Goal: Task Accomplishment & Management: Complete application form

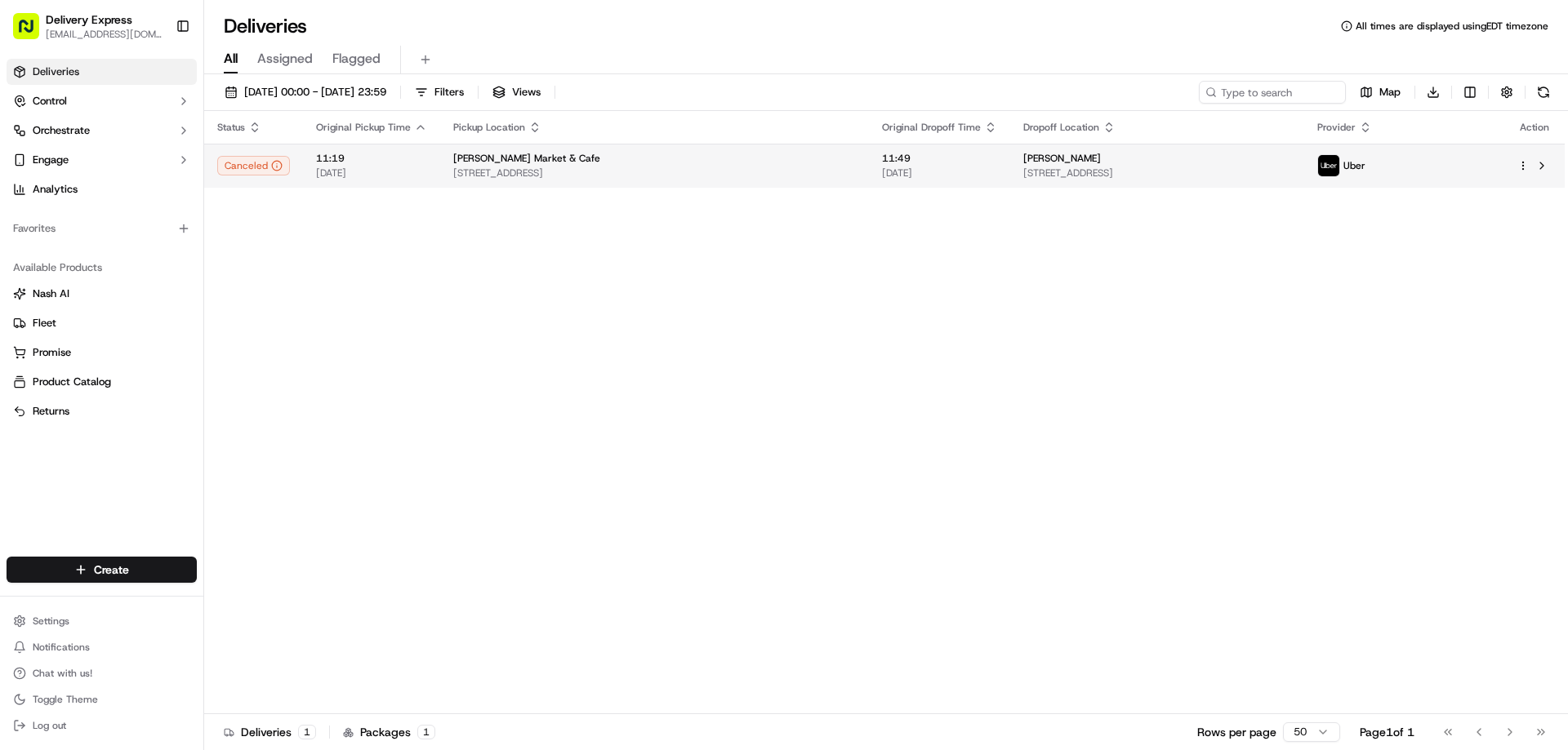
click at [1523, 170] on html "Delivery Express [EMAIL_ADDRESS][DOMAIN_NAME] Toggle Sidebar Deliveries Control…" at bounding box center [784, 375] width 1568 height 750
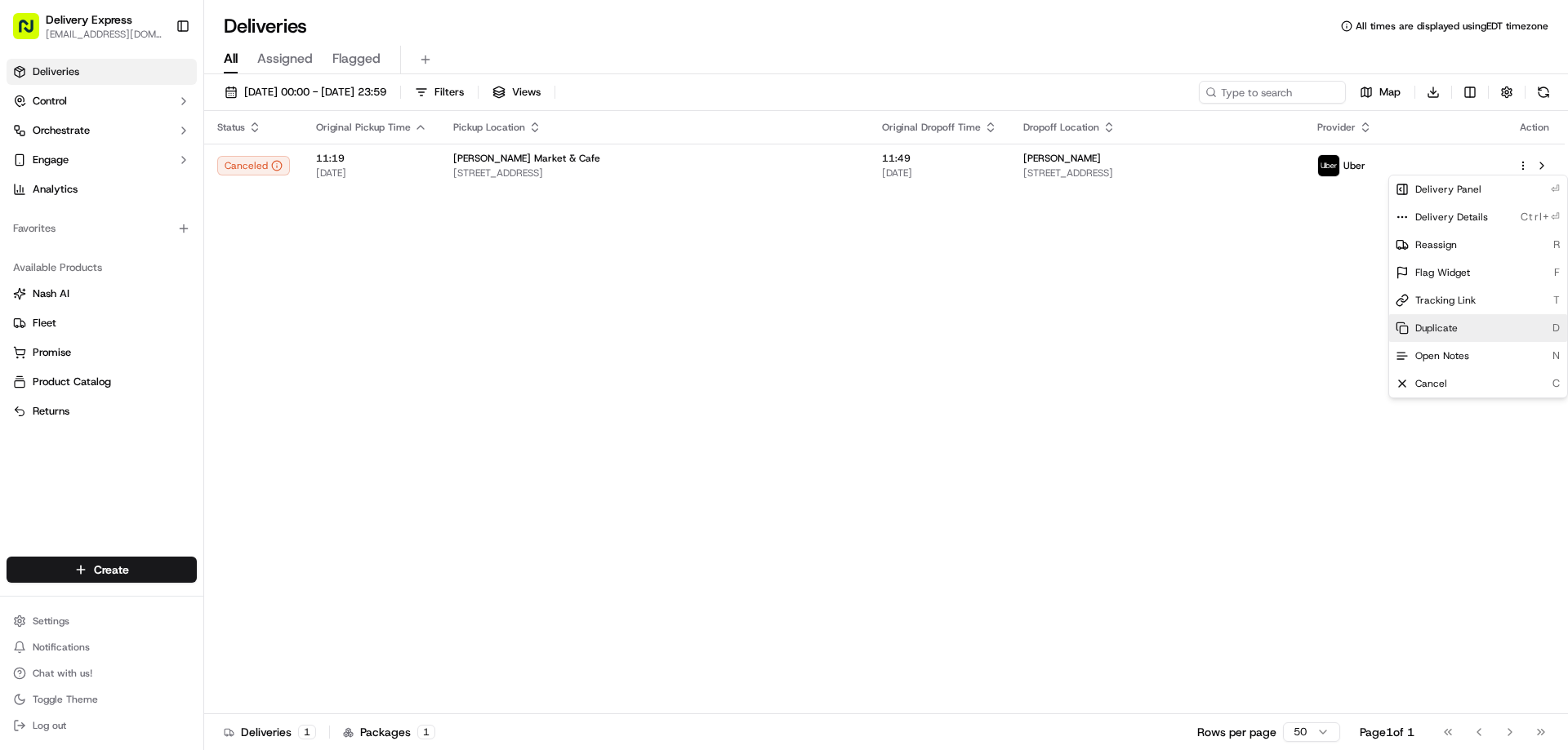
click at [1437, 330] on span "Duplicate" at bounding box center [1436, 327] width 43 height 13
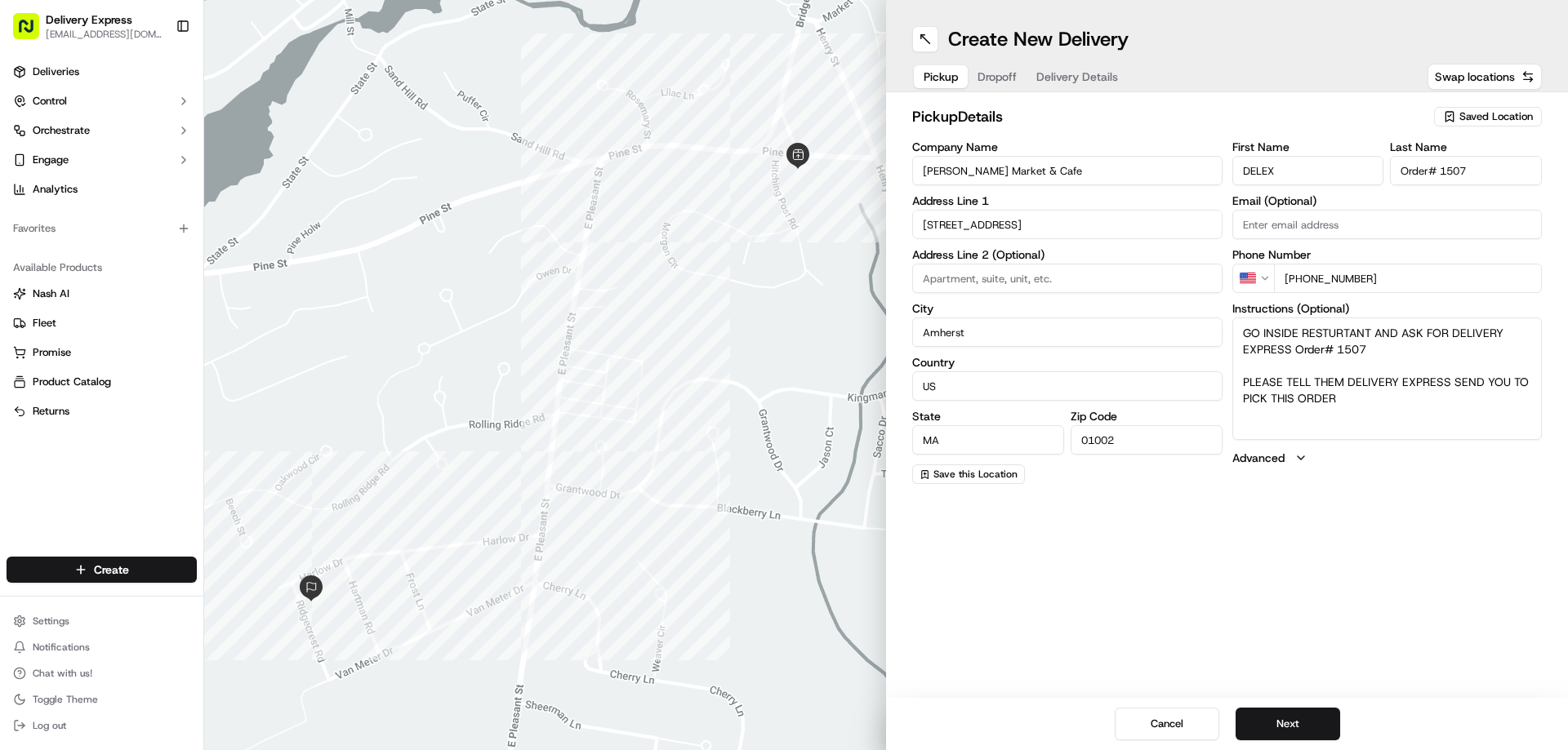
click at [1013, 162] on input "[PERSON_NAME] Market & Cafe" at bounding box center [1068, 171] width 310 height 30
paste input "Friendly's"
type input "Friendly's"
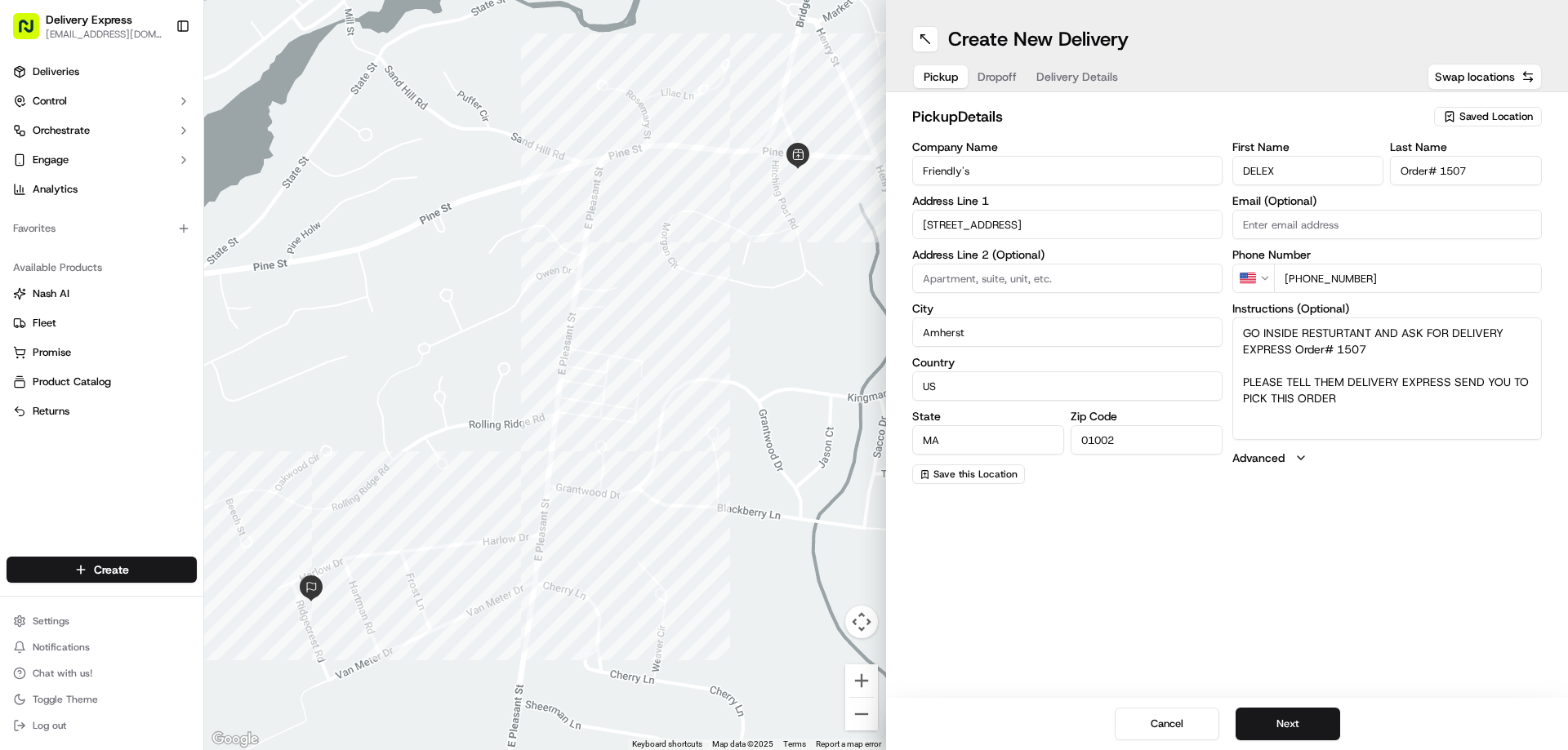
click at [987, 224] on input "491 Pine St" at bounding box center [1068, 225] width 310 height 30
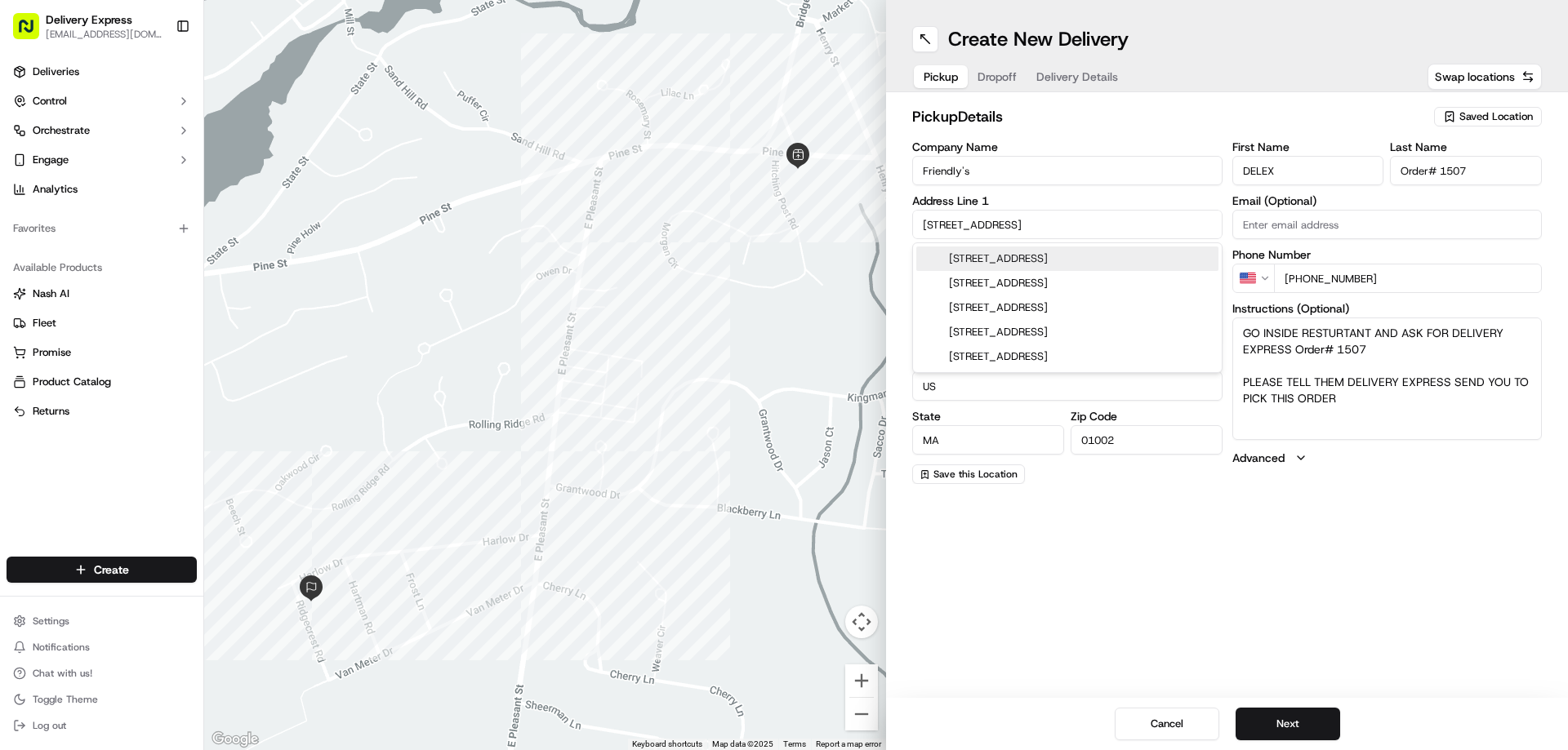
click at [987, 224] on input "491 Pine St" at bounding box center [1068, 225] width 310 height 30
paste input "1811 Boston Rd, Springfield, MA 01129"
click at [987, 253] on div "1811 Boston Rd, Springfield, MA 01129" at bounding box center [1068, 259] width 302 height 25
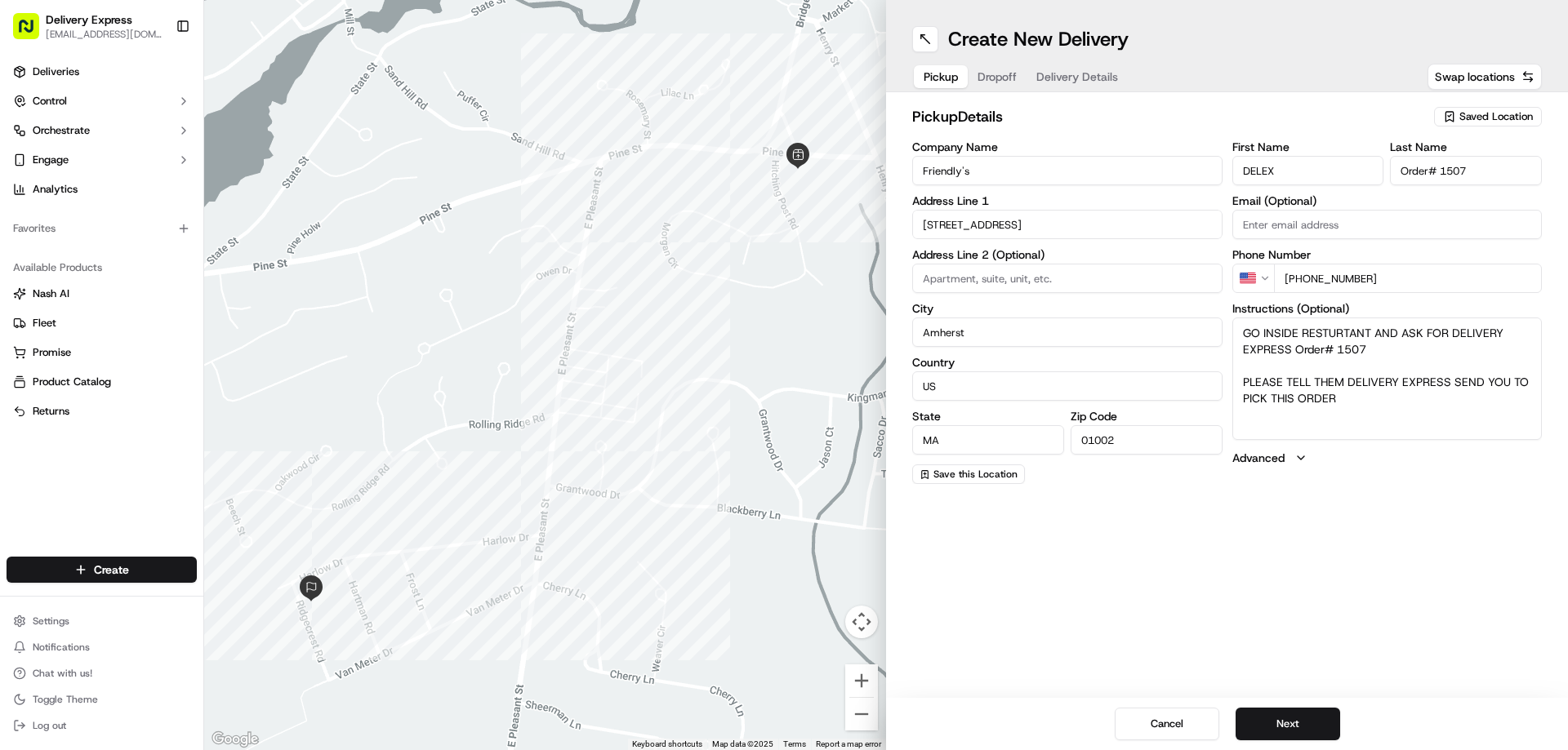
type input "[STREET_ADDRESS]"
type input "Springfield"
type input "United States"
type input "01129"
type input "1811 Boston Road"
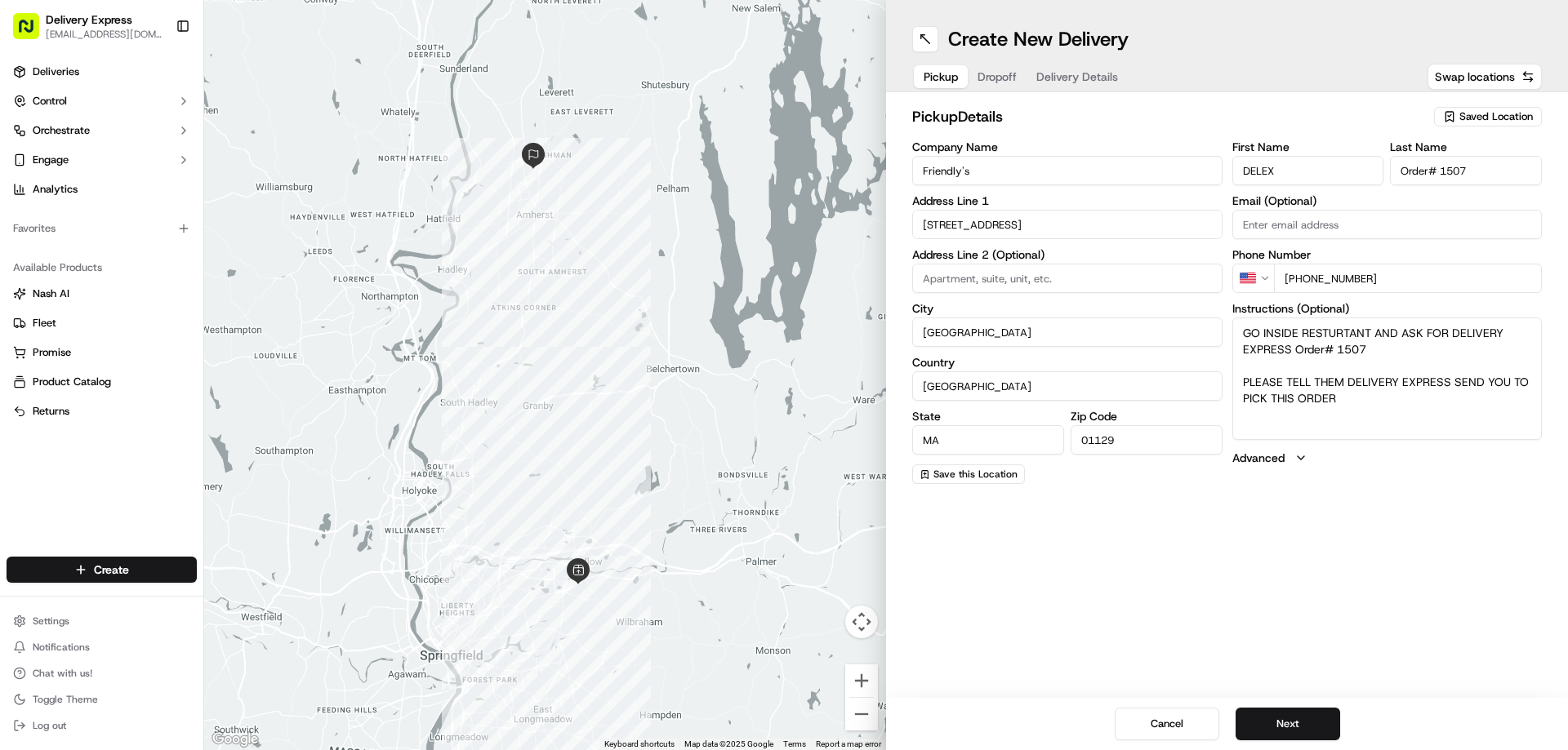
click at [1447, 170] on input "Order# 1507" at bounding box center [1466, 171] width 152 height 30
paste input "32"
type input "Order# 32"
click at [1354, 352] on textarea "GO INSIDE RESTURTANT AND ASK FOR DELIVERY EXPRESS Order# 1507 PLEASE TELL THEM …" at bounding box center [1388, 378] width 310 height 122
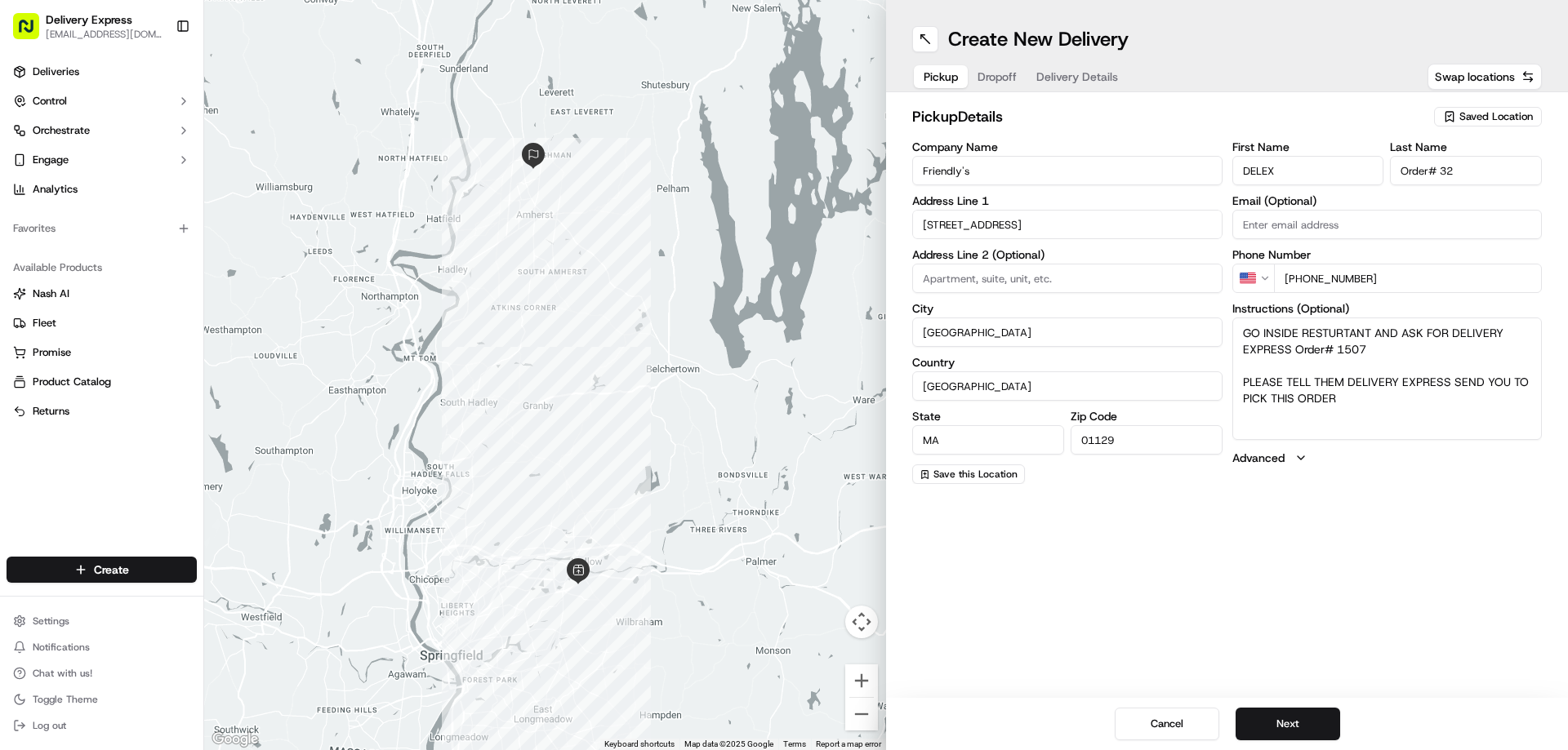
click at [1354, 352] on textarea "GO INSIDE RESTURTANT AND ASK FOR DELIVERY EXPRESS Order# 1507 PLEASE TELL THEM …" at bounding box center [1388, 378] width 310 height 122
paste textarea "32"
type textarea "GO INSIDE RESTURTANT AND ASK FOR DELIVERY EXPRESS Order# 32 PLEASE TELL THEM DE…"
click at [1300, 717] on button "Next" at bounding box center [1287, 724] width 104 height 33
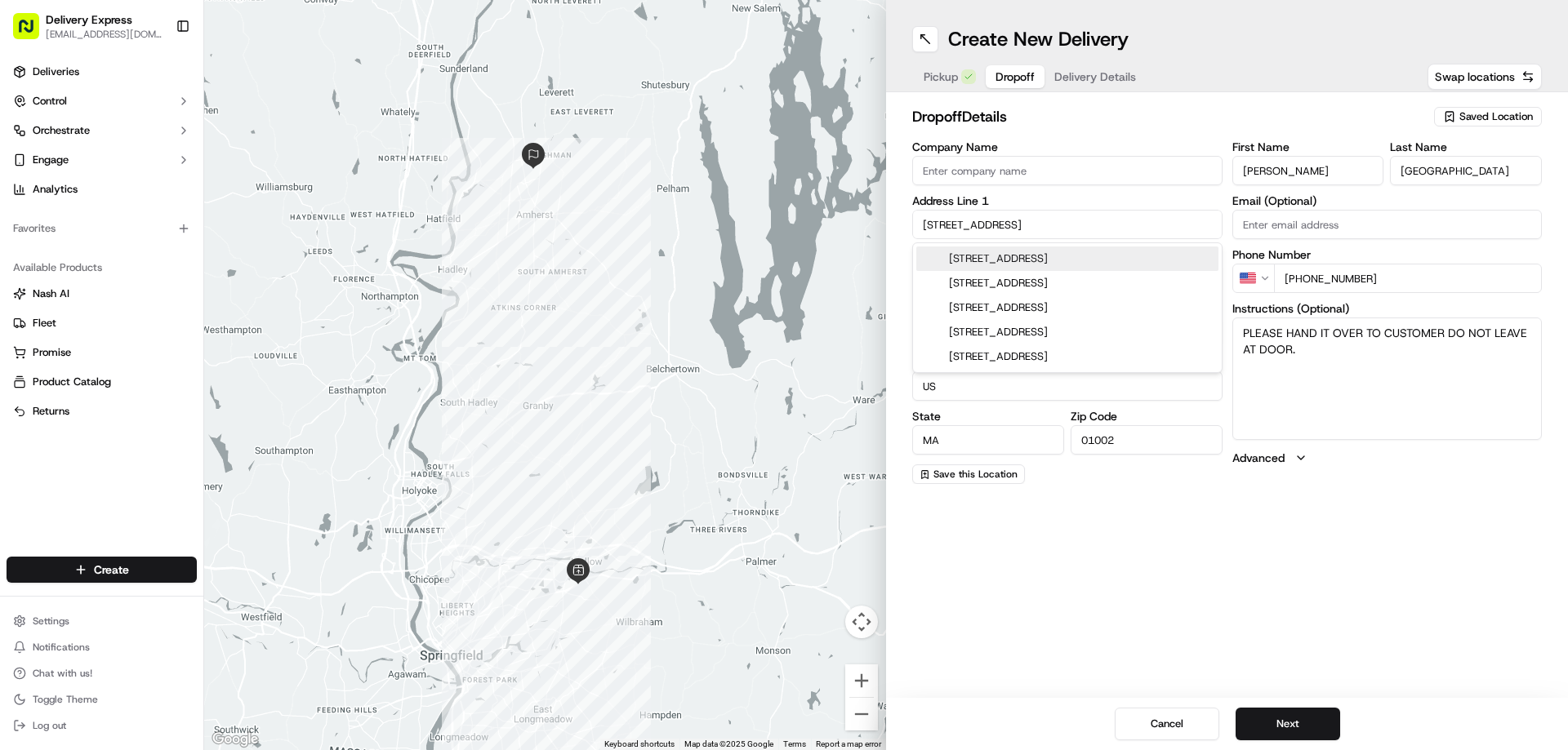
click at [952, 232] on input "43 Ridgecrest Rd" at bounding box center [1068, 225] width 310 height 30
paste input "64 Willard Ave, Springfield, 01109"
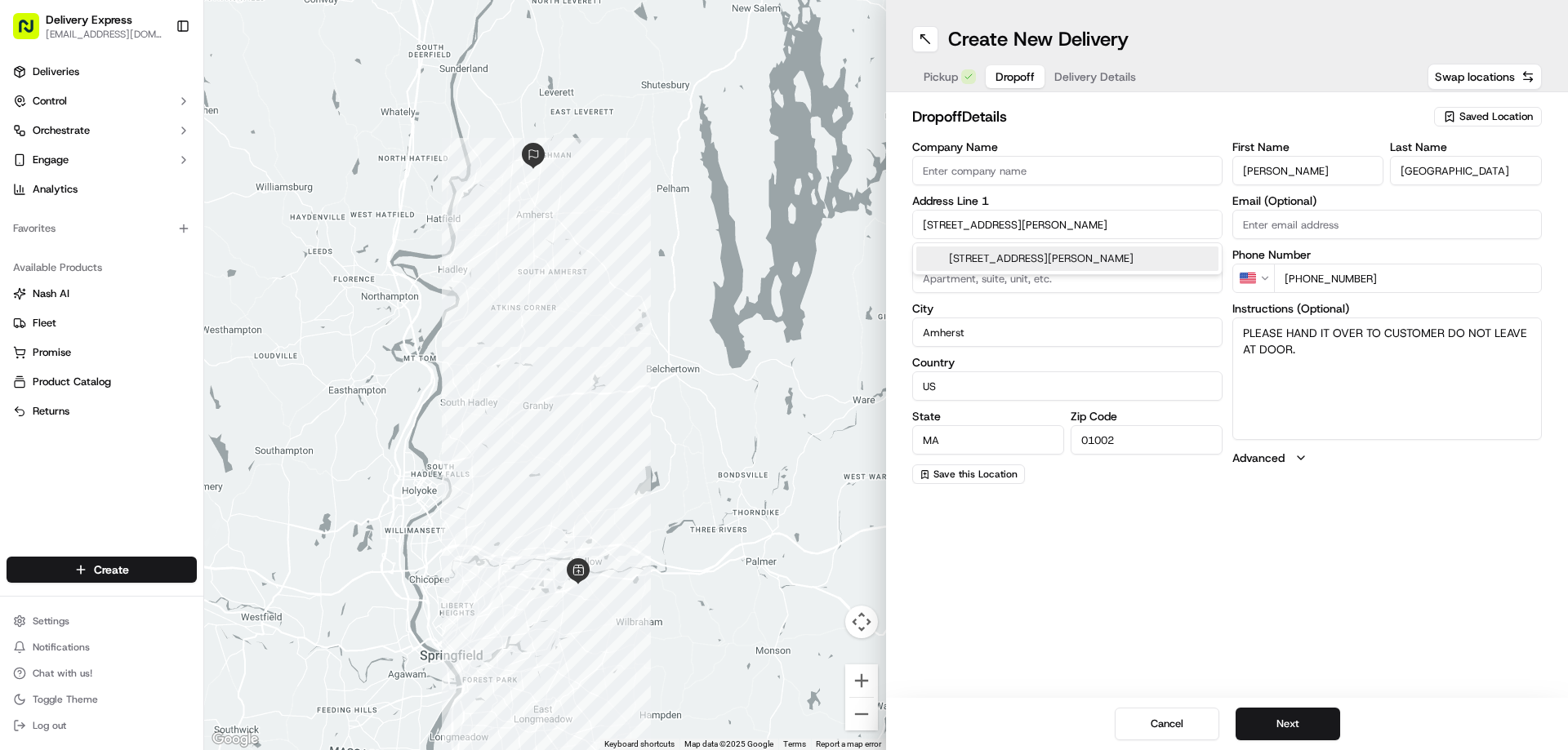
click at [959, 262] on div "64 Willard Ave, Springfield, MA 01109" at bounding box center [1068, 259] width 302 height 25
type input "[STREET_ADDRESS][PERSON_NAME]"
type input "Springfield"
type input "United States"
type input "01109"
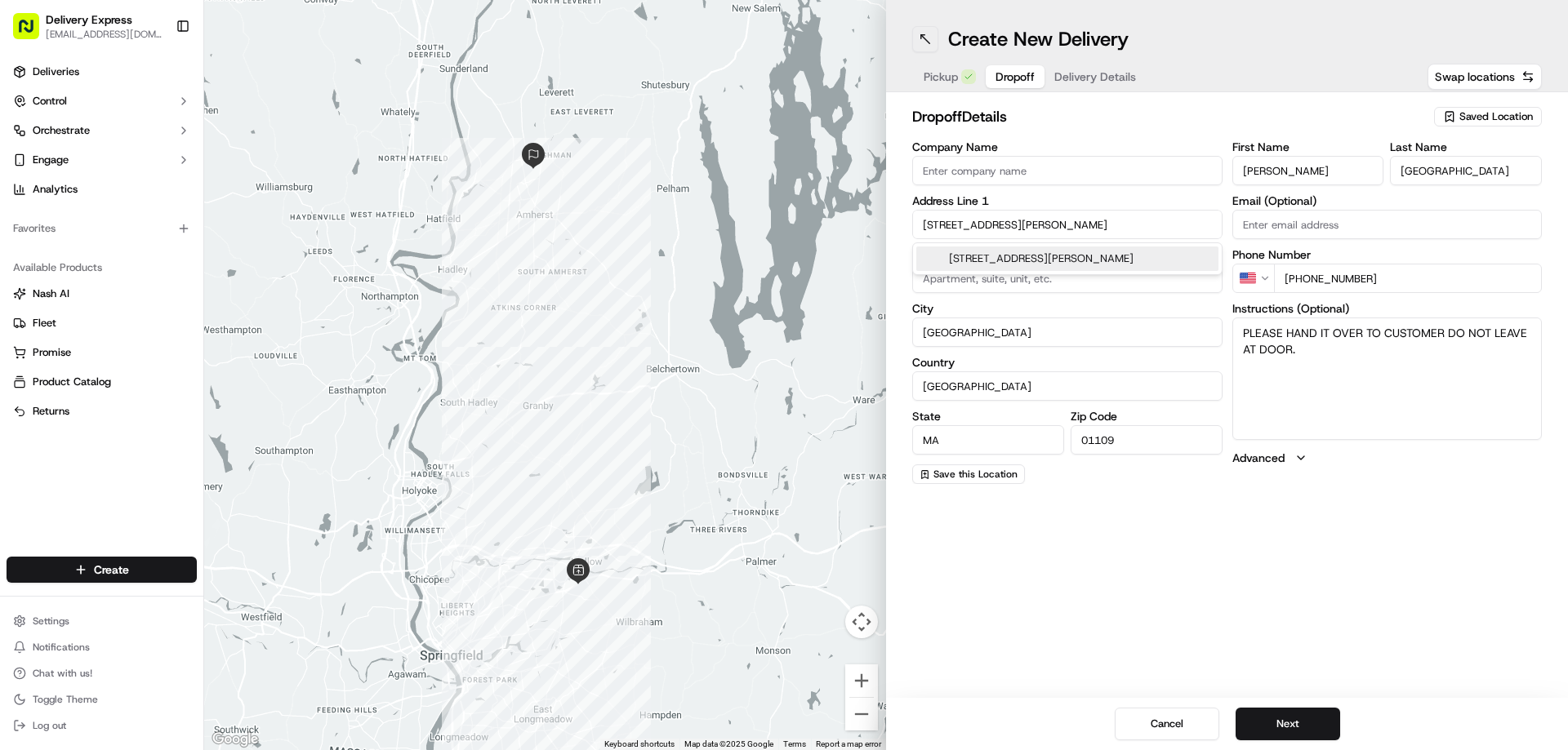
type input "64 Willard Avenue"
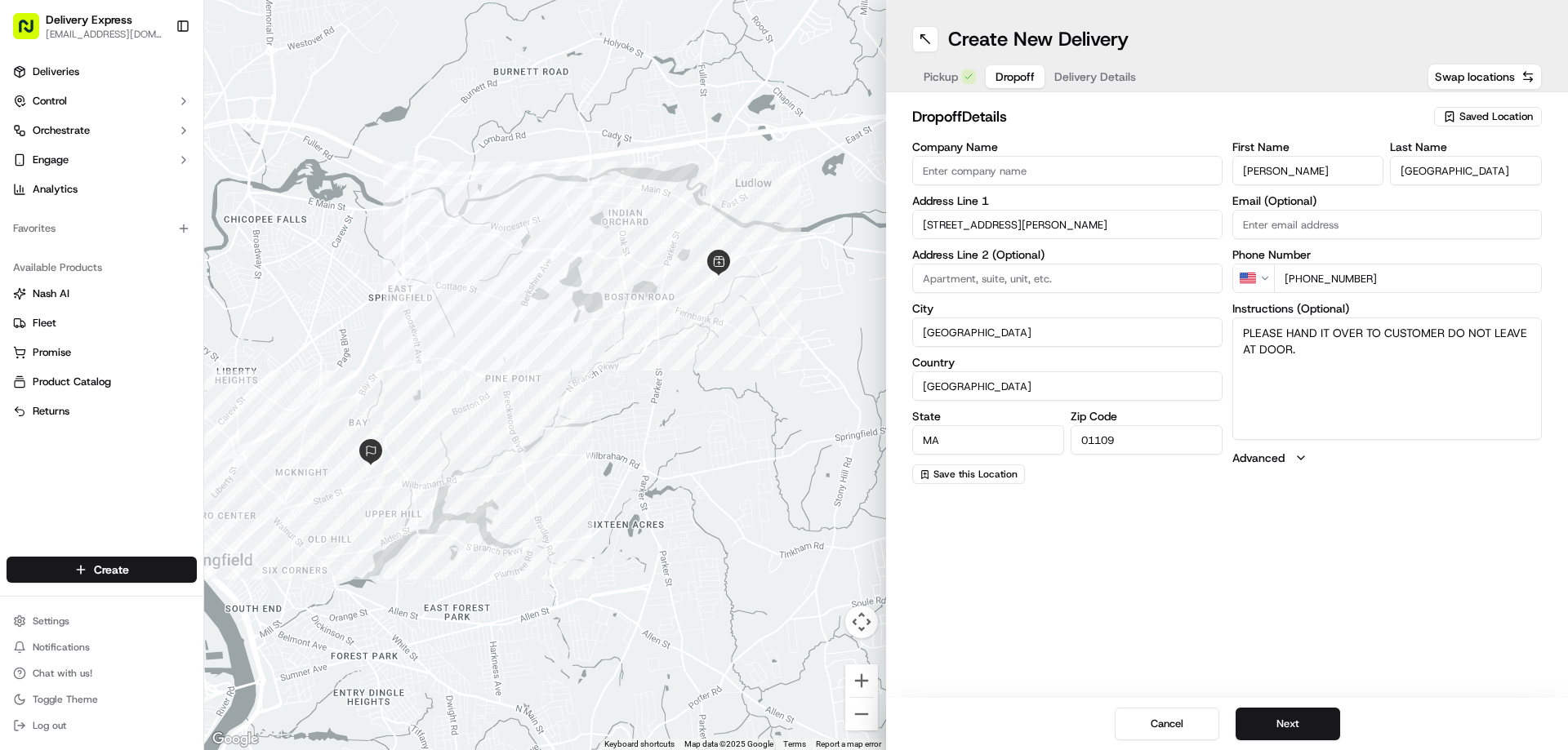
click at [1278, 171] on input "Andrew" at bounding box center [1308, 171] width 152 height 30
paste input "Friendly's Boston Rd (413-543-1286) 09/15/2025 1:46 PM Quoted: 09/15/2025 02:25…"
drag, startPoint x: 1302, startPoint y: 169, endPoint x: 1070, endPoint y: 166, distance: 232.0
click at [1070, 166] on div "Company Name Address Line 1 64 Willard Avenue Address Line 2 (Optional) City Sp…" at bounding box center [1227, 312] width 630 height 343
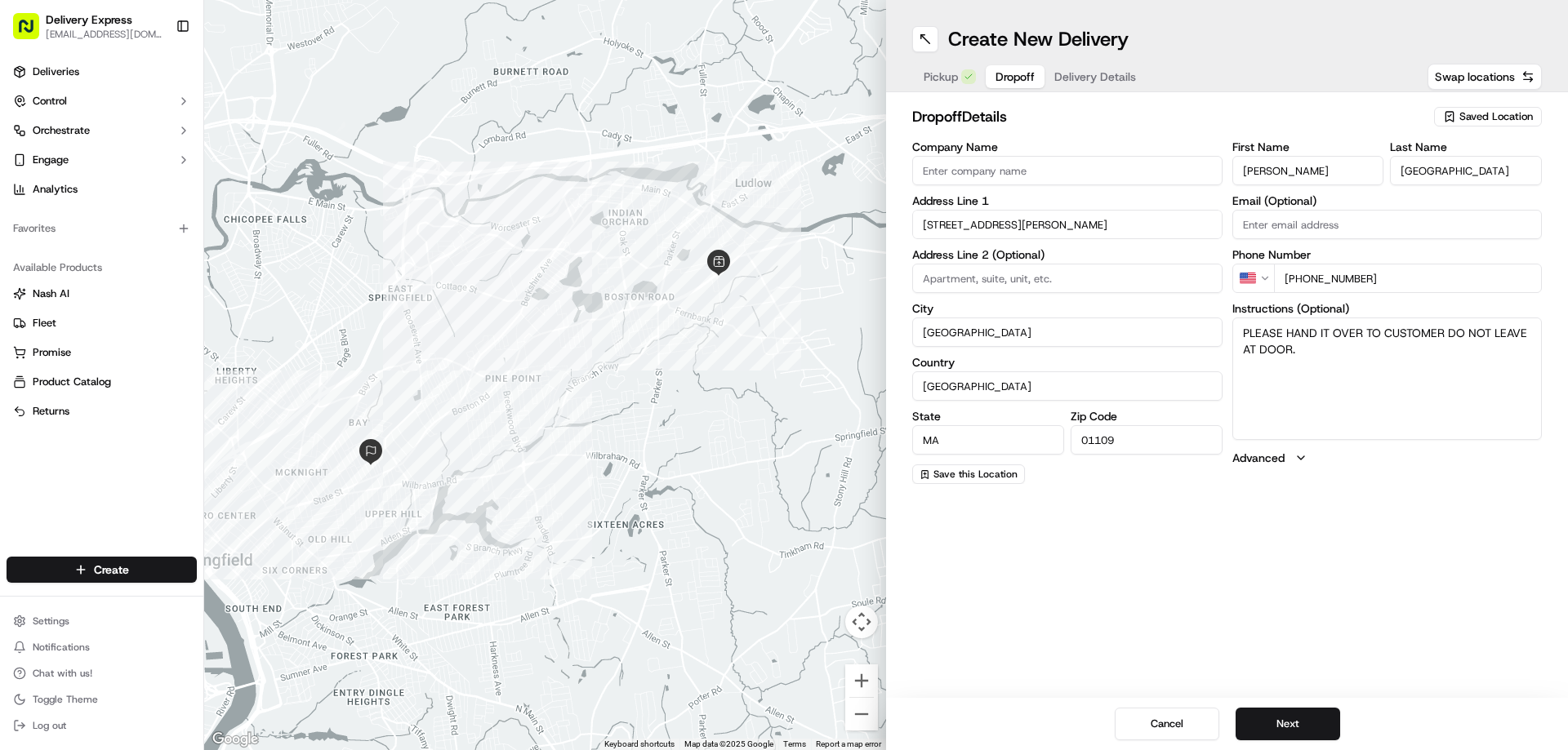
click at [1301, 162] on input "[PERSON_NAME]" at bounding box center [1308, 171] width 152 height 30
type input "Cynthia"
drag, startPoint x: 1374, startPoint y: 173, endPoint x: 1333, endPoint y: 173, distance: 41.0
click at [1333, 173] on div "First Name Cynthia Last Name Trafford" at bounding box center [1388, 163] width 310 height 44
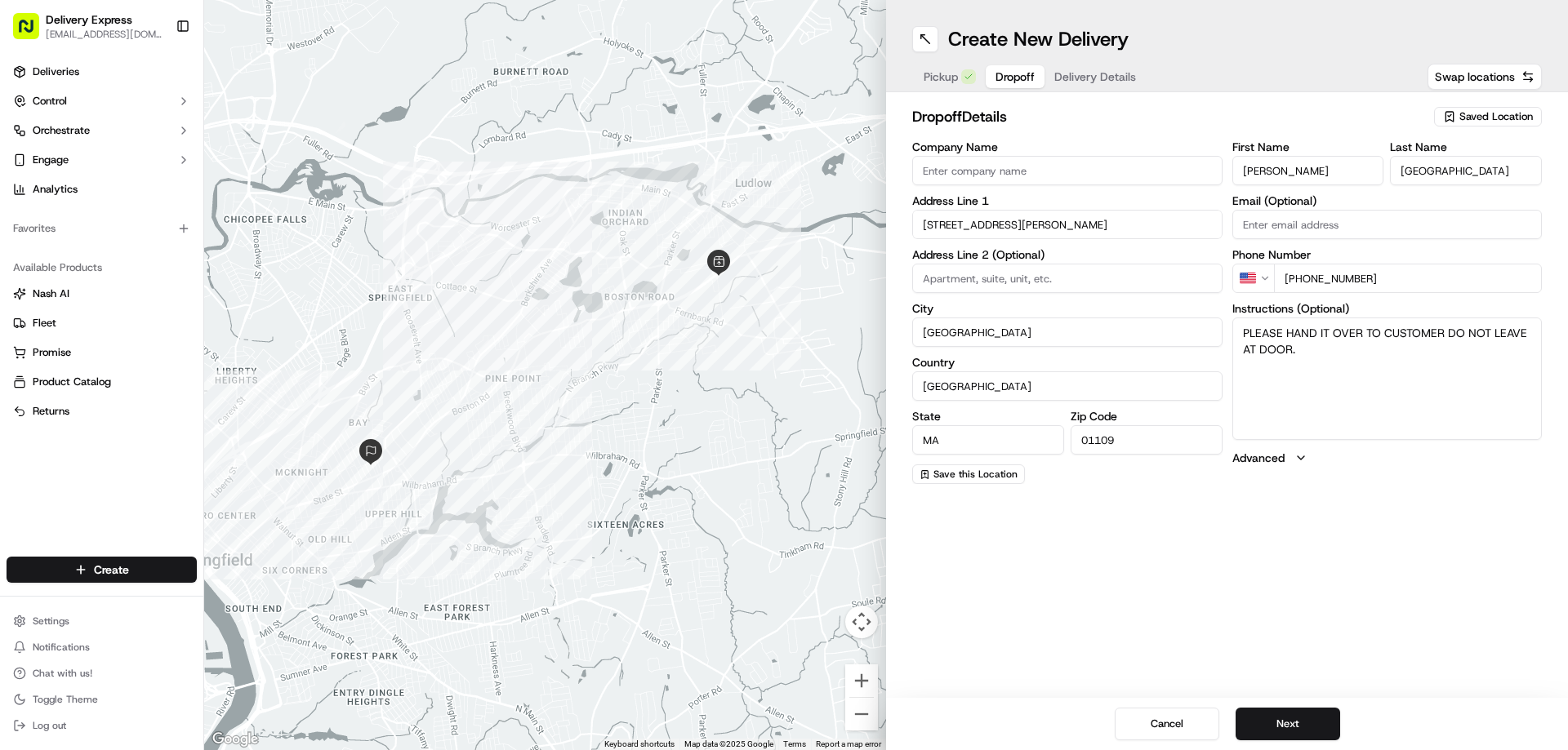
paste input "Graves"
type input "Graves"
click at [1244, 328] on textarea "PLEASE HAND IT OVER TO CUSTOMER DO NOT LEAVE AT DOOR." at bounding box center [1388, 378] width 310 height 122
click at [1324, 345] on textarea "PLEASE HAND IT OVER TO CUSTOMER DO NOT LEAVE AT DOOR." at bounding box center [1388, 378] width 310 height 122
paste textarea "Call Me Upon Arrival And Come On"
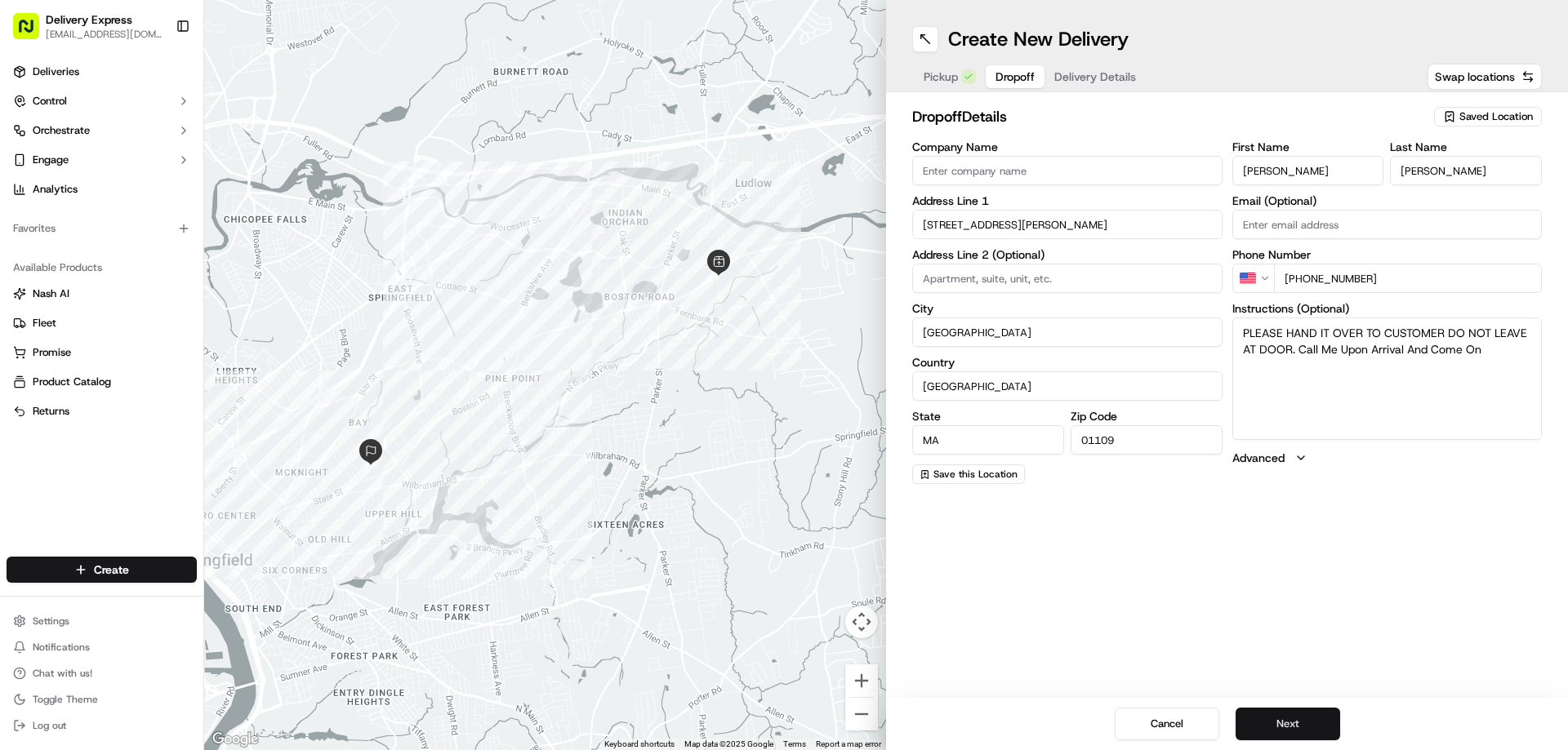
type textarea "PLEASE HAND IT OVER TO CUSTOMER DO NOT LEAVE AT DOOR. Call Me Upon Arrival And …"
click at [1289, 713] on button "Next" at bounding box center [1287, 724] width 104 height 33
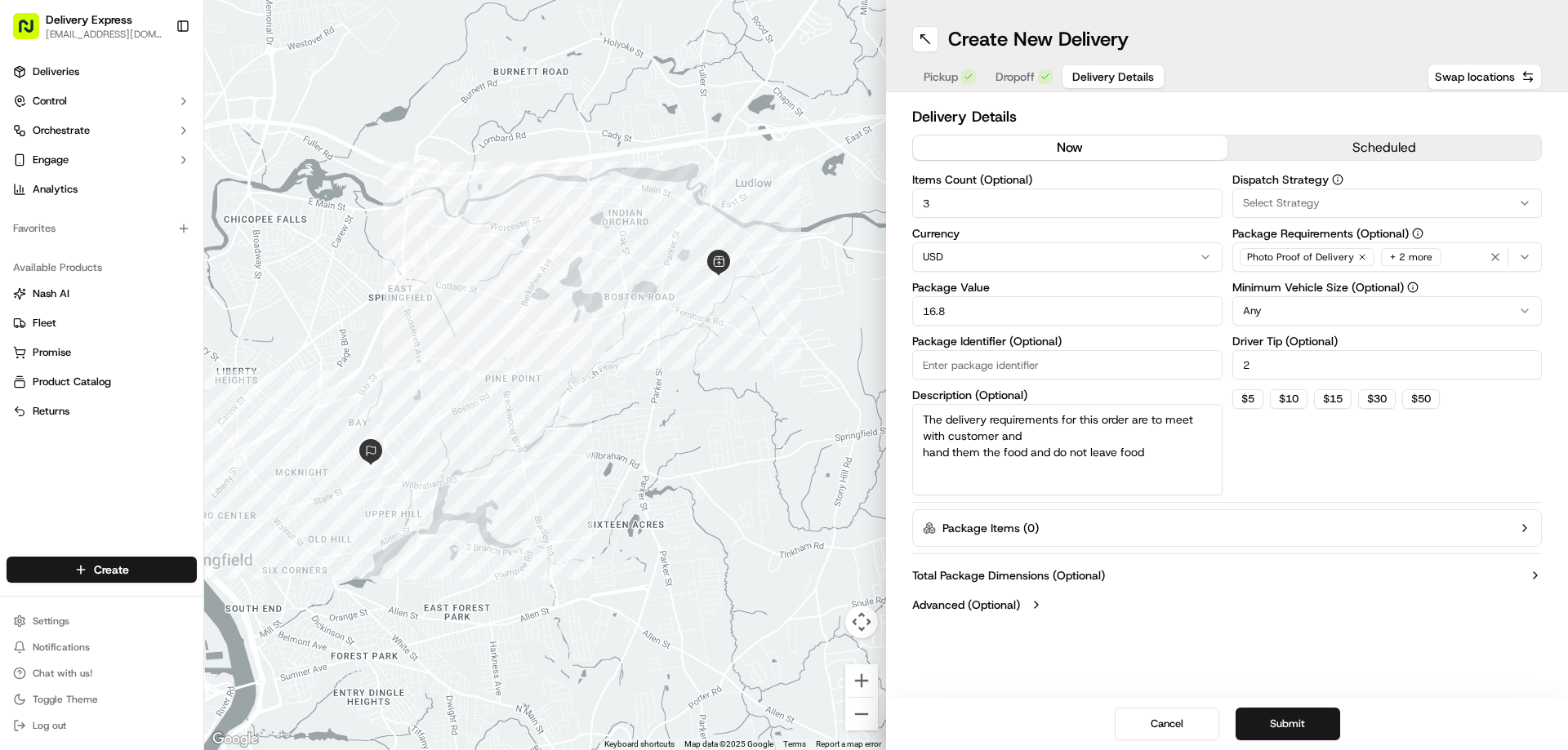
drag, startPoint x: 977, startPoint y: 316, endPoint x: 879, endPoint y: 320, distance: 98.1
click at [864, 321] on div "← Move left → Move right ↑ Move up ↓ Move down + Zoom in - Zoom out Home Jump l…" at bounding box center [885, 375] width 1364 height 750
type input "40.45"
click at [1140, 650] on div "Create New Delivery Pickup Dropoff Delivery Details Swap locations Delivery Det…" at bounding box center [1227, 375] width 682 height 750
click at [1289, 717] on button "Submit" at bounding box center [1287, 724] width 104 height 33
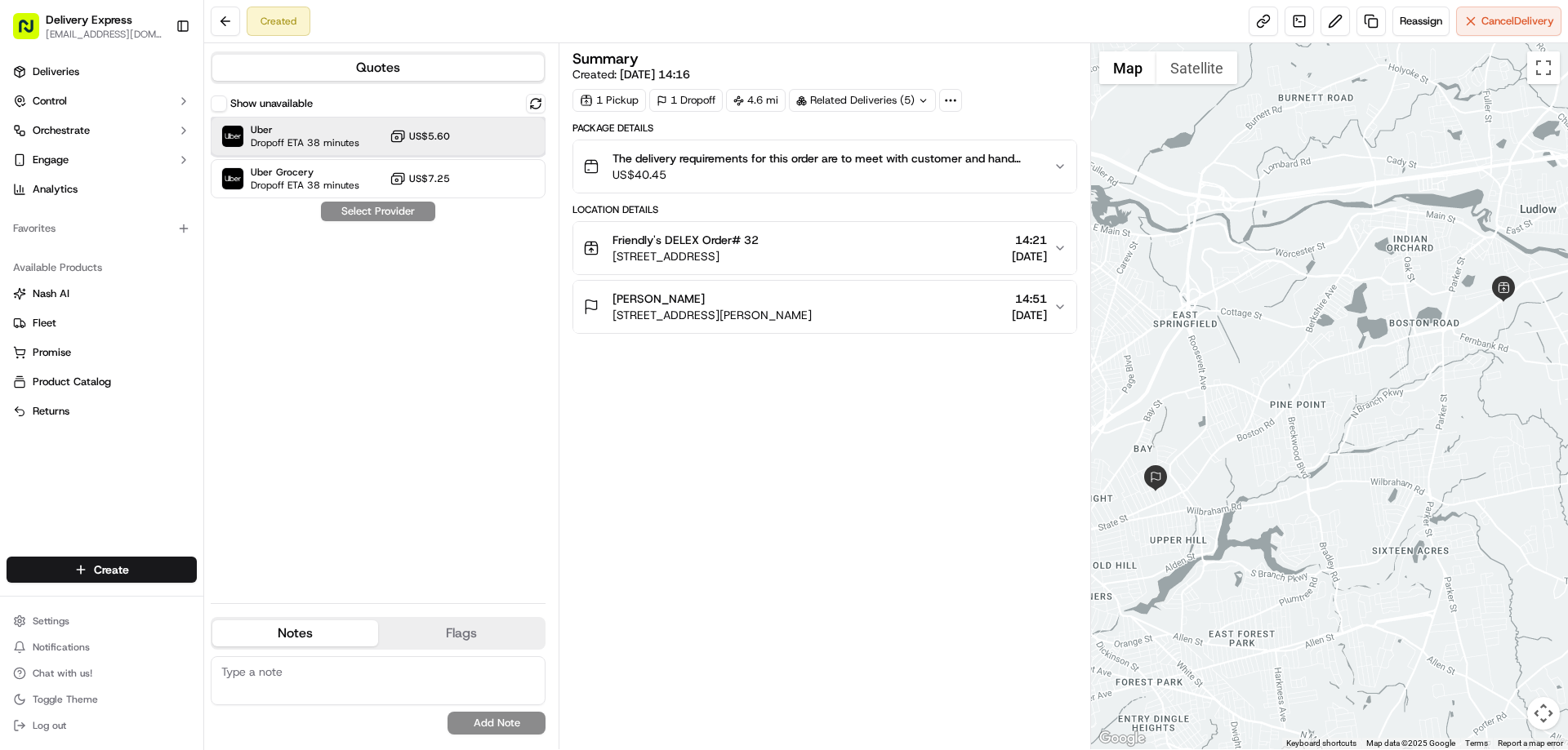
click at [300, 139] on span "Dropoff ETA 38 minutes" at bounding box center [304, 142] width 108 height 13
click at [360, 218] on button "Assign Provider" at bounding box center [378, 212] width 116 height 20
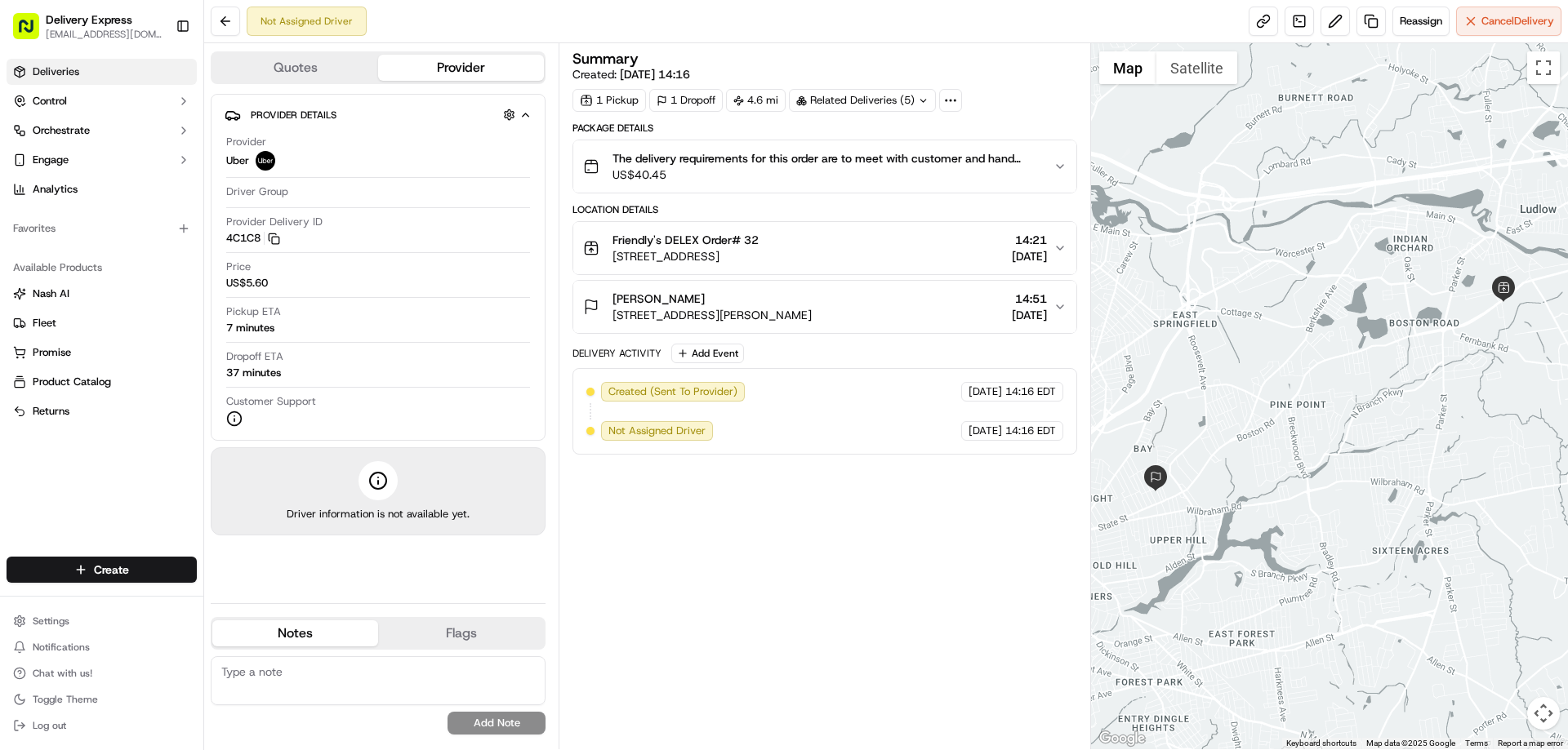
click at [76, 81] on link "Deliveries" at bounding box center [101, 72] width 190 height 26
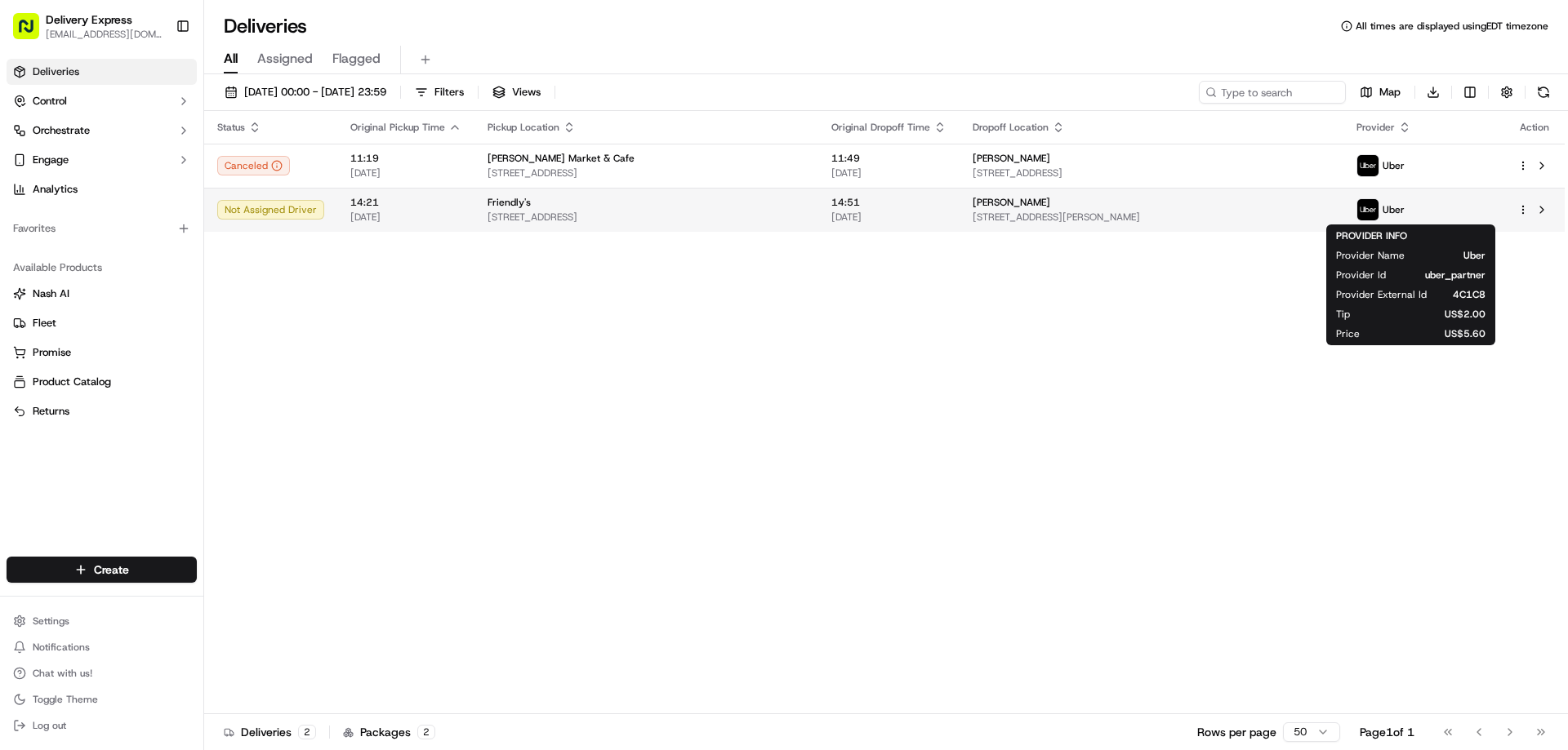
click at [1378, 212] on img at bounding box center [1367, 209] width 21 height 21
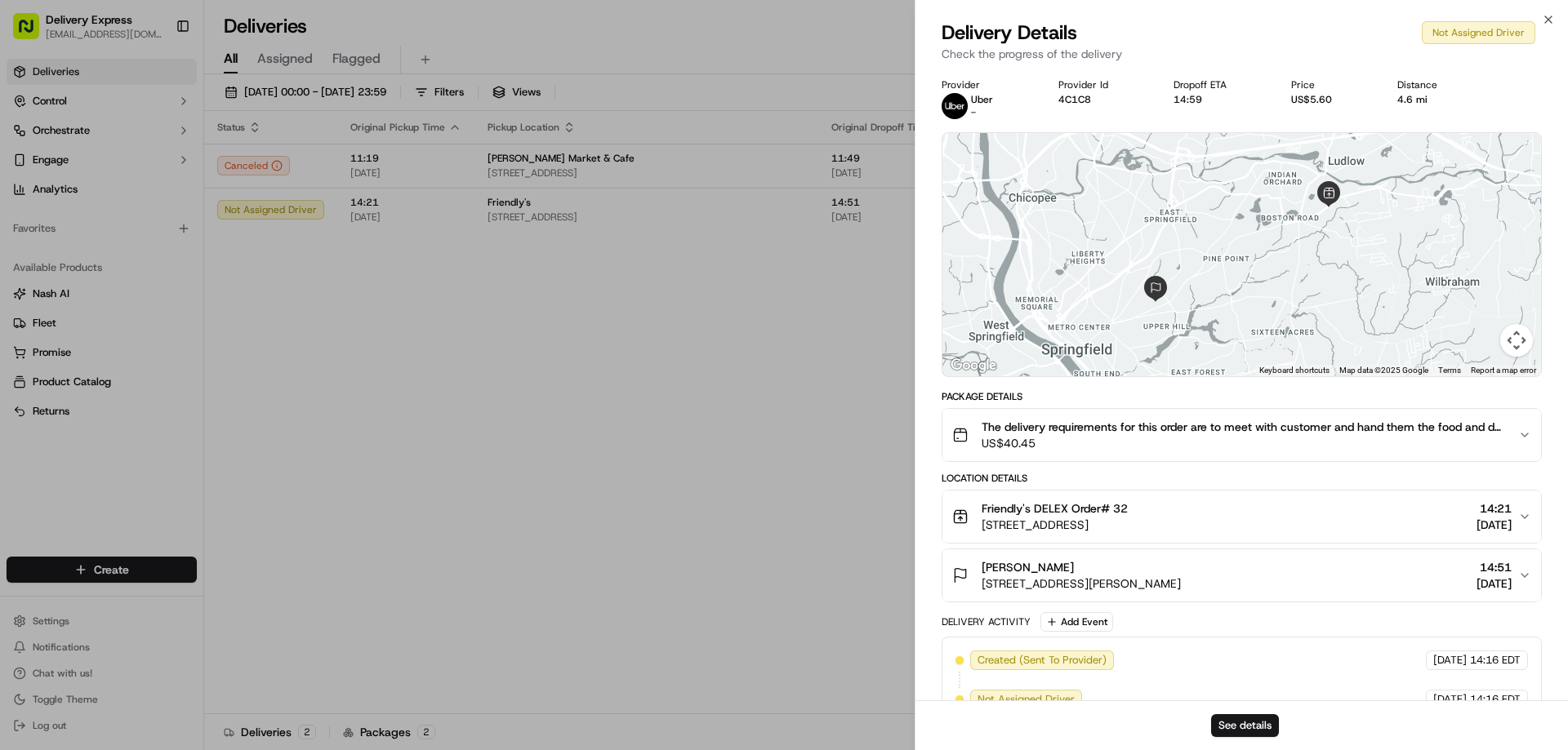
click at [1523, 519] on icon "button" at bounding box center [1524, 516] width 13 height 13
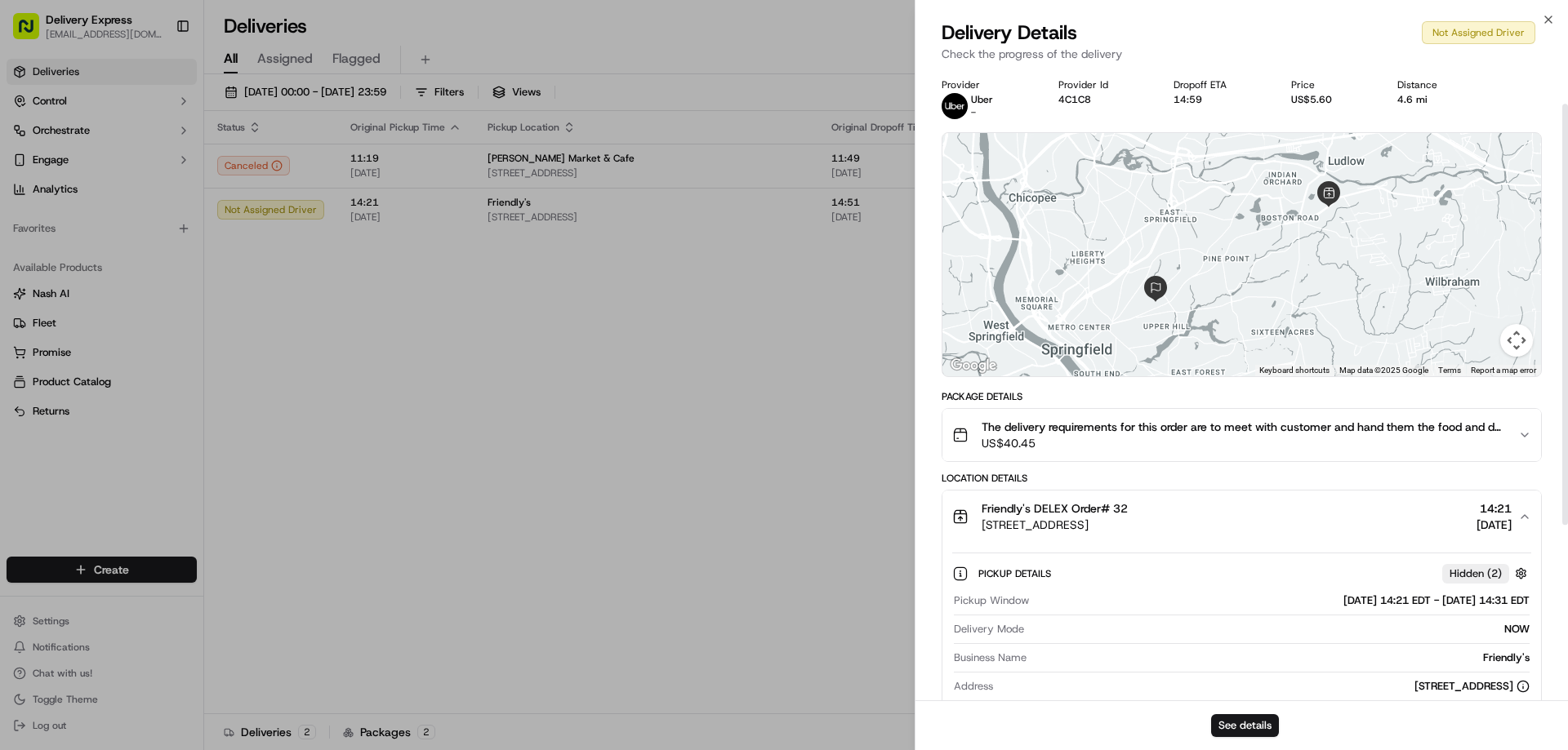
scroll to position [245, 0]
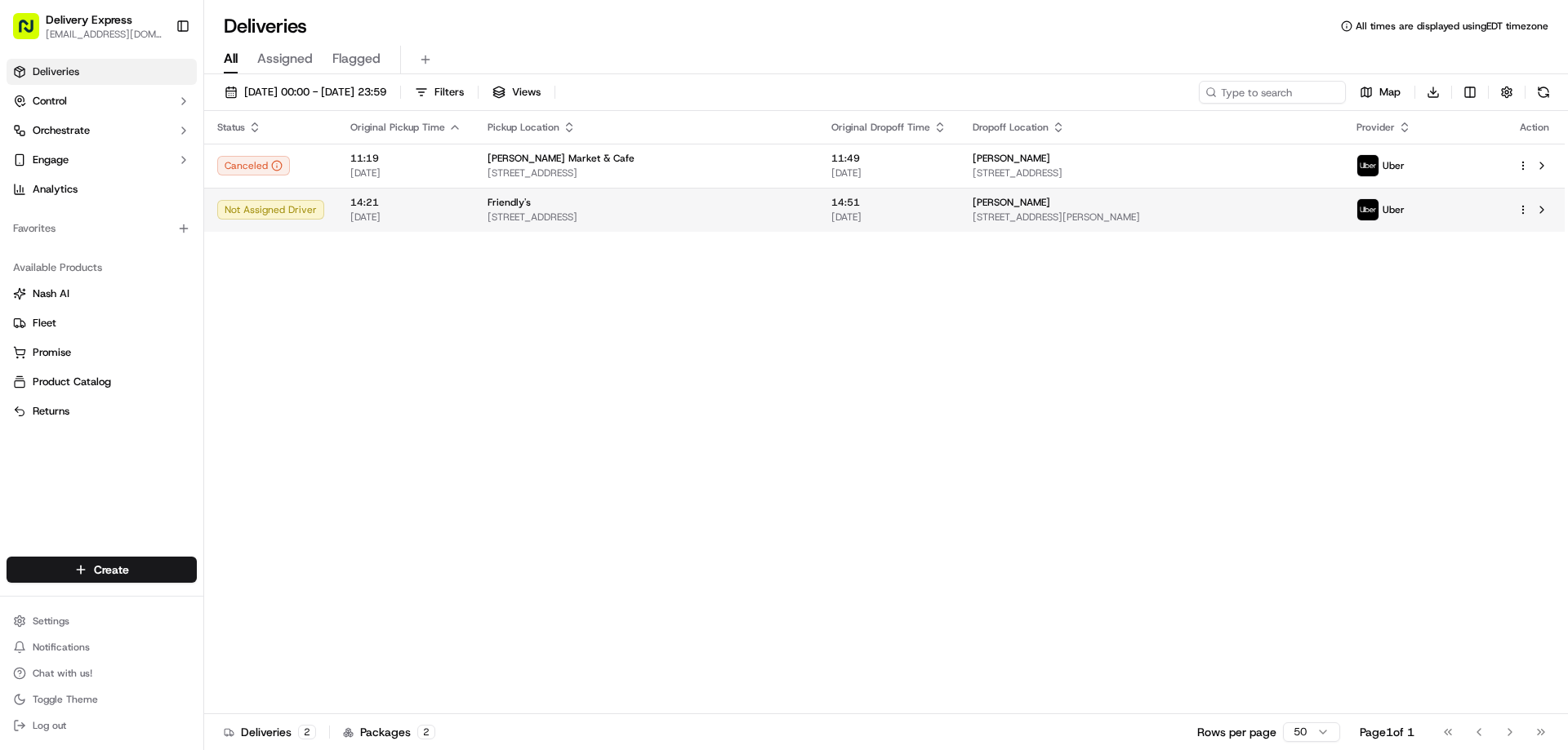
click at [918, 217] on span "[DATE]" at bounding box center [889, 217] width 115 height 13
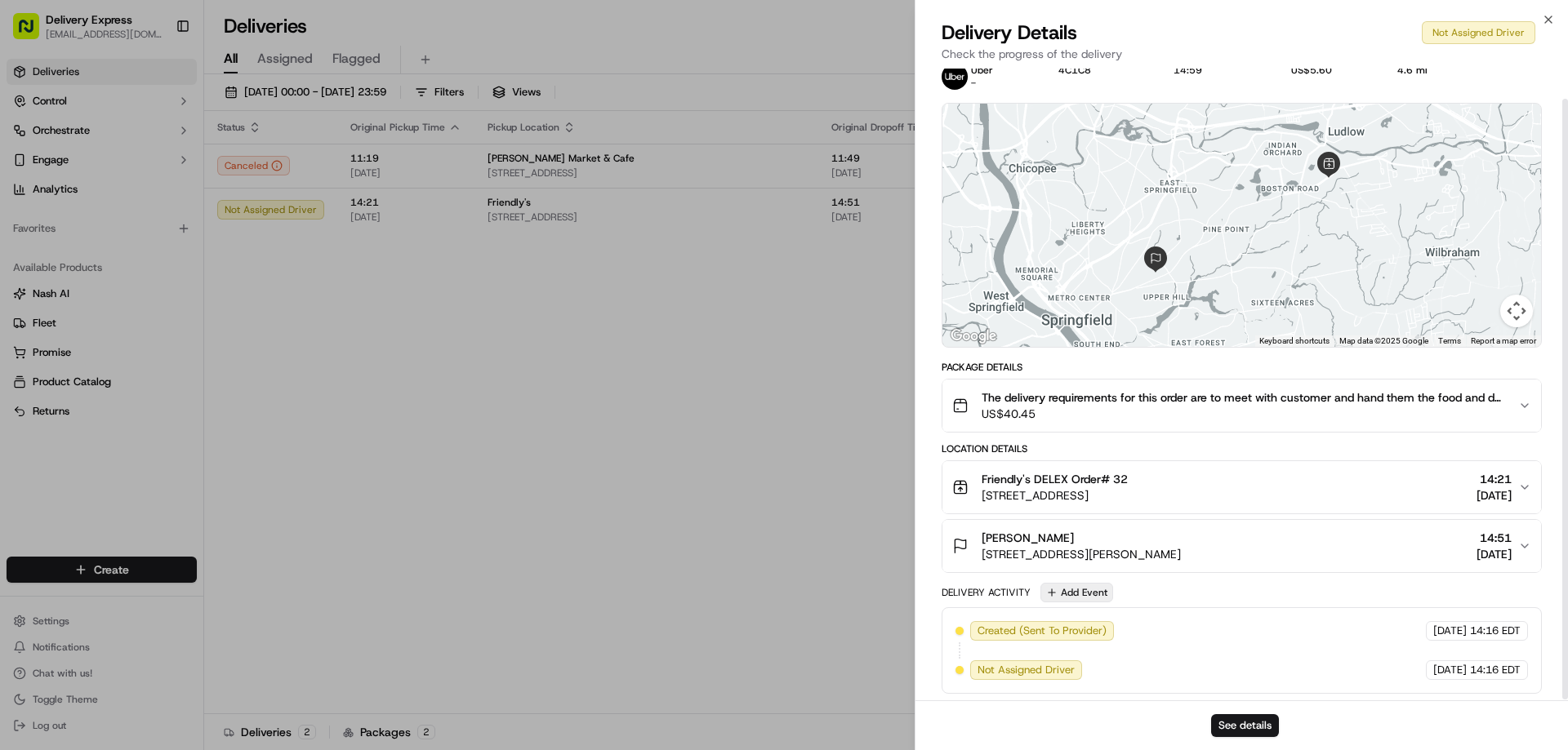
scroll to position [33, 0]
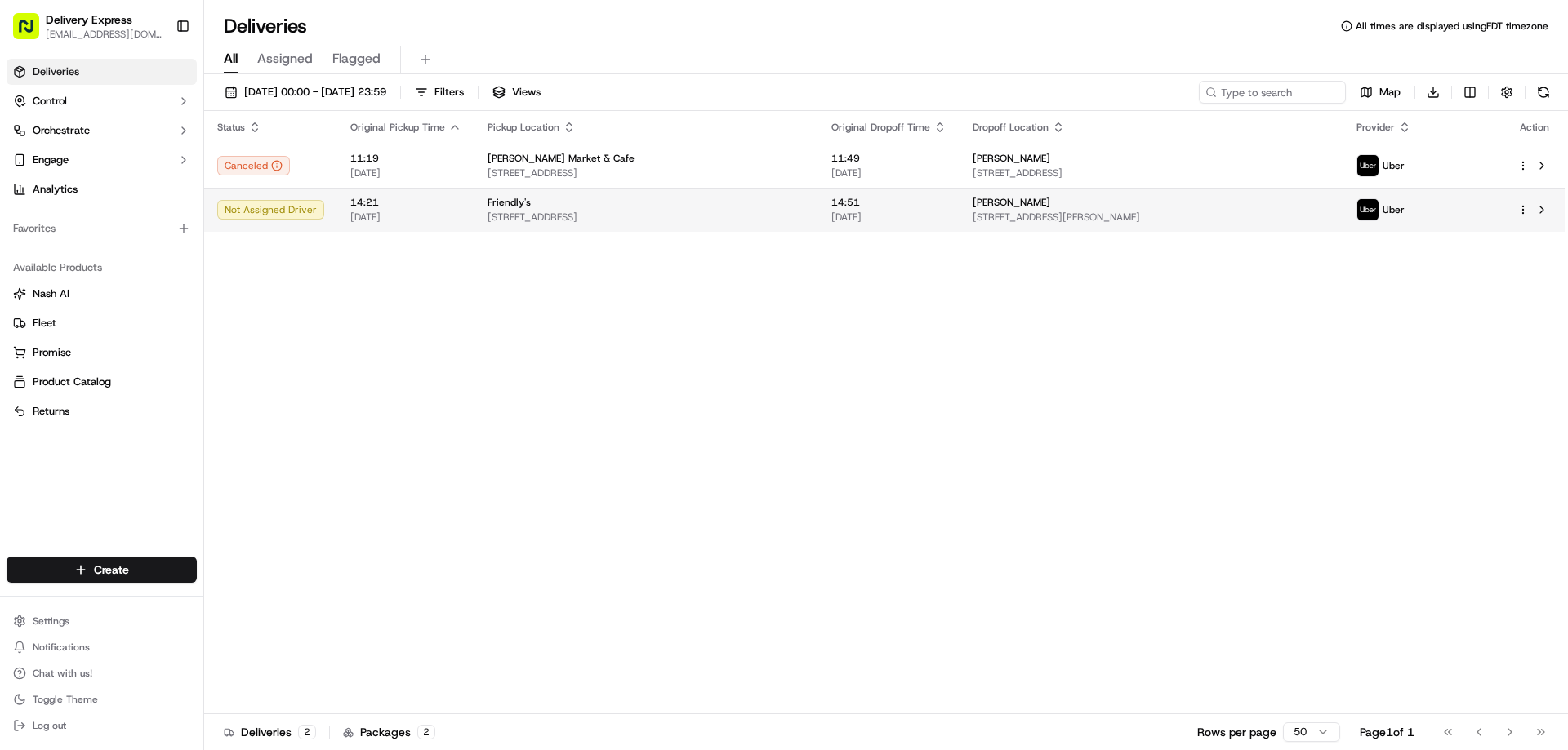
click at [1378, 214] on img at bounding box center [1367, 209] width 21 height 21
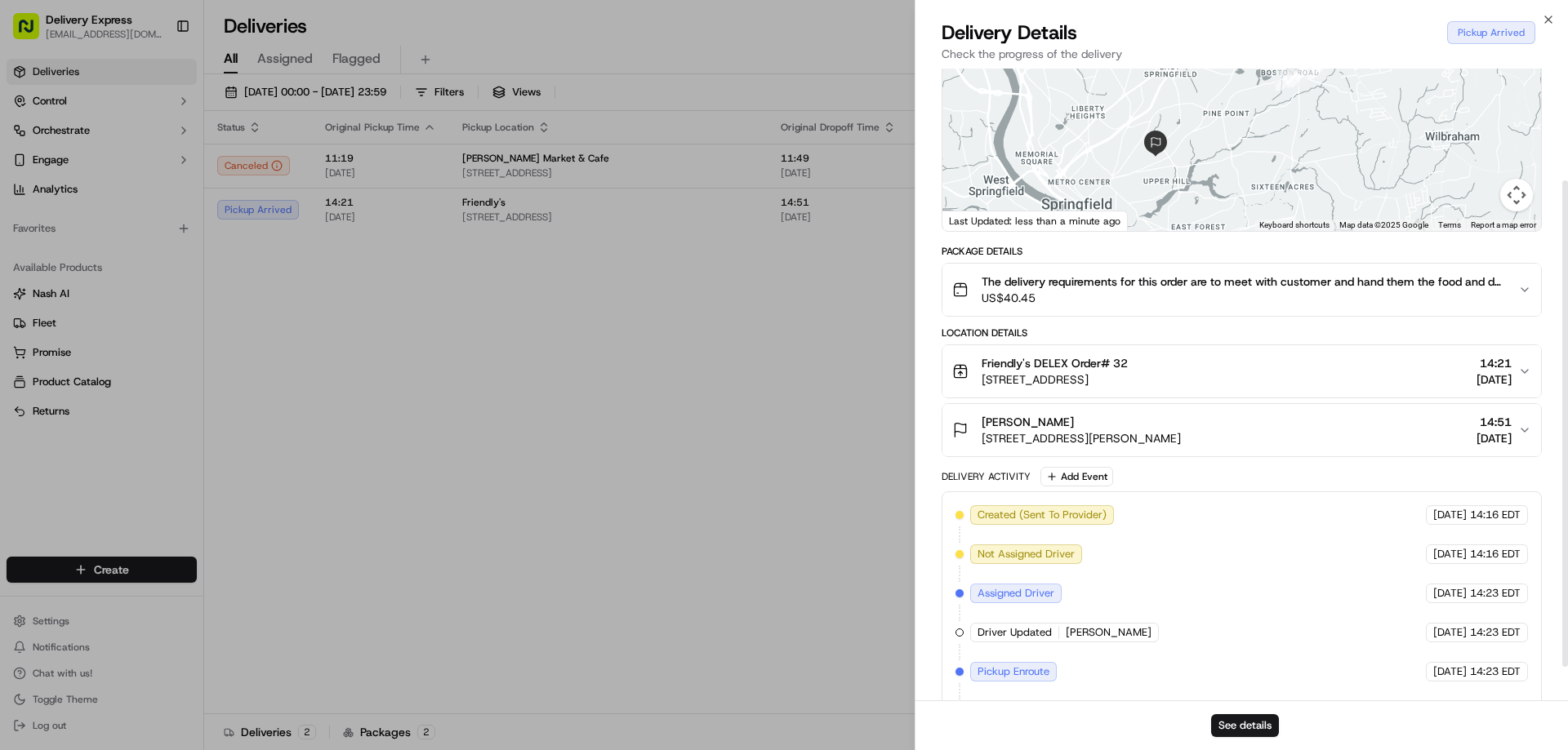
scroll to position [189, 0]
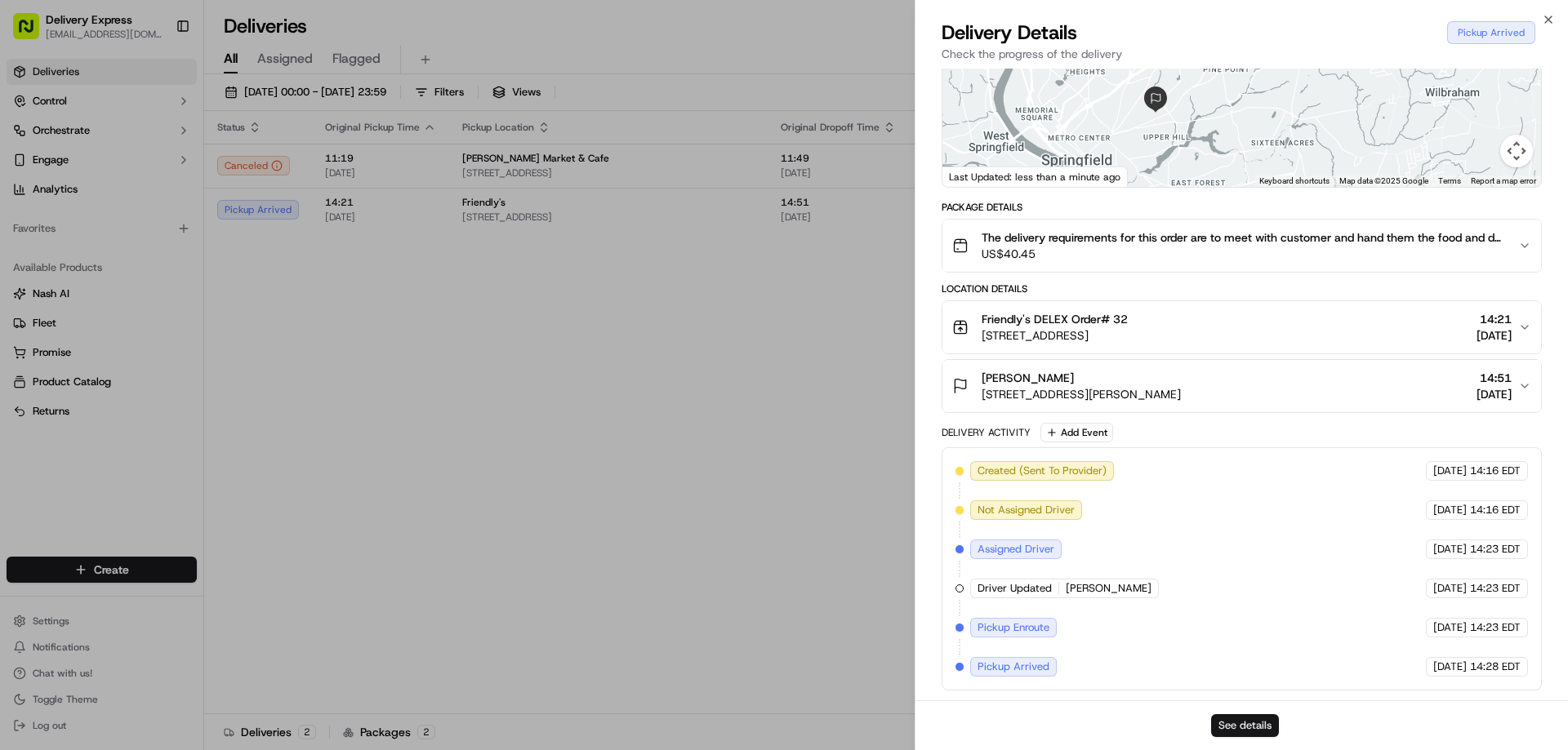
click at [1255, 731] on button "See details" at bounding box center [1245, 725] width 68 height 23
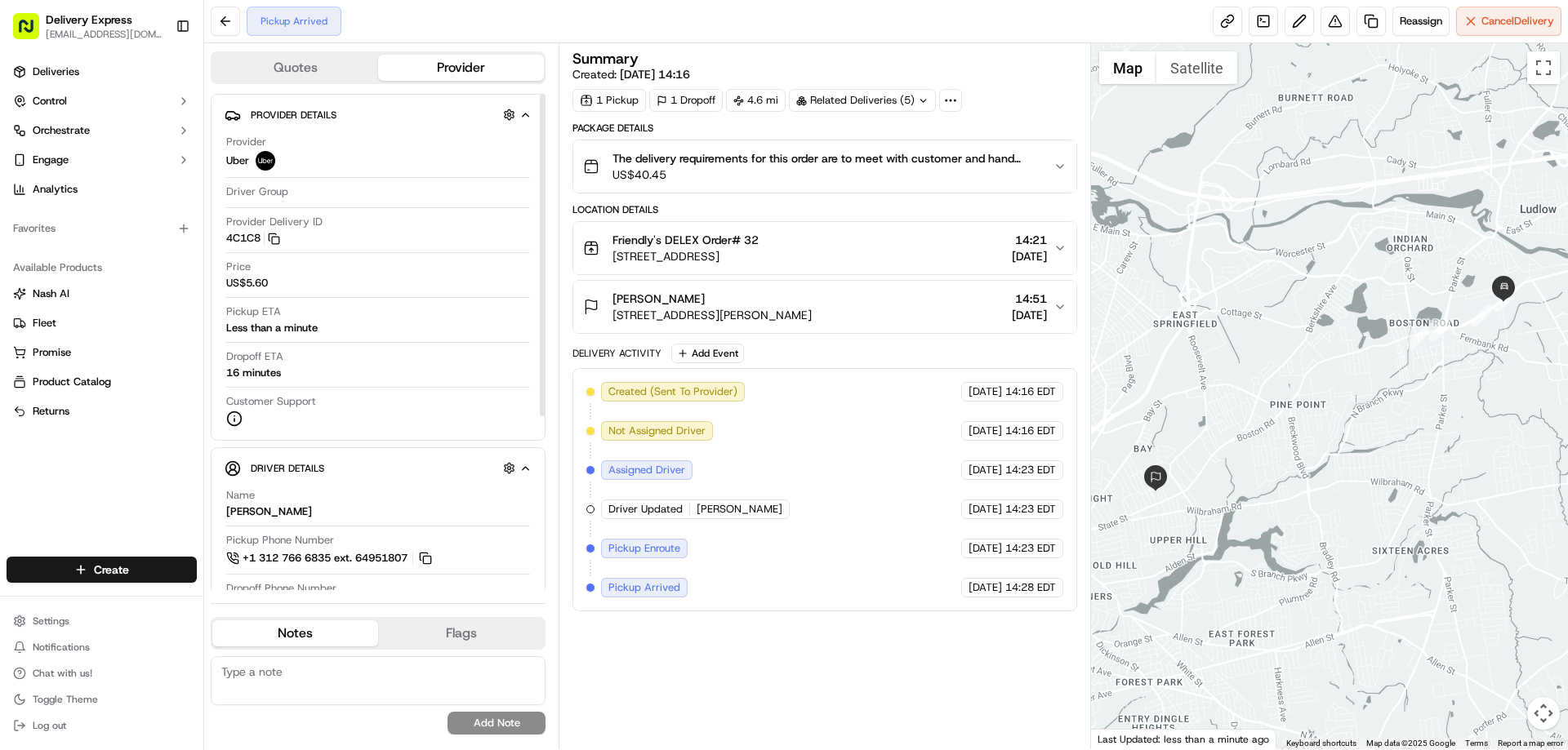
click at [461, 482] on div "Name SERGIO L. Pickup Phone Number +1 312 766 6835 ext. 64951807 Dropoff Phone …" at bounding box center [378, 663] width 307 height 365
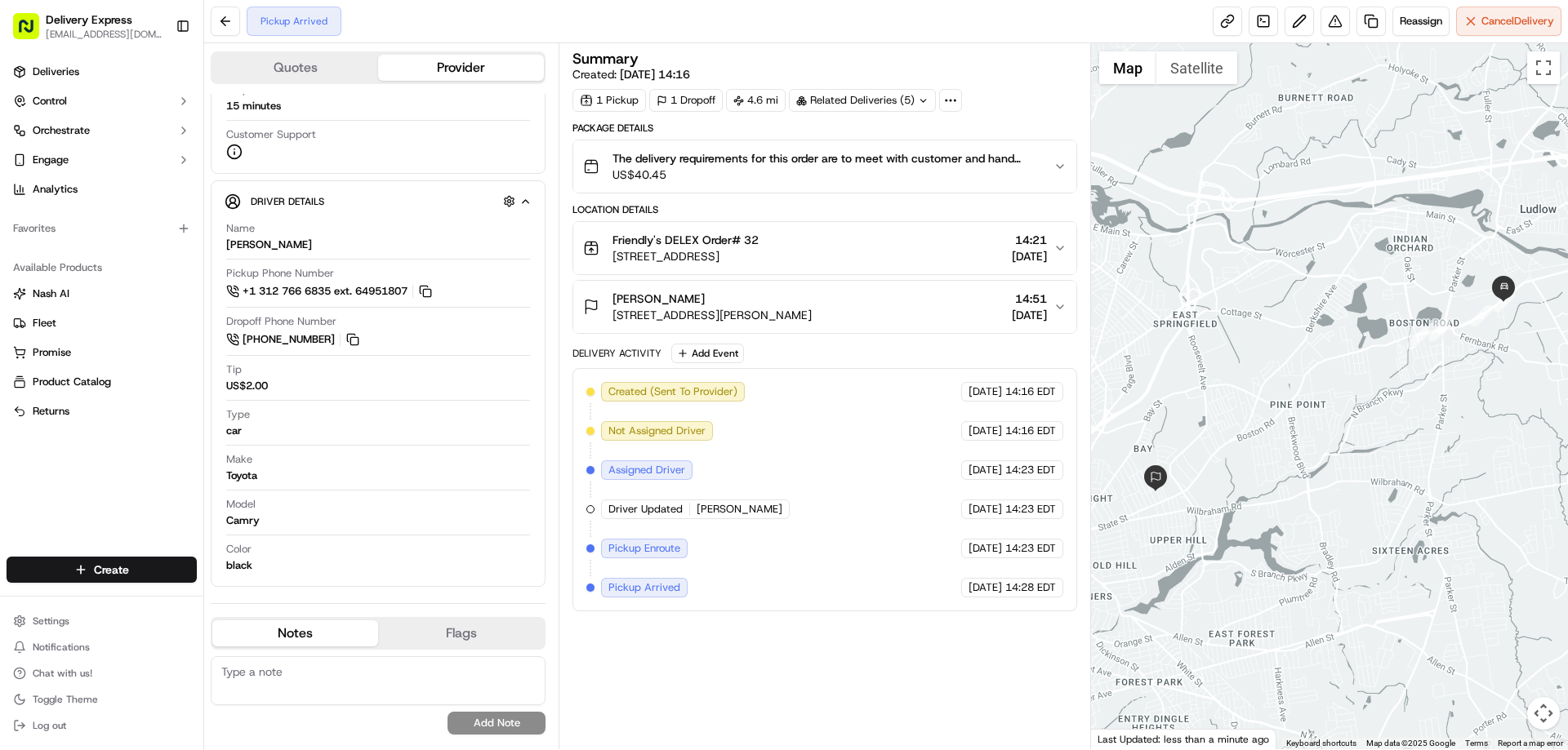
scroll to position [253, 0]
click at [743, 200] on div "Package Details The delivery requirements for this order are to meet with custo…" at bounding box center [824, 366] width 503 height 489
click at [95, 676] on button "Chat with us!" at bounding box center [101, 673] width 190 height 23
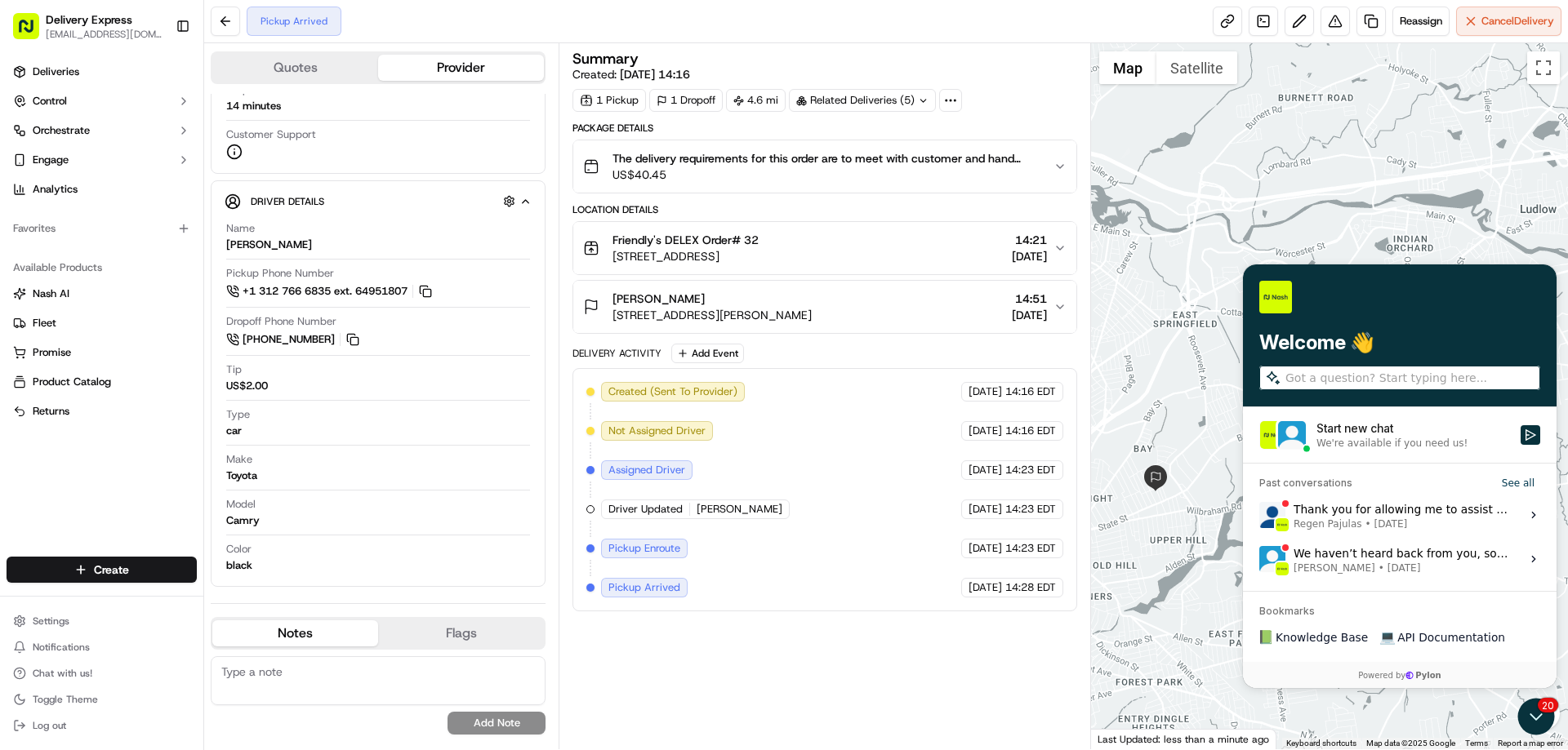
click at [1370, 434] on div "Start new chat" at bounding box center [1413, 429] width 194 height 16
click at [1520, 434] on button "Start new chat We're available if you need us!" at bounding box center [1530, 436] width 20 height 20
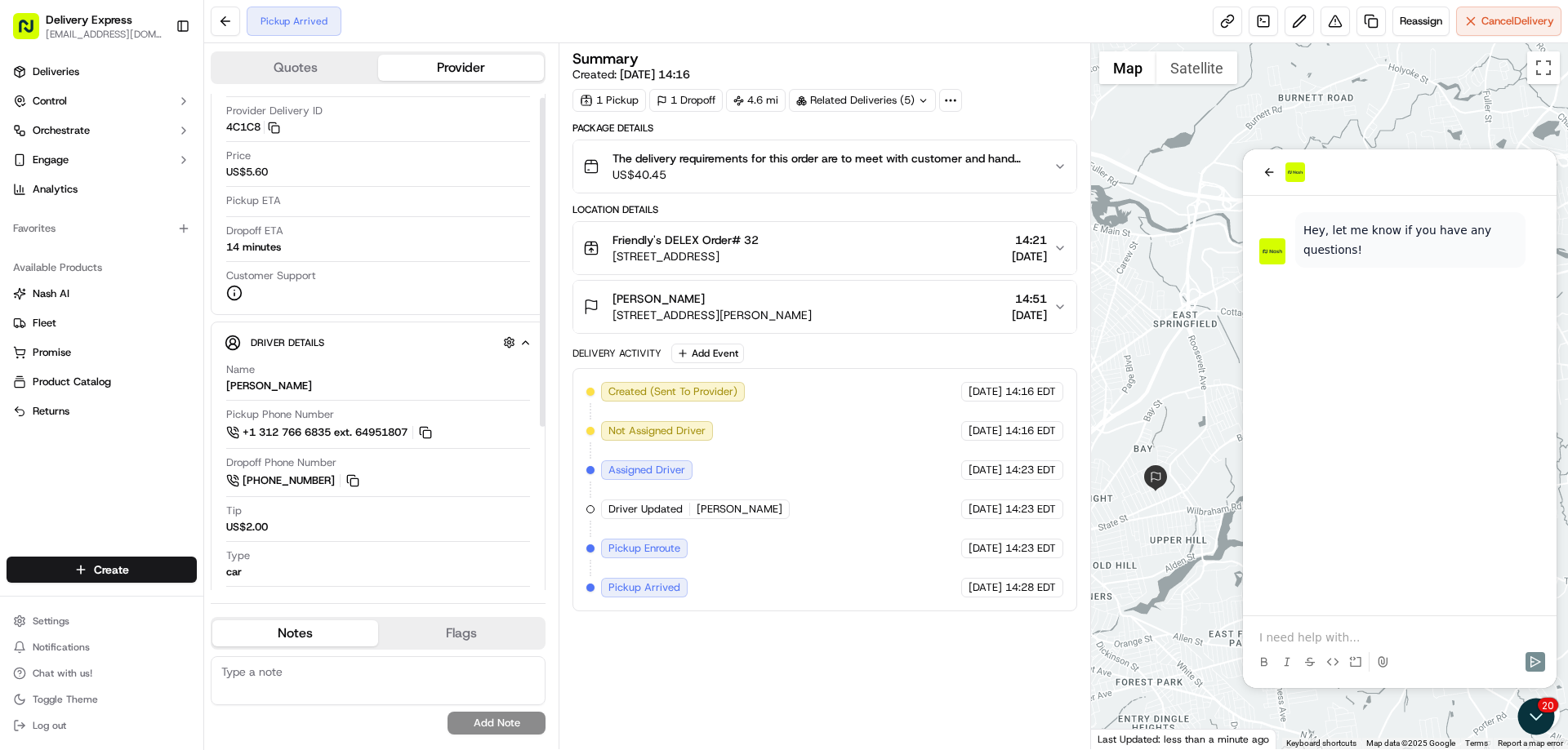
scroll to position [0, 0]
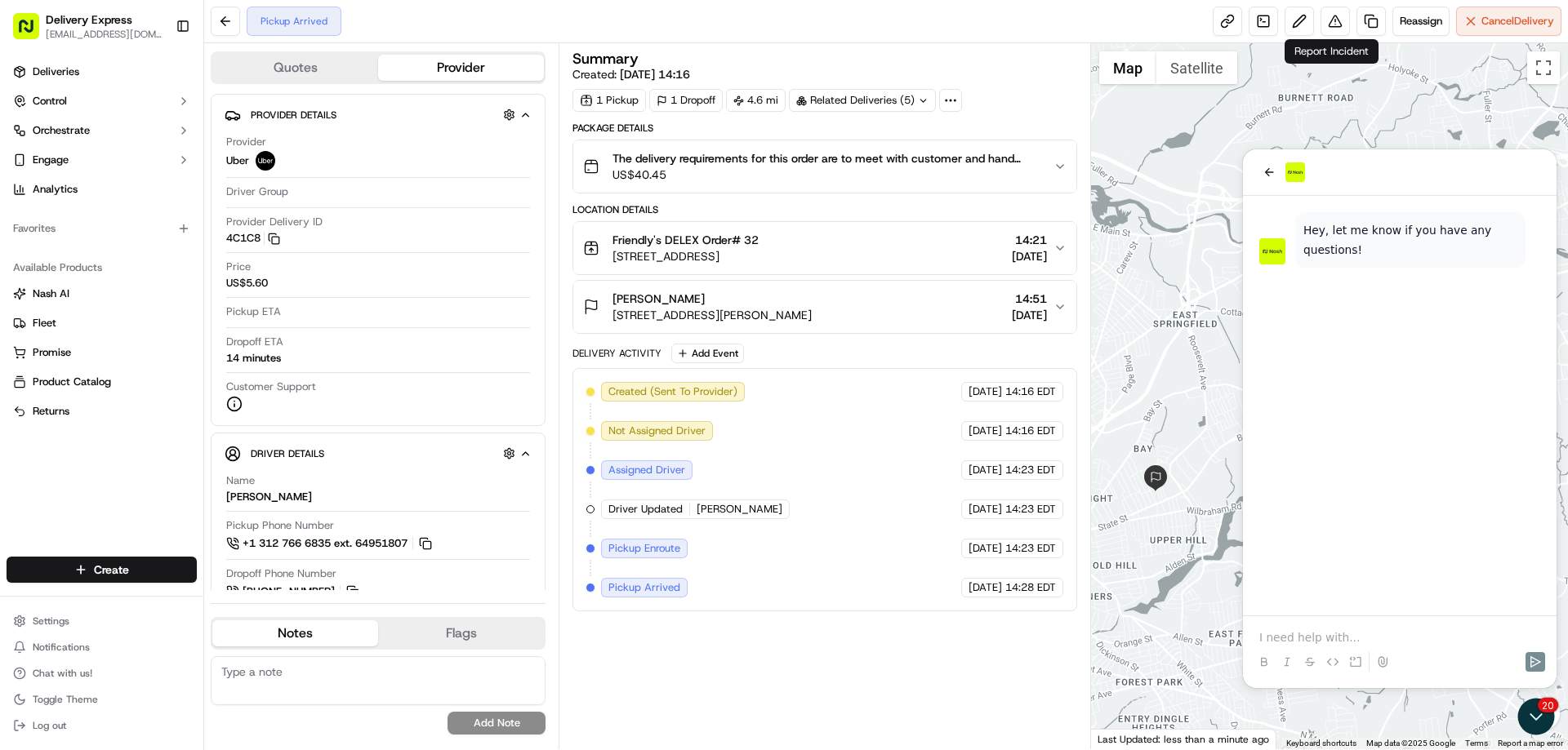
click at [1319, 641] on p at bounding box center [1400, 638] width 281 height 16
click at [233, 25] on button at bounding box center [226, 22] width 30 height 30
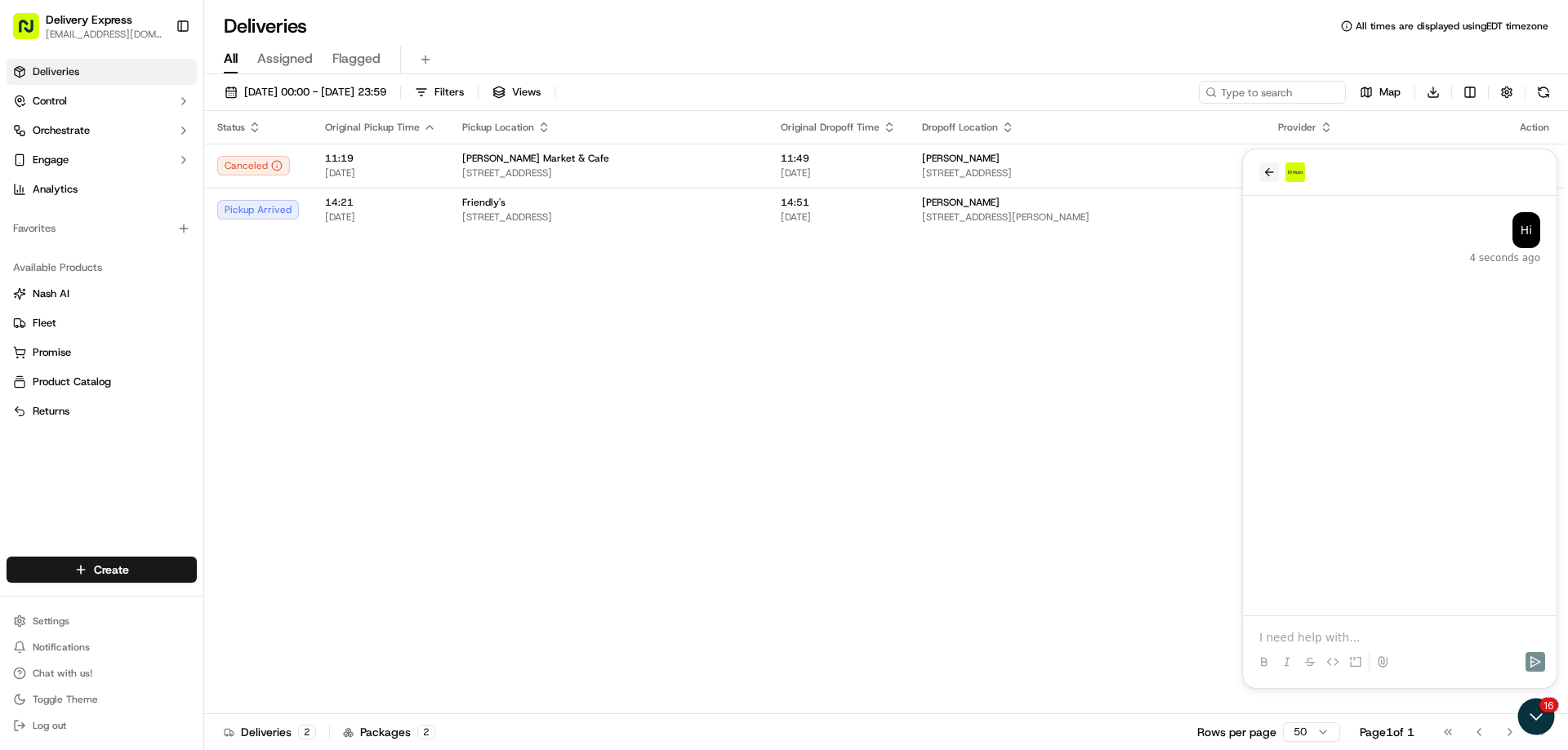
click at [1271, 171] on icon "back" at bounding box center [1269, 172] width 13 height 13
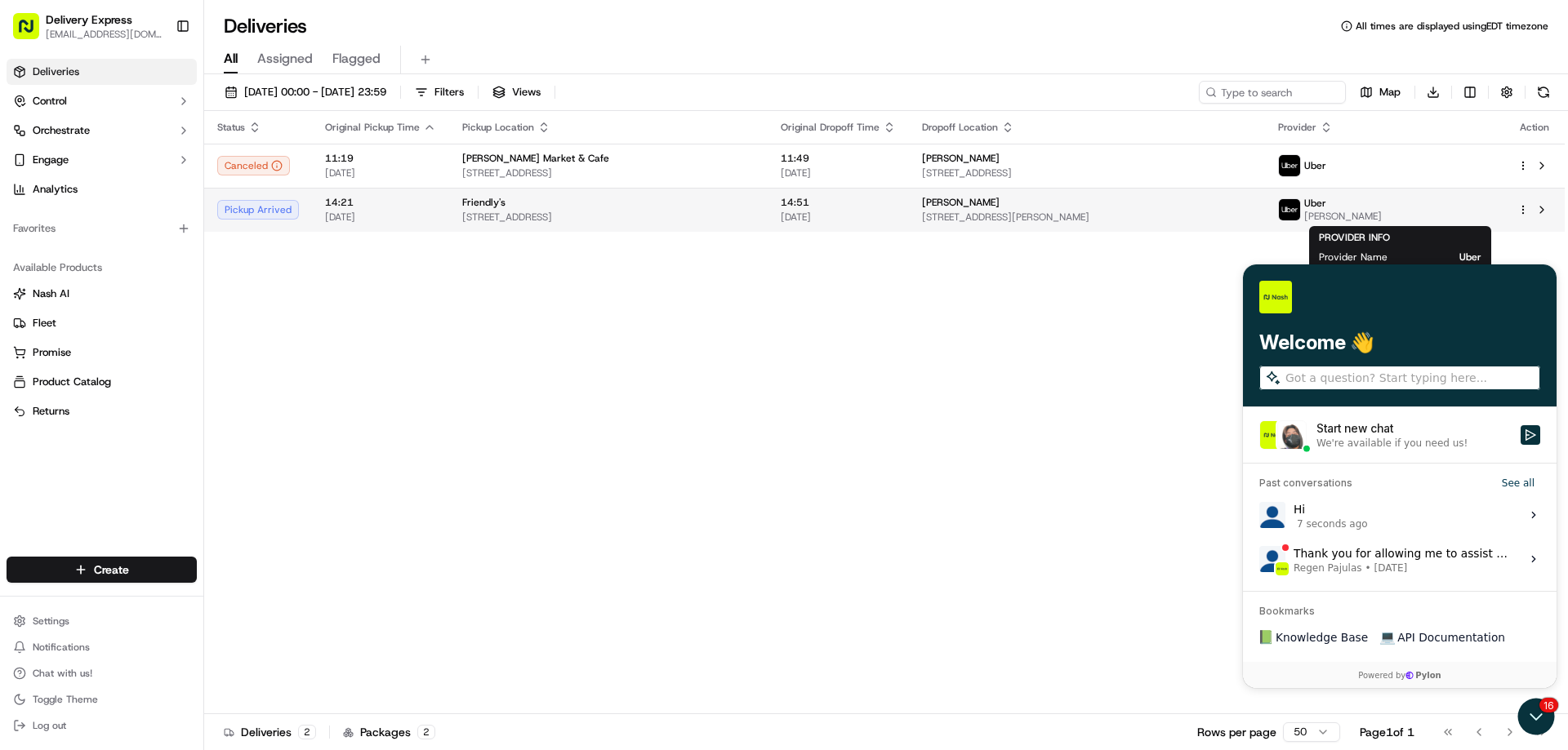
click at [1300, 207] on img at bounding box center [1288, 209] width 21 height 21
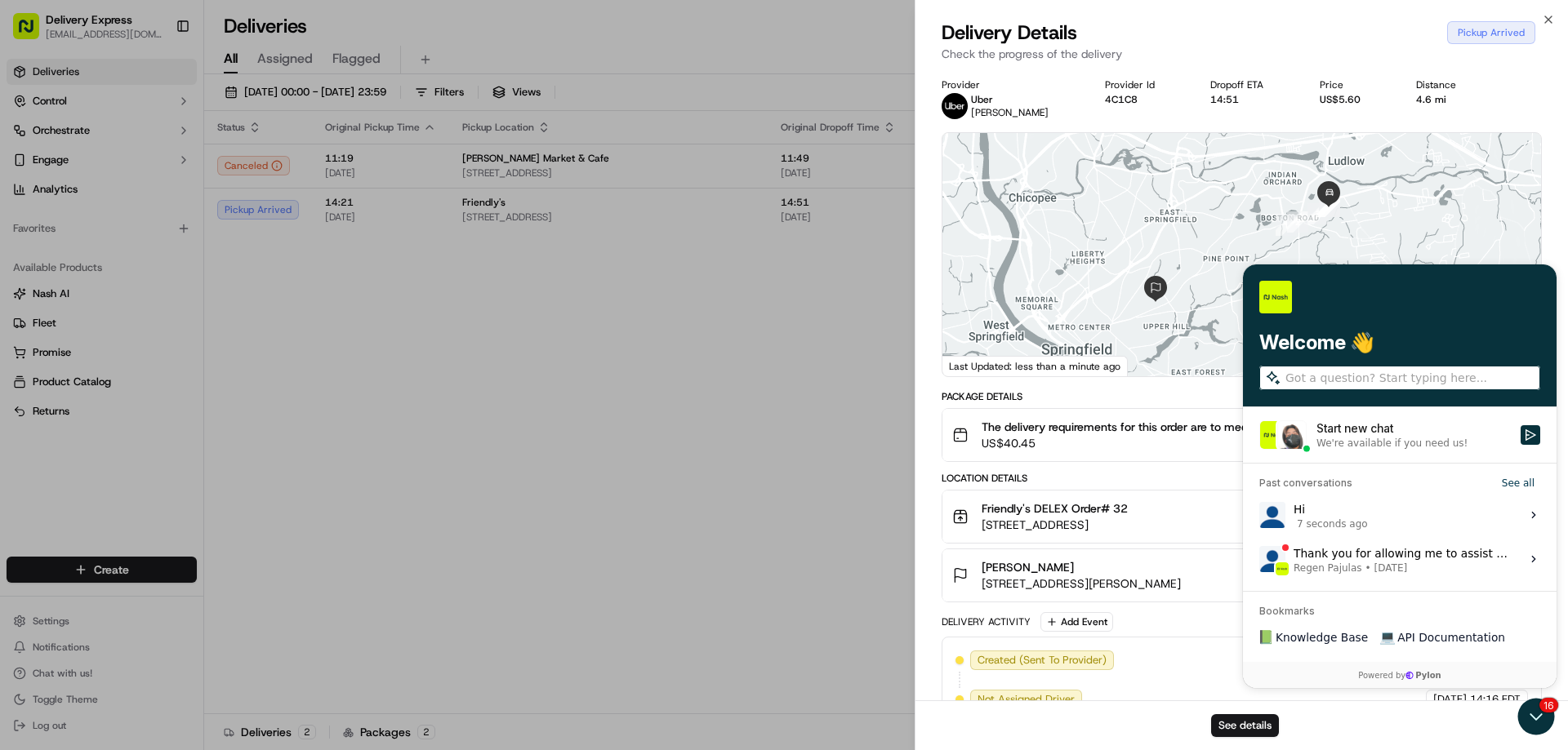
drag, startPoint x: 1078, startPoint y: 102, endPoint x: 1123, endPoint y: 102, distance: 45.0
click at [1123, 102] on div "4C1C8" at bounding box center [1145, 99] width 80 height 13
drag, startPoint x: 1123, startPoint y: 102, endPoint x: 1075, endPoint y: 100, distance: 48.0
click at [1075, 100] on div "Provider Uber SERGIO L. Provider Id 4C1C8 Dropoff ETA 14:51 Price US$5.60 Dista…" at bounding box center [1241, 98] width 600 height 41
copy button "4C1C8"
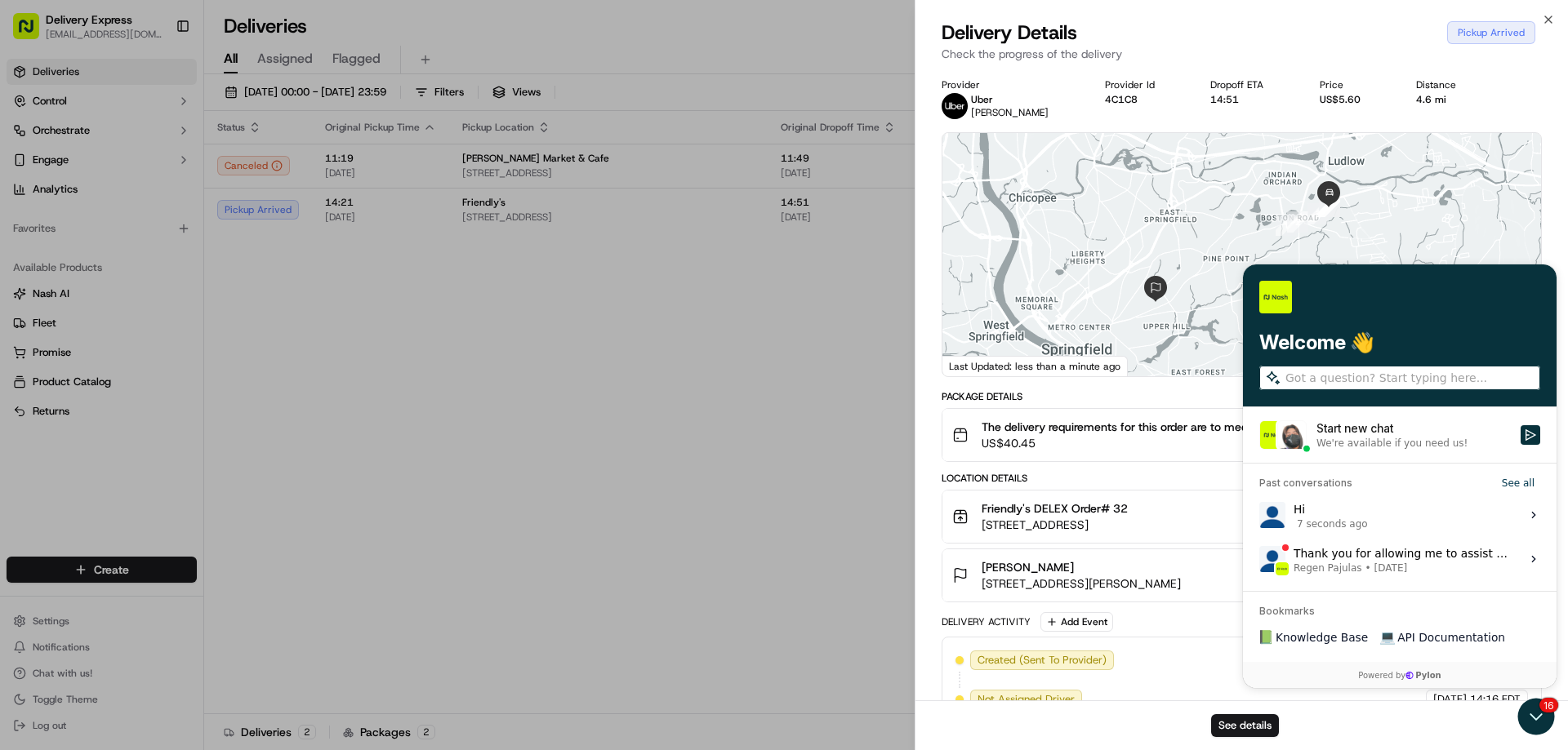
click at [1369, 443] on span "US$40.45" at bounding box center [1244, 443] width 523 height 16
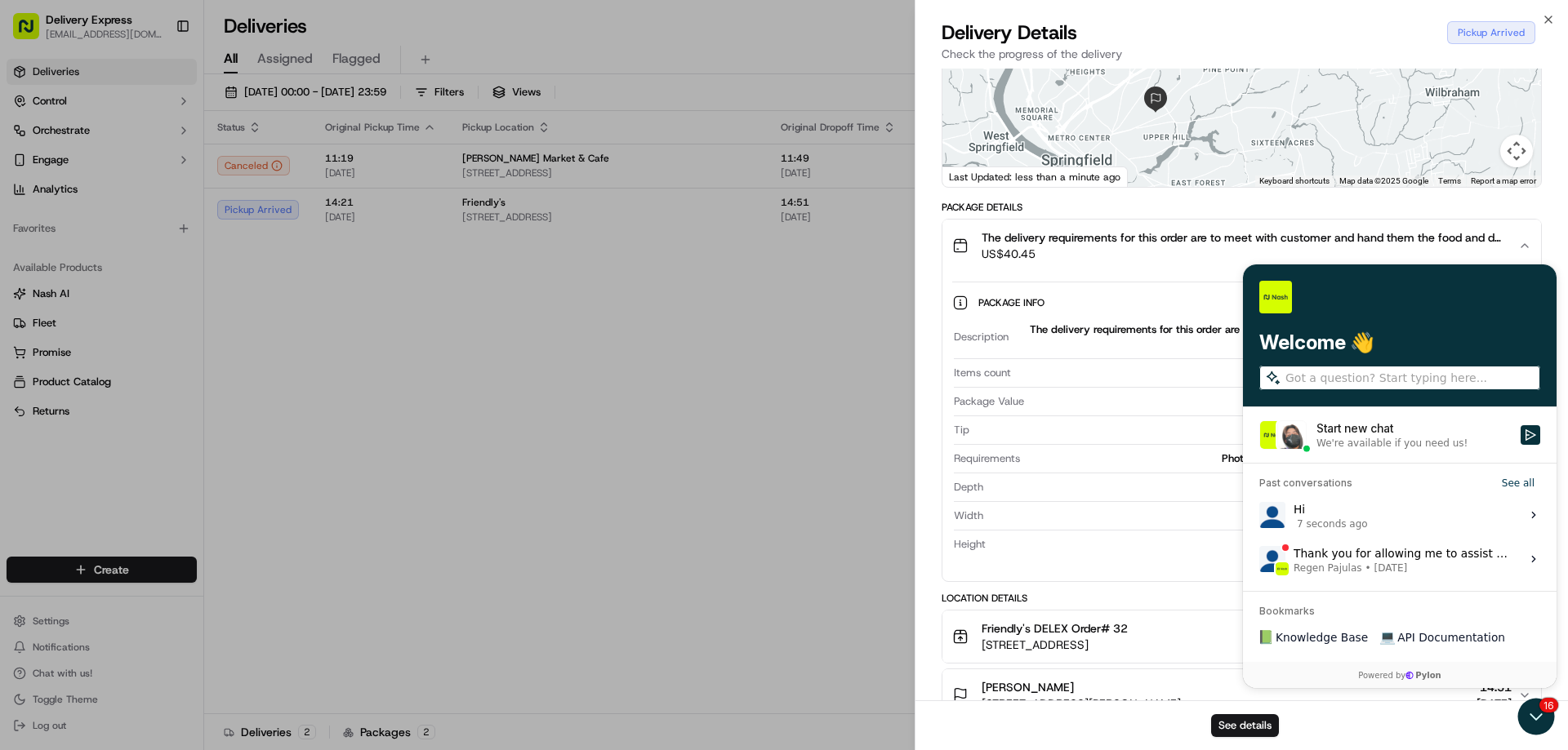
scroll to position [499, 0]
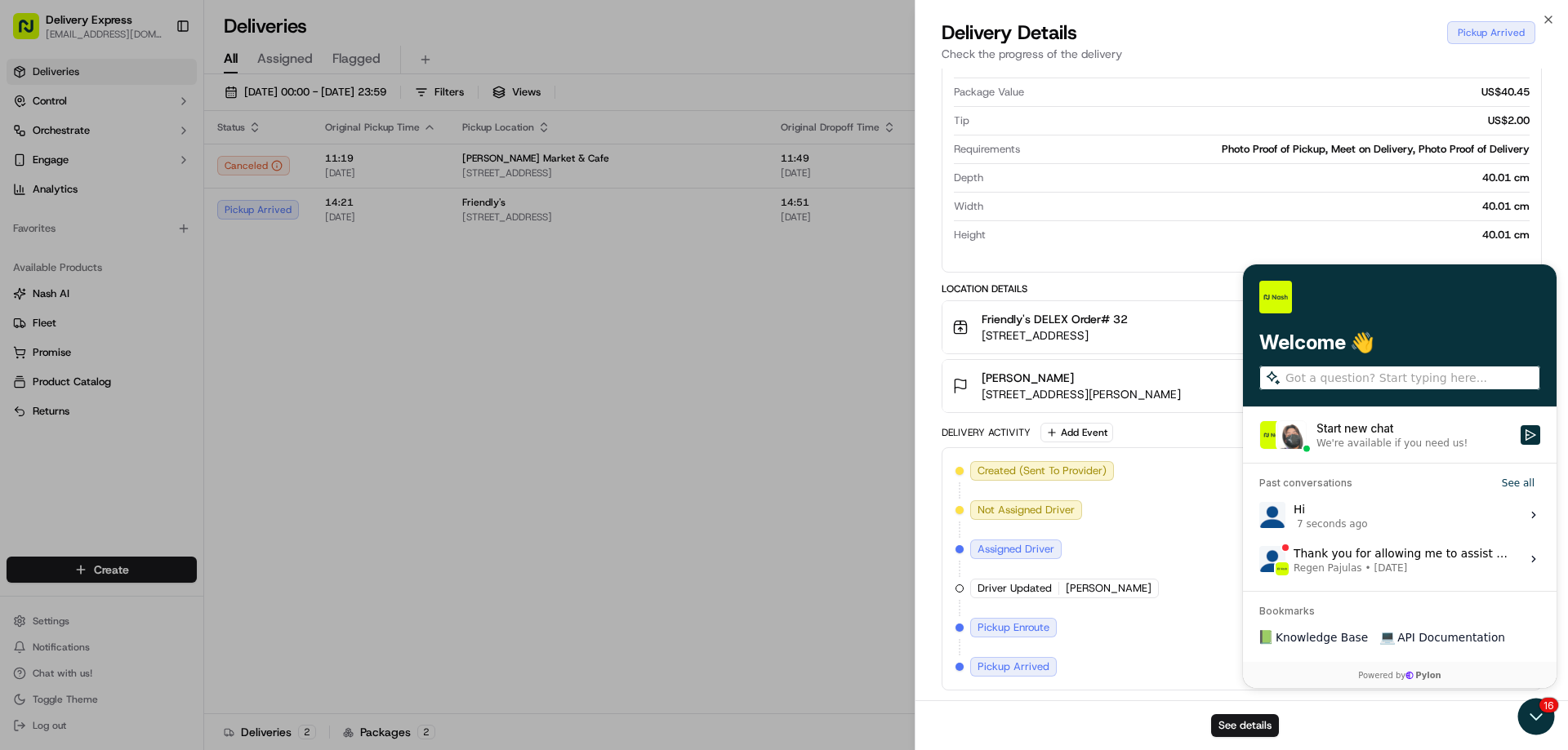
click at [1530, 436] on div "Delivery Activity Add Event" at bounding box center [1241, 433] width 600 height 20
click at [1327, 517] on div "Created (Sent To Provider) Uber 15/09/2025 14:16 EDT Not Assigned Driver Uber 1…" at bounding box center [1241, 569] width 572 height 216
click at [1531, 517] on div "Created (Sent To Provider) Uber 15/09/2025 14:16 EDT Not Assigned Driver Uber 1…" at bounding box center [1241, 569] width 600 height 244
click at [1531, 515] on div "Created (Sent To Provider) Uber 15/09/2025 14:16 EDT Not Assigned Driver Uber 1…" at bounding box center [1241, 569] width 600 height 244
click at [1516, 486] on div "Created (Sent To Provider) Uber 15/09/2025 14:16 EDT Not Assigned Driver Uber 1…" at bounding box center [1241, 569] width 572 height 216
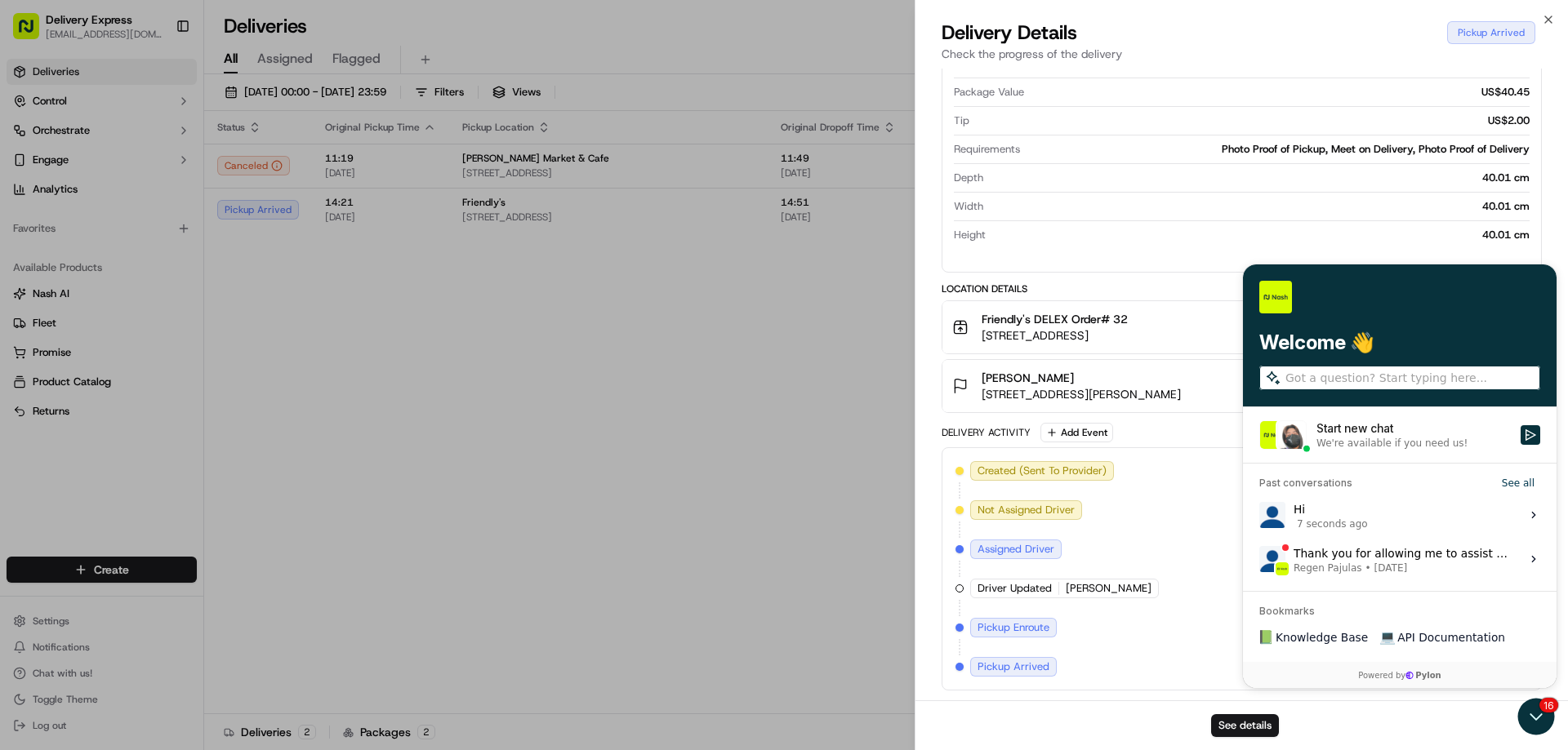
click at [1516, 482] on div "Created (Sent To Provider) Uber 15/09/2025 14:16 EDT Not Assigned Driver Uber 1…" at bounding box center [1241, 569] width 572 height 216
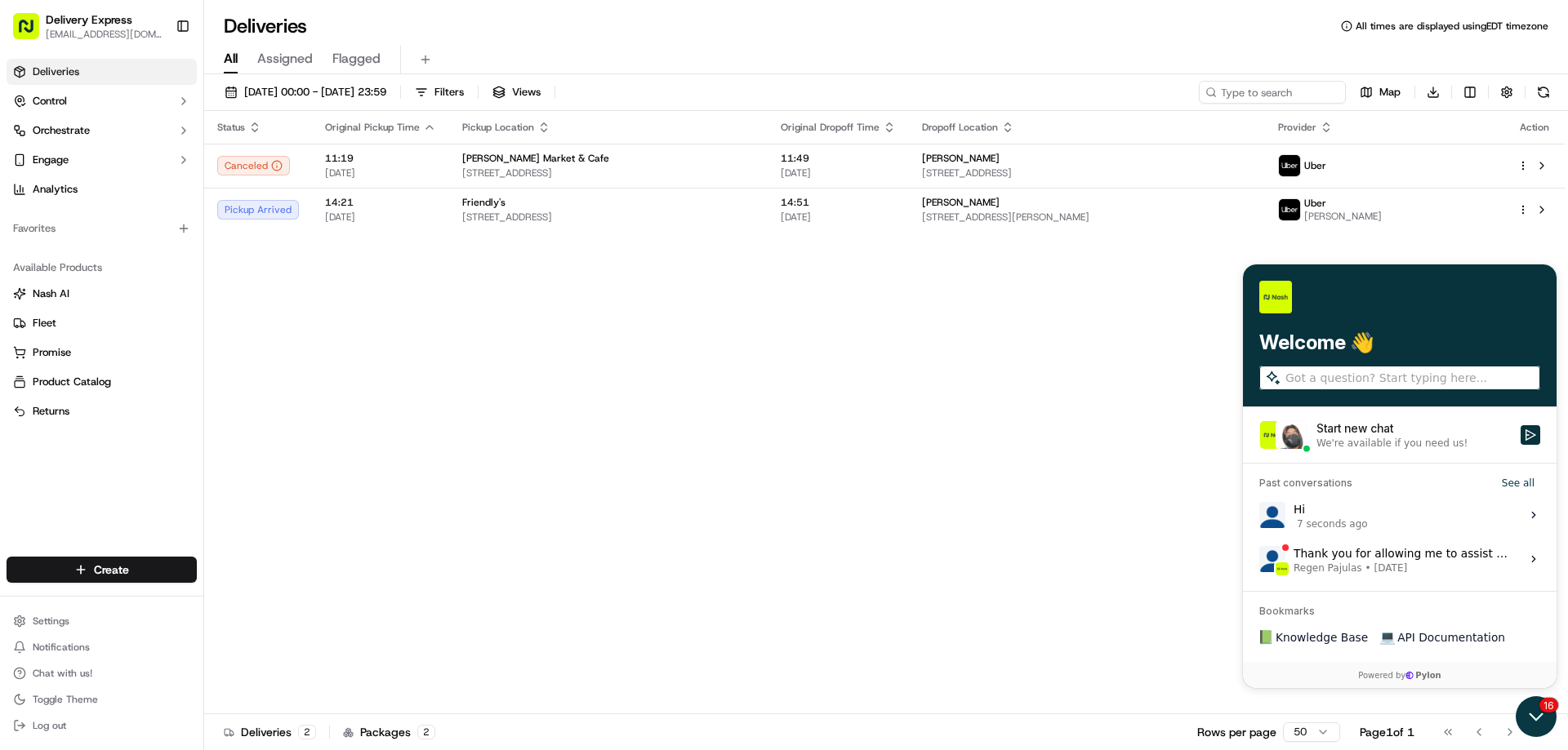
click at [1544, 709] on icon "Open customer support" at bounding box center [1535, 716] width 41 height 41
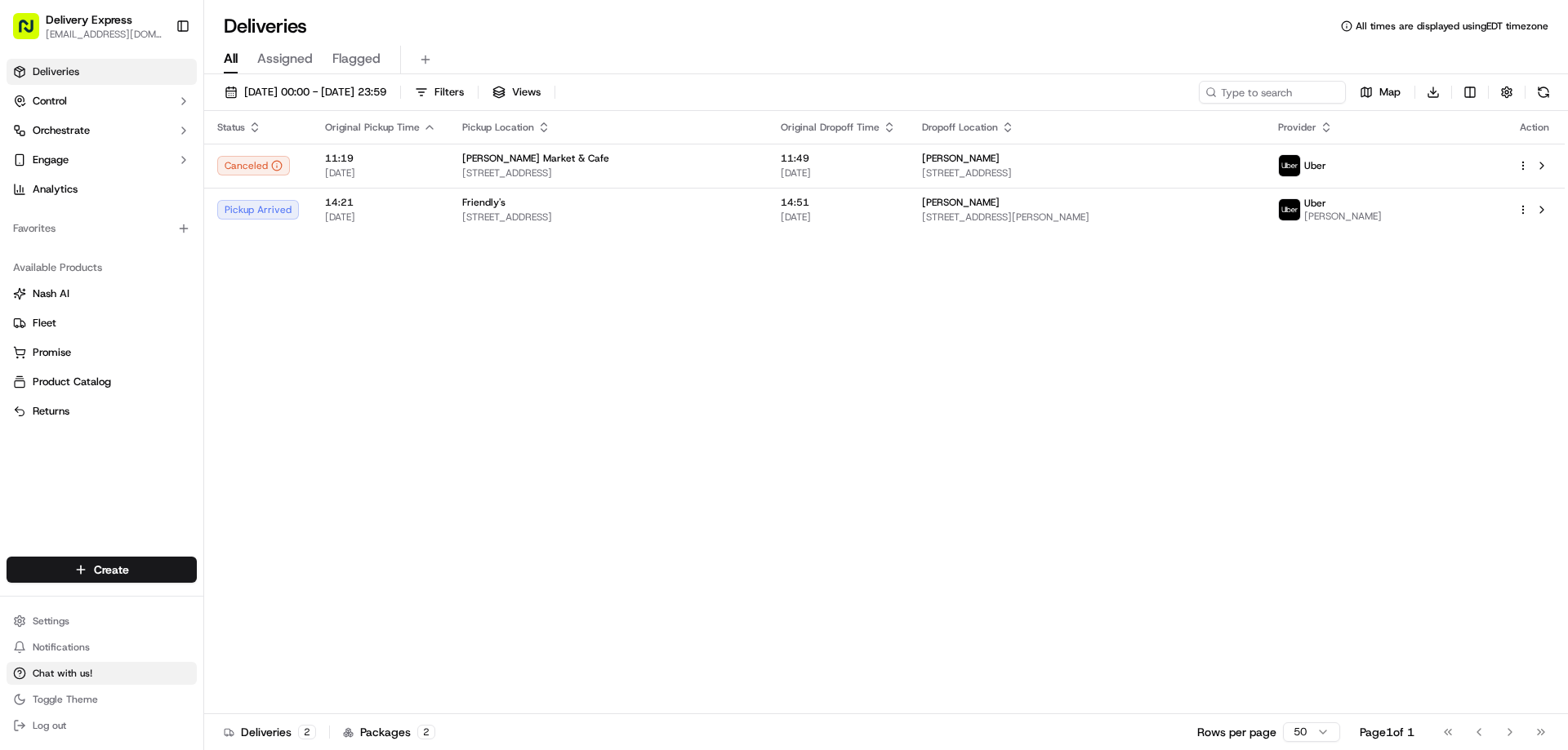
click at [71, 671] on span "Chat with us!" at bounding box center [63, 673] width 60 height 13
click at [47, 665] on button "Chat with us!" at bounding box center [101, 673] width 190 height 23
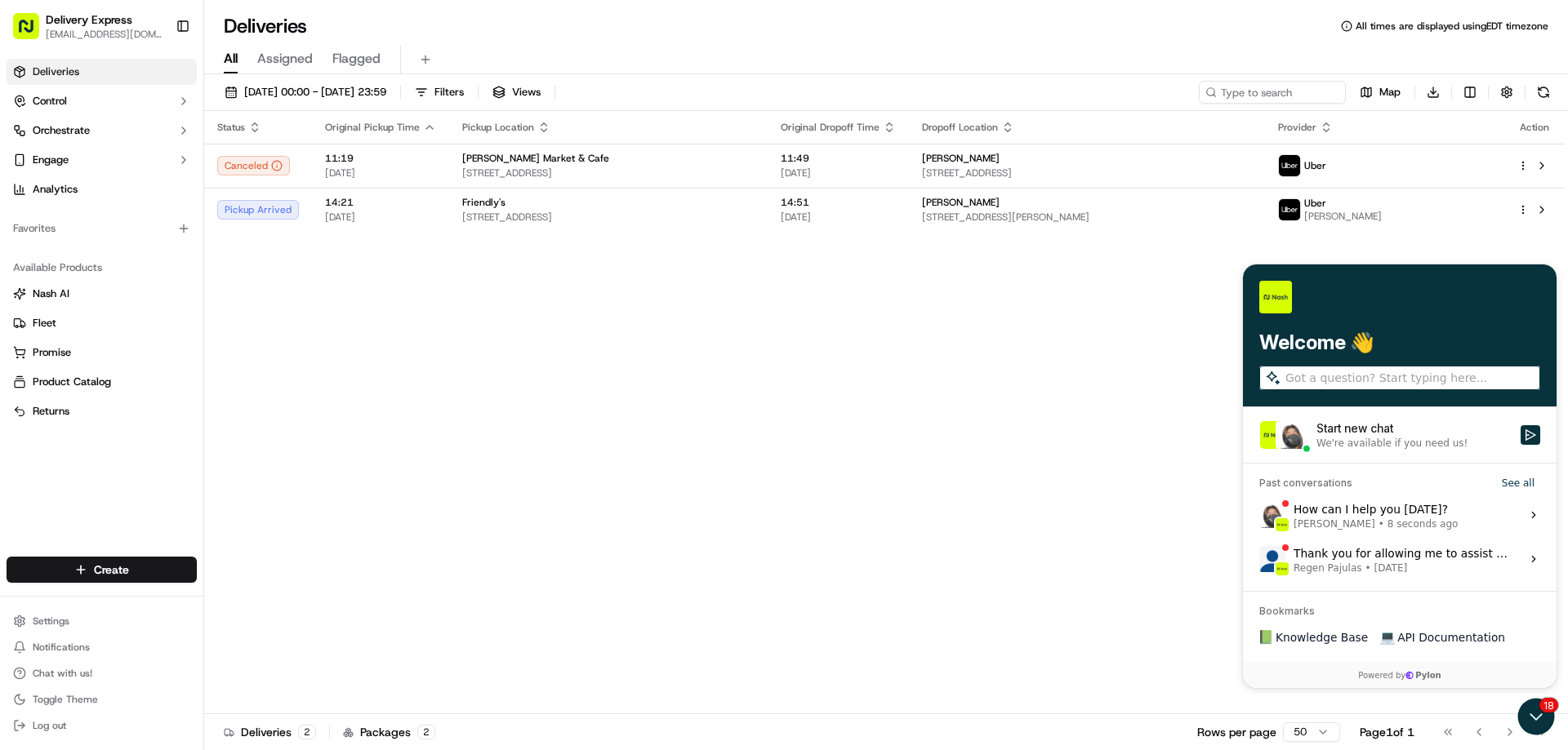
click at [1365, 451] on label "Start new chat We're available if you need us!" at bounding box center [1399, 436] width 313 height 56
click at [1520, 445] on button "Start new chat We're available if you need us!" at bounding box center [1530, 436] width 20 height 20
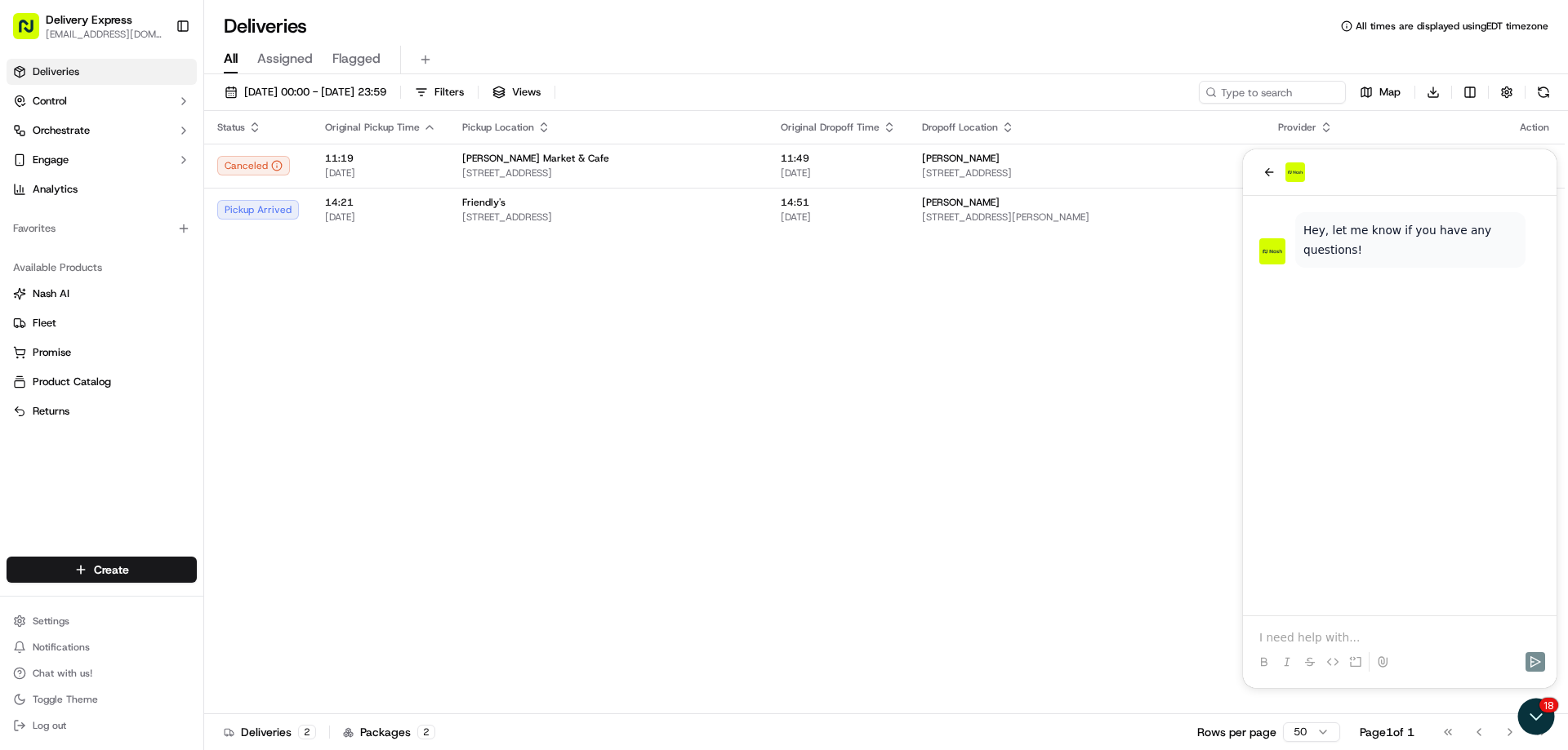
click at [1318, 633] on p at bounding box center [1400, 638] width 281 height 16
click at [1529, 715] on icon "Open customer support" at bounding box center [1535, 716] width 41 height 41
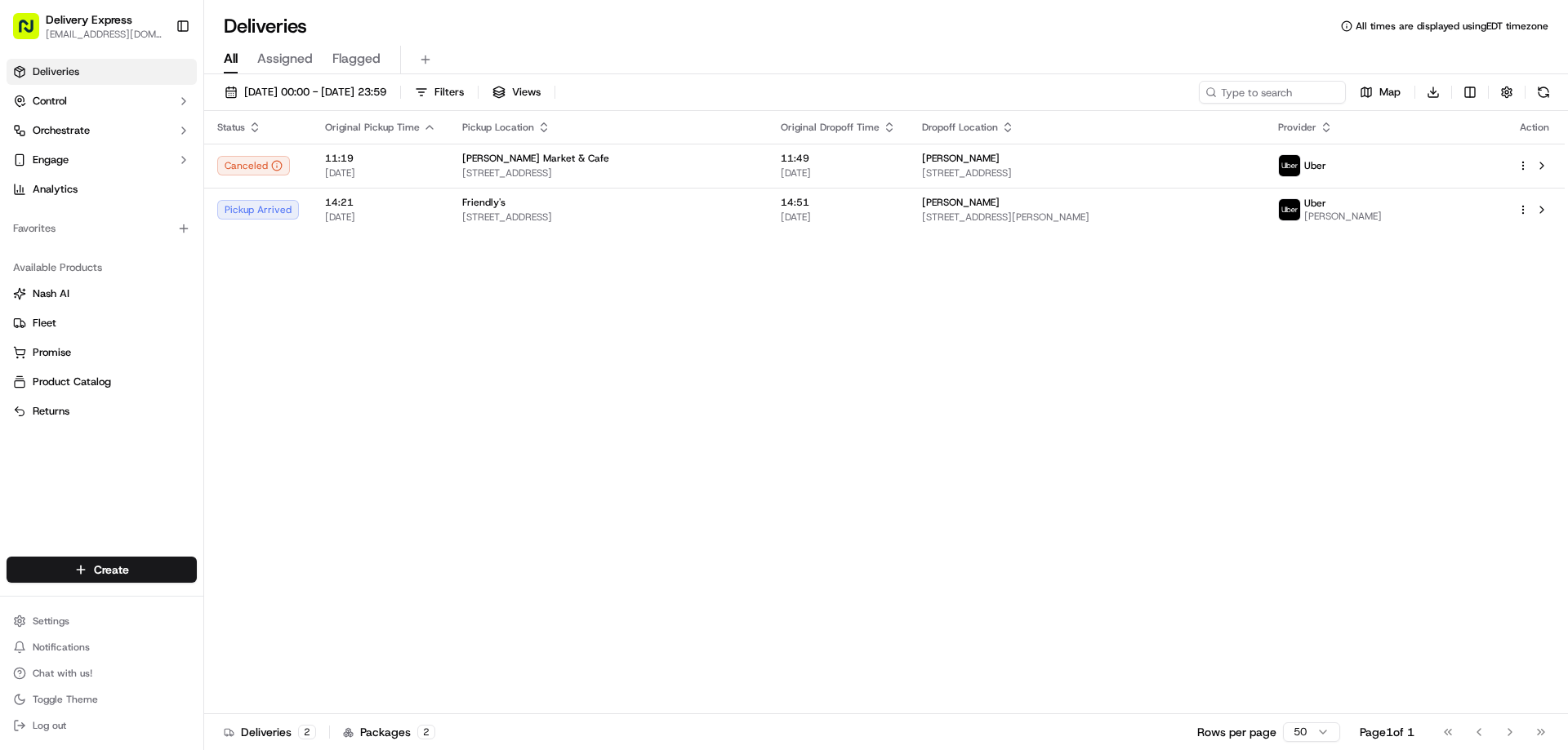
click at [1529, 715] on div "Deliveries 2 Packages 2 Rows per page 50 Page 1 of 1 Go to first page Go to pre…" at bounding box center [885, 731] width 1364 height 37
click at [1287, 584] on div "Status Original Pickup Time Pickup Location Original Dropoff Time Dropoff Locat…" at bounding box center [883, 413] width 1360 height 604
click at [100, 670] on button "Chat with us!" at bounding box center [101, 673] width 190 height 23
click at [53, 668] on span "Chat with us!" at bounding box center [63, 673] width 60 height 13
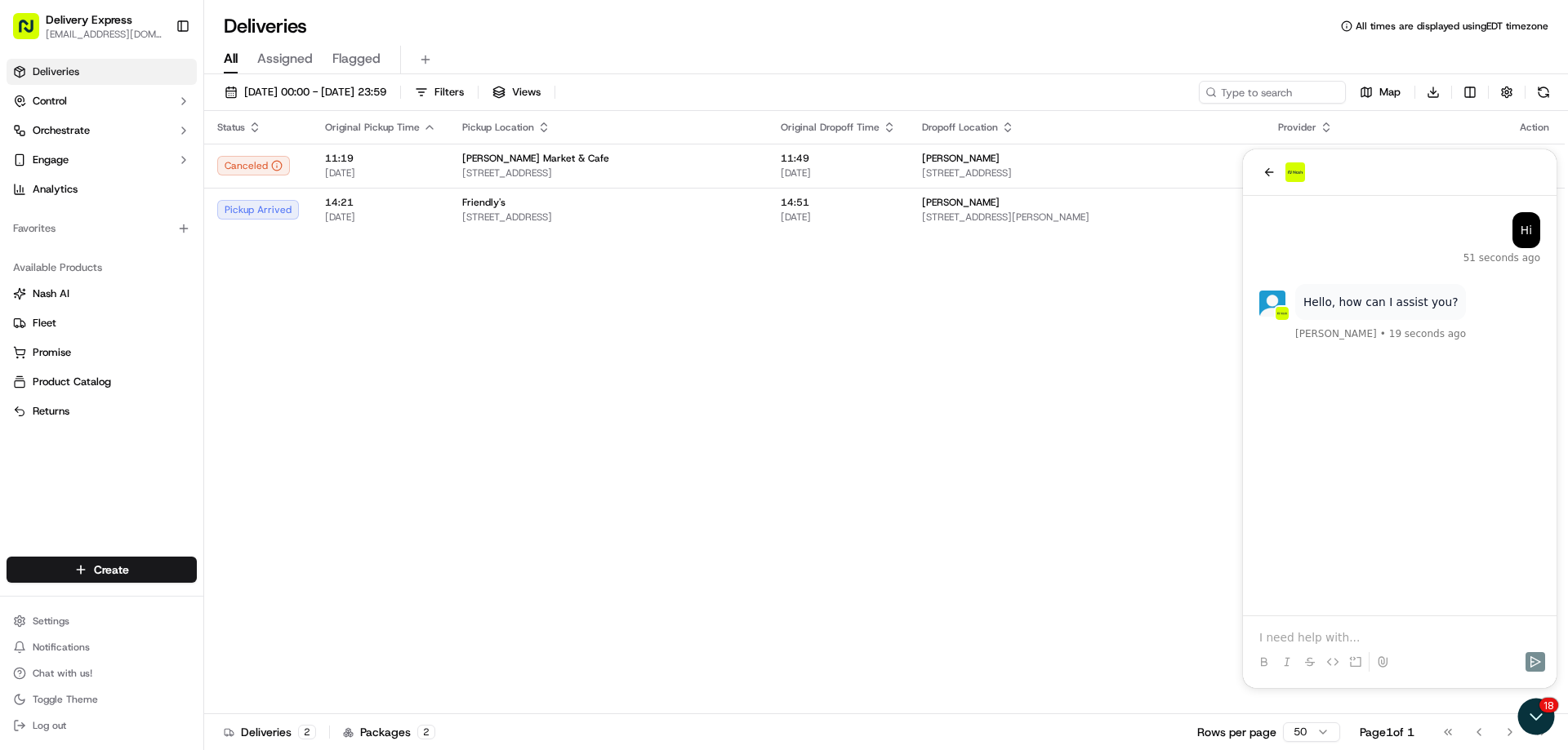
click at [1331, 639] on p at bounding box center [1400, 638] width 281 height 16
click at [1536, 657] on icon "Send" at bounding box center [1535, 661] width 13 height 13
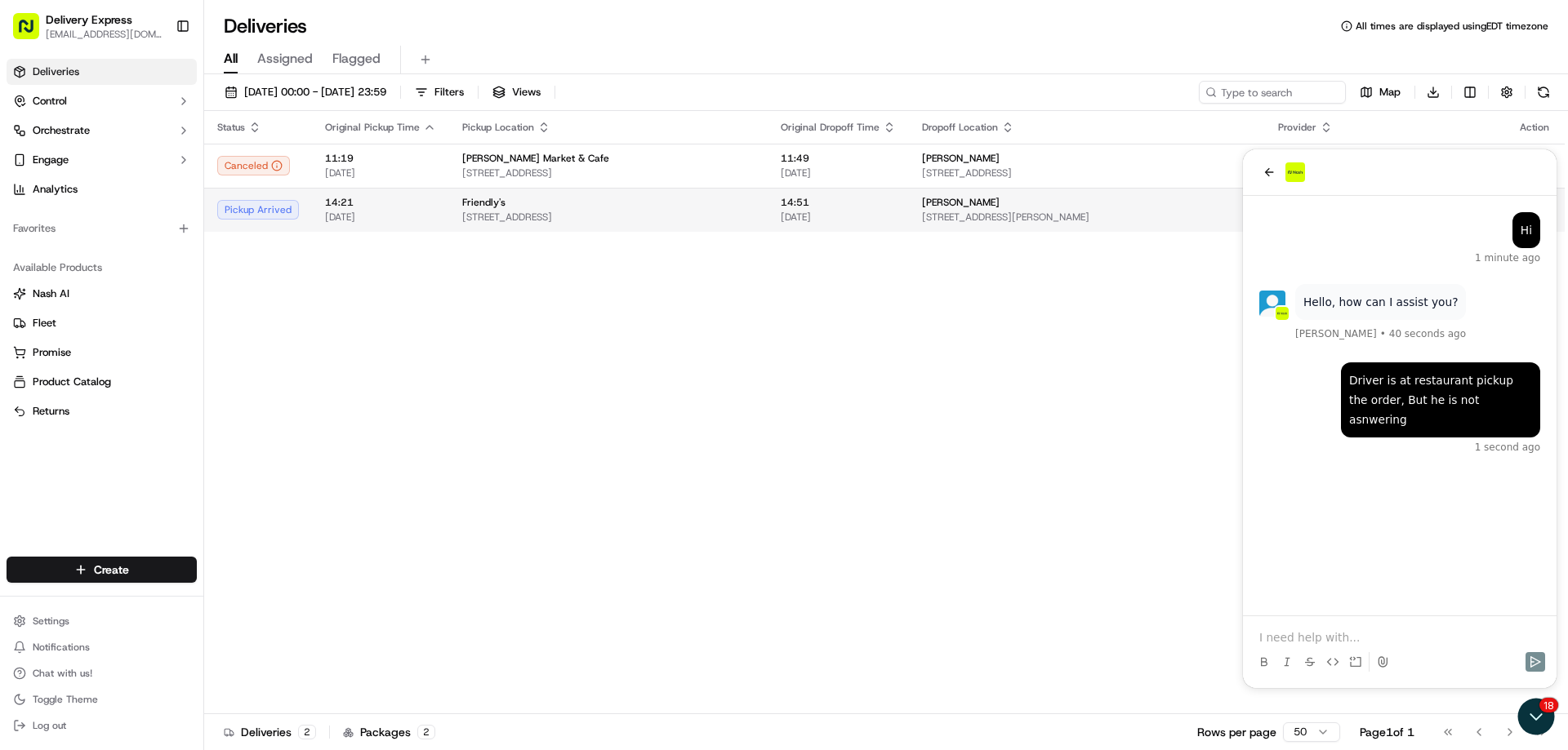
click at [683, 221] on span "[STREET_ADDRESS]" at bounding box center [609, 217] width 293 height 13
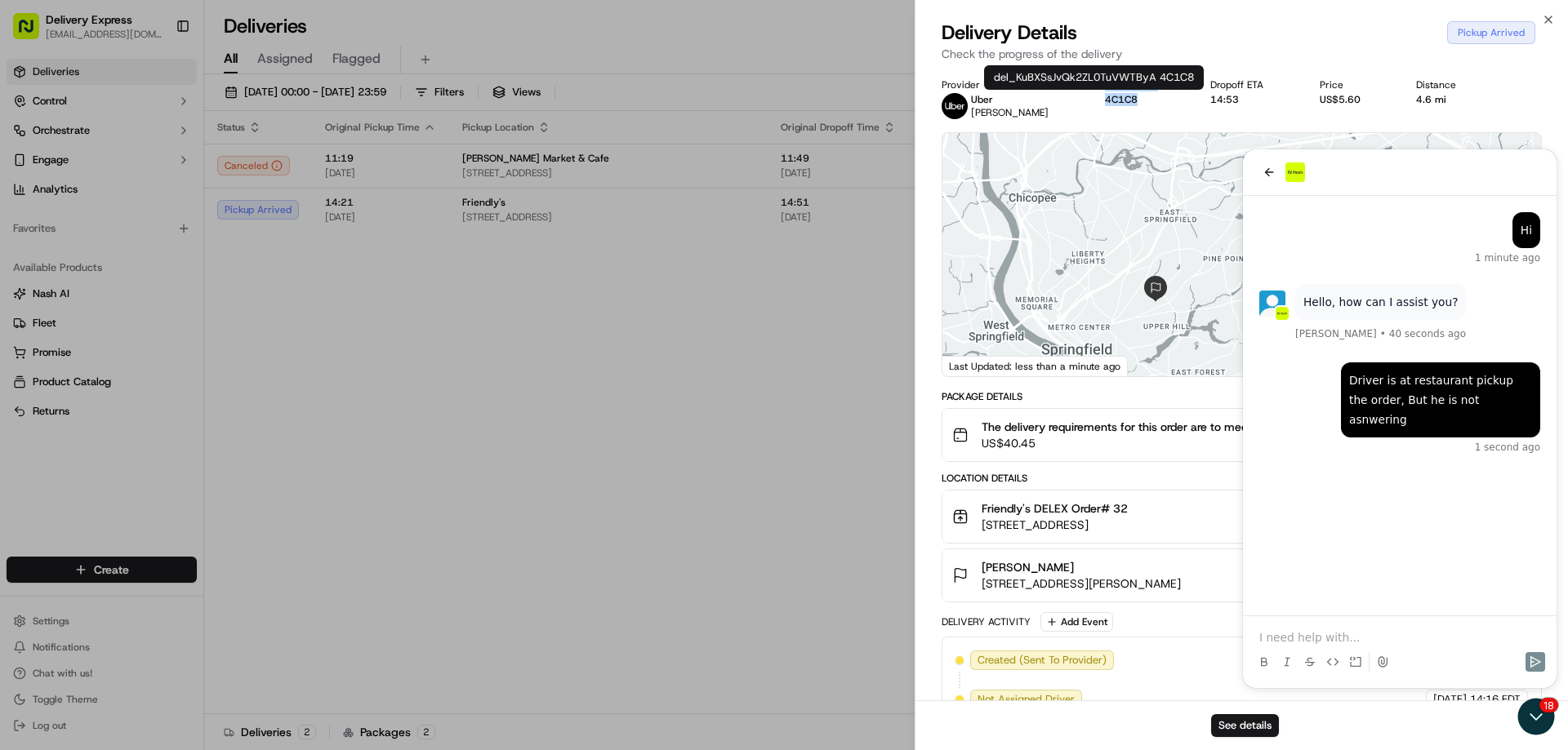
drag, startPoint x: 1078, startPoint y: 85, endPoint x: 1111, endPoint y: 97, distance: 35.1
click at [1111, 97] on div "Provider Id 4C1C8" at bounding box center [1145, 93] width 80 height 28
copy div "Provider Id 4C1C8"
click at [1342, 635] on div "Delivery Activity Add Event Created (Sent To Provider) Uber 15/09/2025 14:16 ED…" at bounding box center [1241, 746] width 600 height 268
click at [1310, 636] on div "Delivery Activity Add Event Created (Sent To Provider) Uber 15/09/2025 14:16 ED…" at bounding box center [1241, 746] width 600 height 268
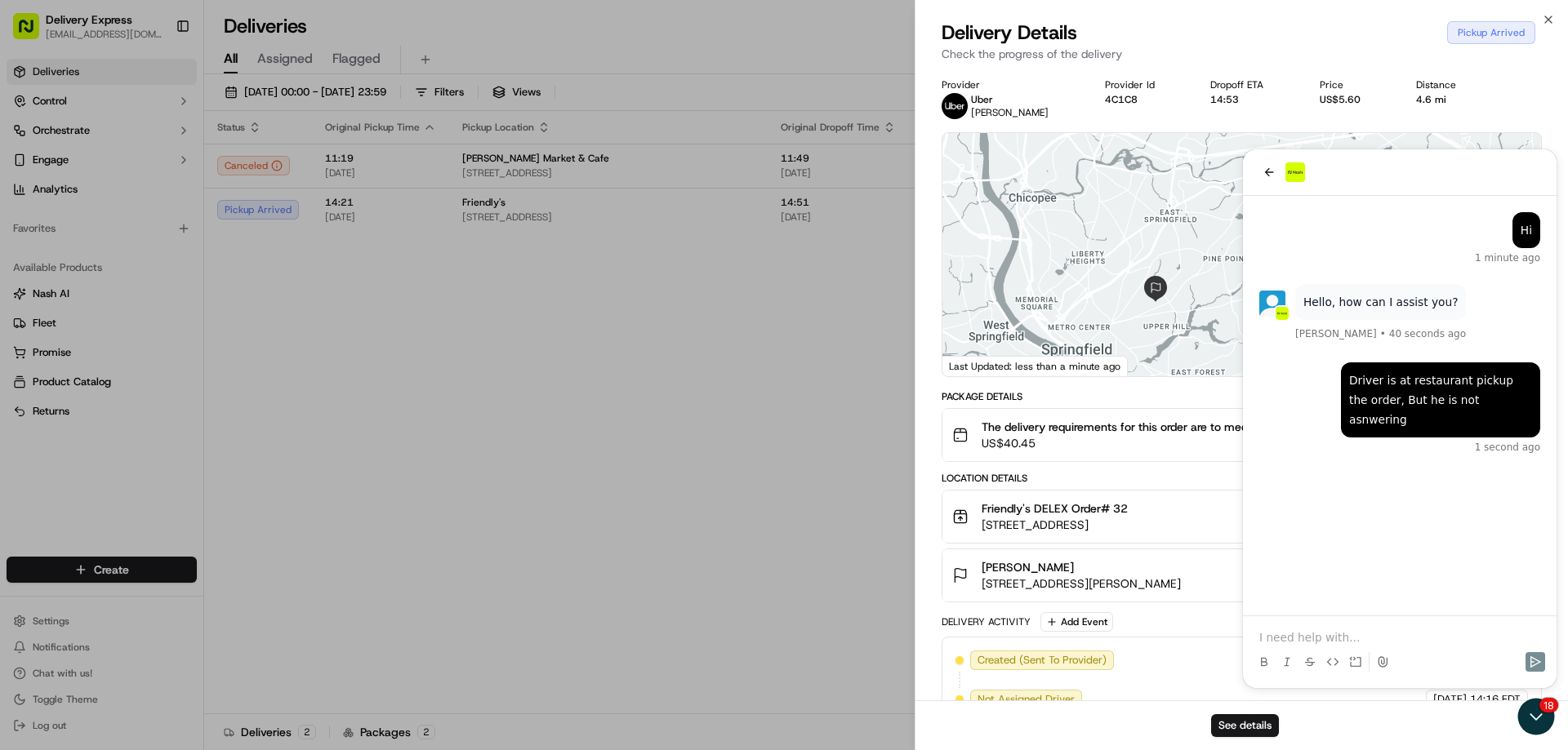
click at [1270, 636] on div "Delivery Activity Add Event Created (Sent To Provider) Uber 15/09/2025 14:16 ED…" at bounding box center [1241, 746] width 600 height 268
click at [1424, 642] on div "Created (Sent To Provider) Uber 15/09/2025 14:16 EDT Not Assigned Driver Uber 1…" at bounding box center [1241, 758] width 600 height 244
click at [1396, 486] on div "Location Details Friendly's DELEX Order# 32 1811 Boston Rd, Springfield, MA 011…" at bounding box center [1241, 536] width 600 height 130
click at [1377, 375] on span "Map data ©2025 Google" at bounding box center [1383, 370] width 89 height 9
click at [1293, 638] on div "Created (Sent To Provider) Uber 15/09/2025 14:16 EDT Not Assigned Driver Uber 1…" at bounding box center [1241, 758] width 600 height 244
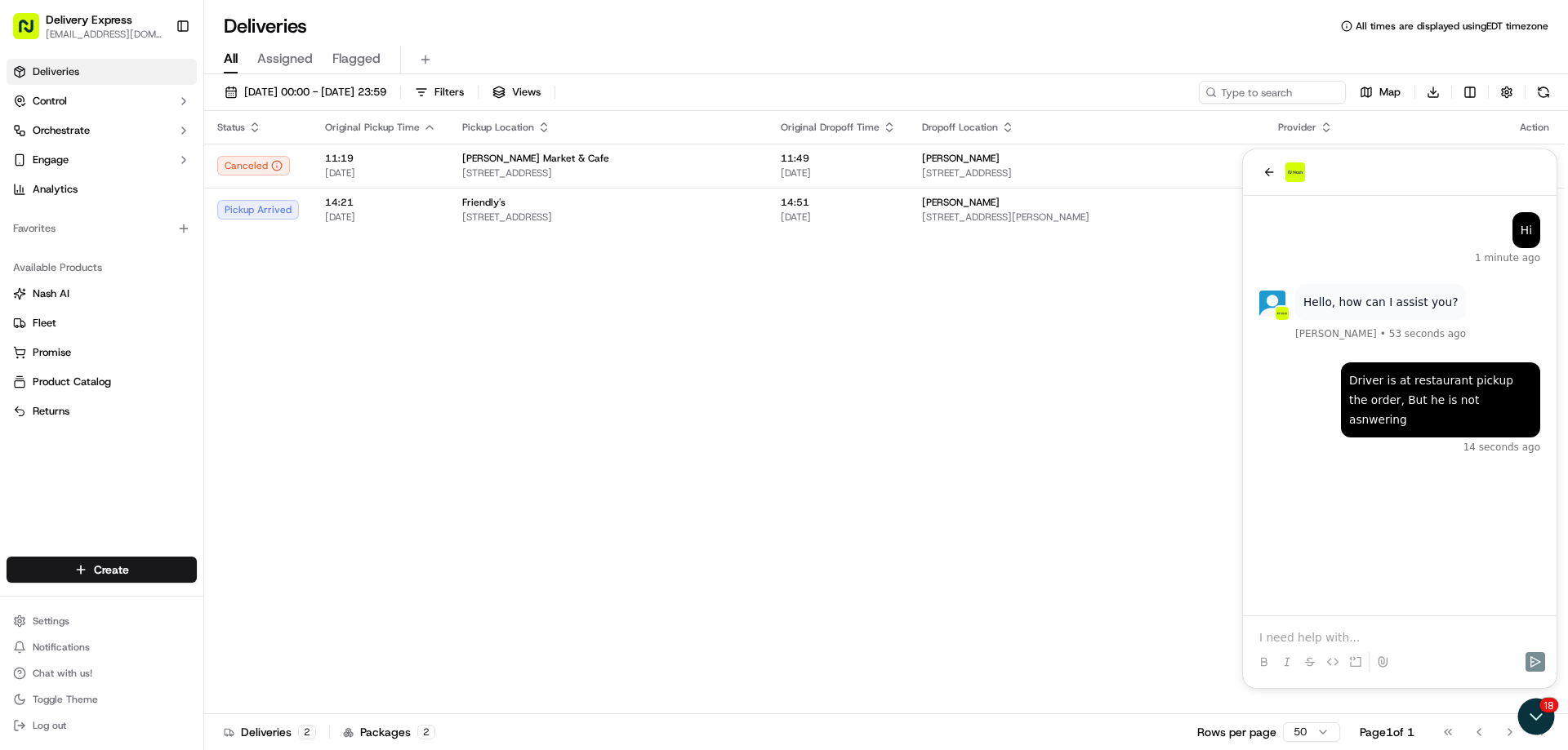
click at [1297, 634] on p at bounding box center [1400, 638] width 281 height 16
click at [1297, 634] on strong "Driver Name: [PERSON_NAME]" at bounding box center [1355, 637] width 192 height 13
drag, startPoint x: 1269, startPoint y: 660, endPoint x: 1317, endPoint y: 661, distance: 48.0
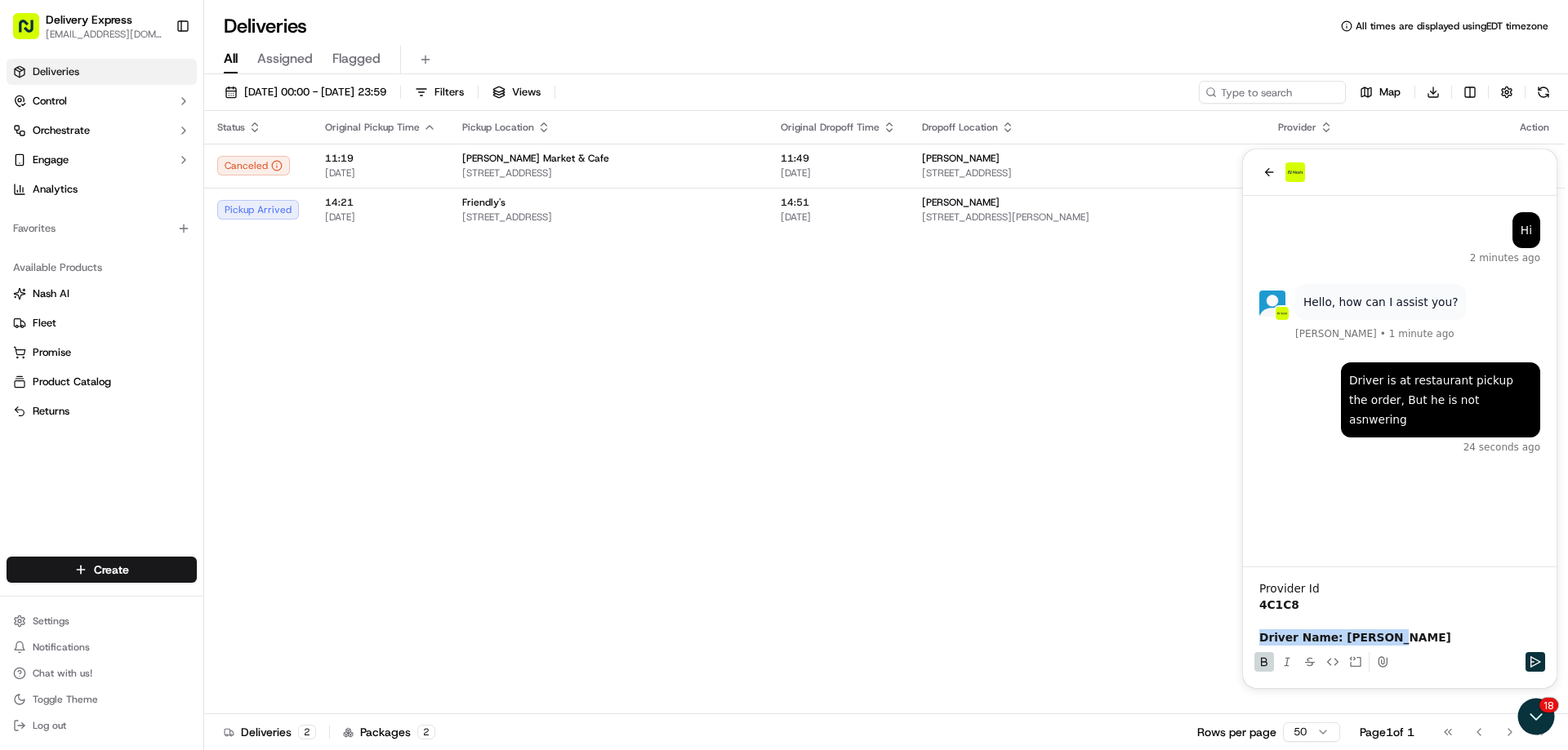
click at [1269, 661] on icon at bounding box center [1264, 661] width 13 height 13
click at [1531, 660] on icon "Send" at bounding box center [1535, 661] width 11 height 11
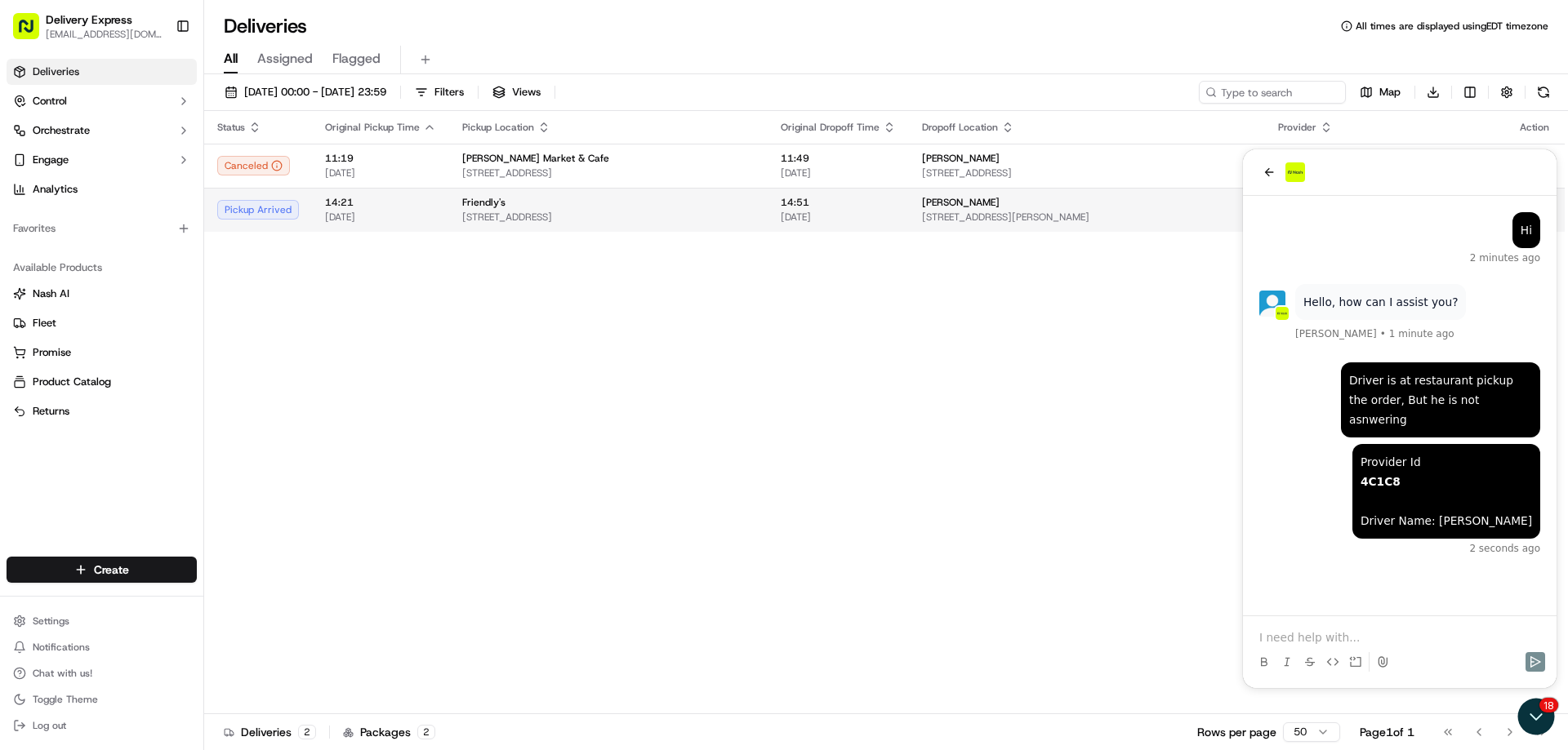
click at [768, 222] on td "Friendly's 1811 Boston Rd, Springfield, MA 01129, USA" at bounding box center [608, 210] width 318 height 44
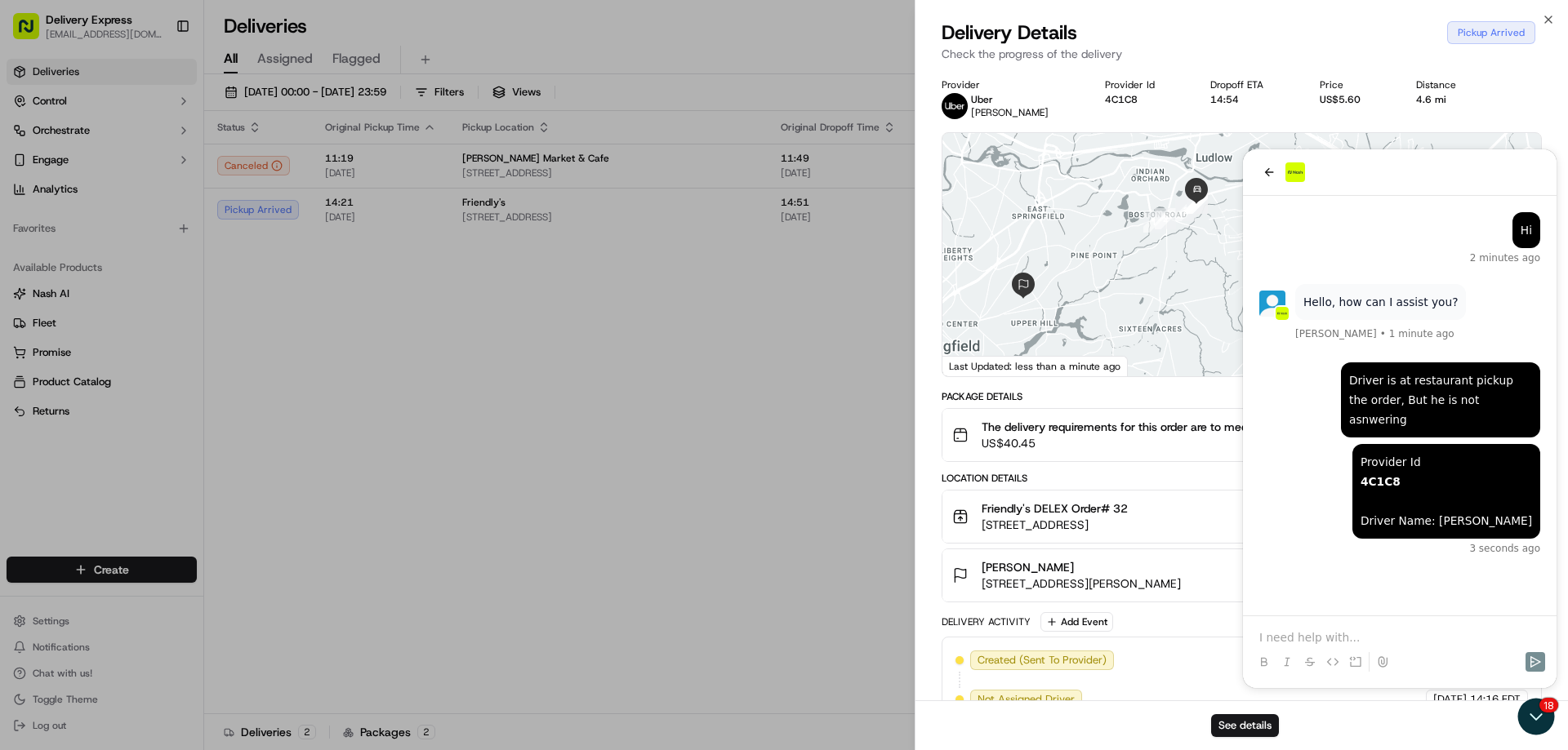
drag, startPoint x: 1120, startPoint y: 298, endPoint x: 987, endPoint y: 295, distance: 133.0
click at [987, 295] on div at bounding box center [1242, 255] width 599 height 244
click at [1298, 631] on div "Delivery Activity Add Event" at bounding box center [1241, 623] width 600 height 20
click at [1280, 639] on div "Created (Sent To Provider) Uber 15/09/2025 14:16 EDT Not Assigned Driver Uber 1…" at bounding box center [1241, 758] width 600 height 244
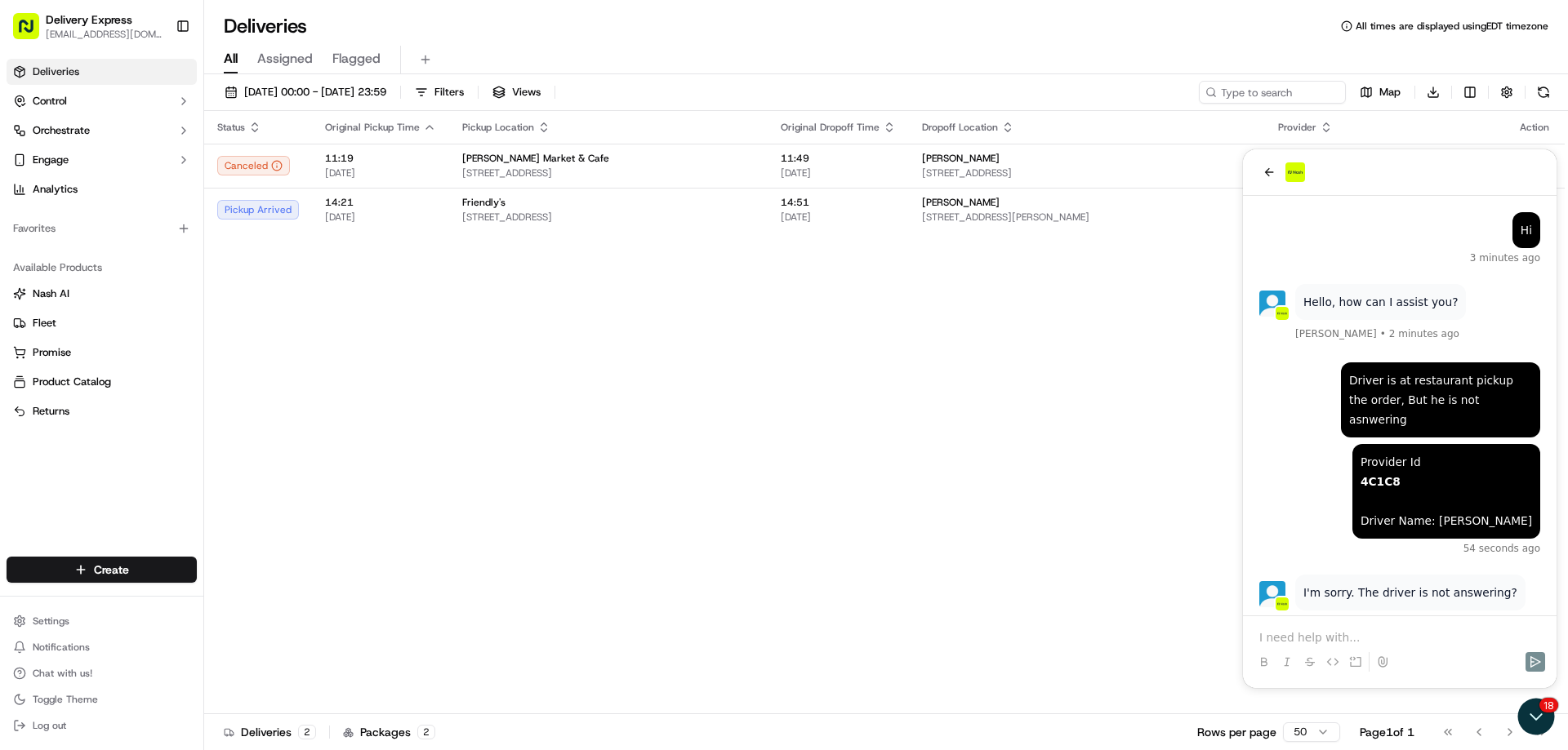
scroll to position [15, 0]
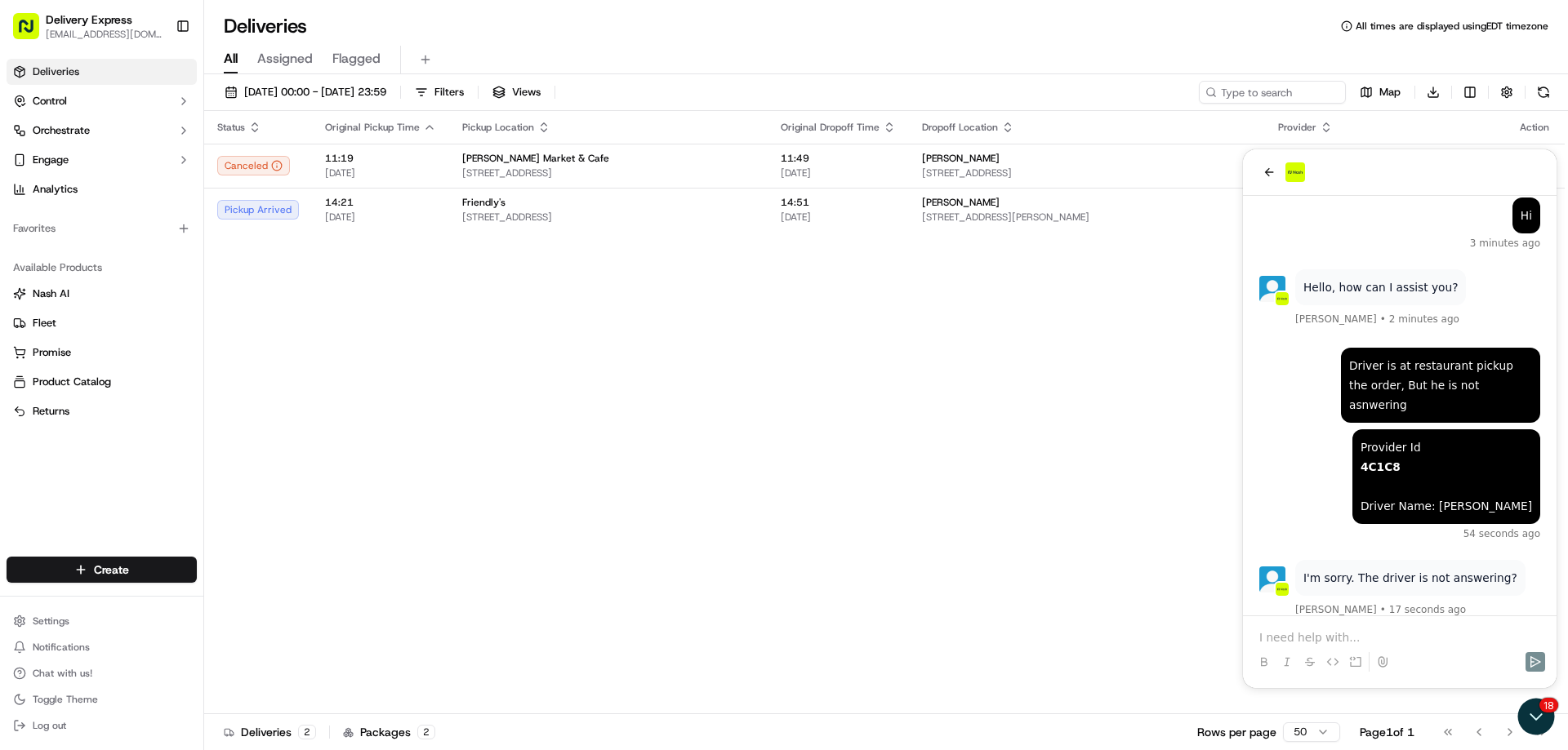
click at [1342, 638] on p at bounding box center [1400, 638] width 281 height 16
click at [1538, 662] on icon "Send" at bounding box center [1535, 661] width 11 height 11
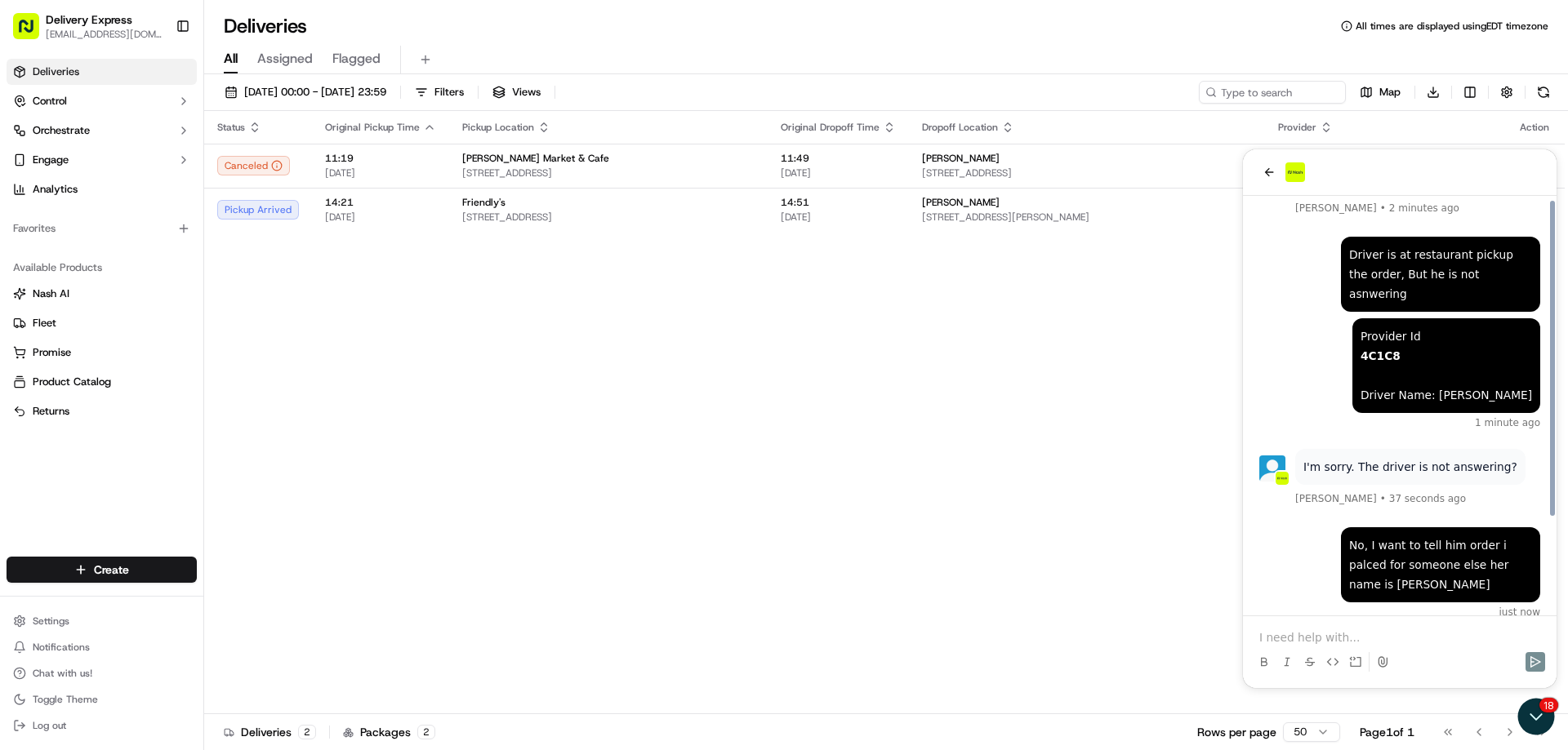
click at [1410, 642] on p at bounding box center [1400, 638] width 281 height 16
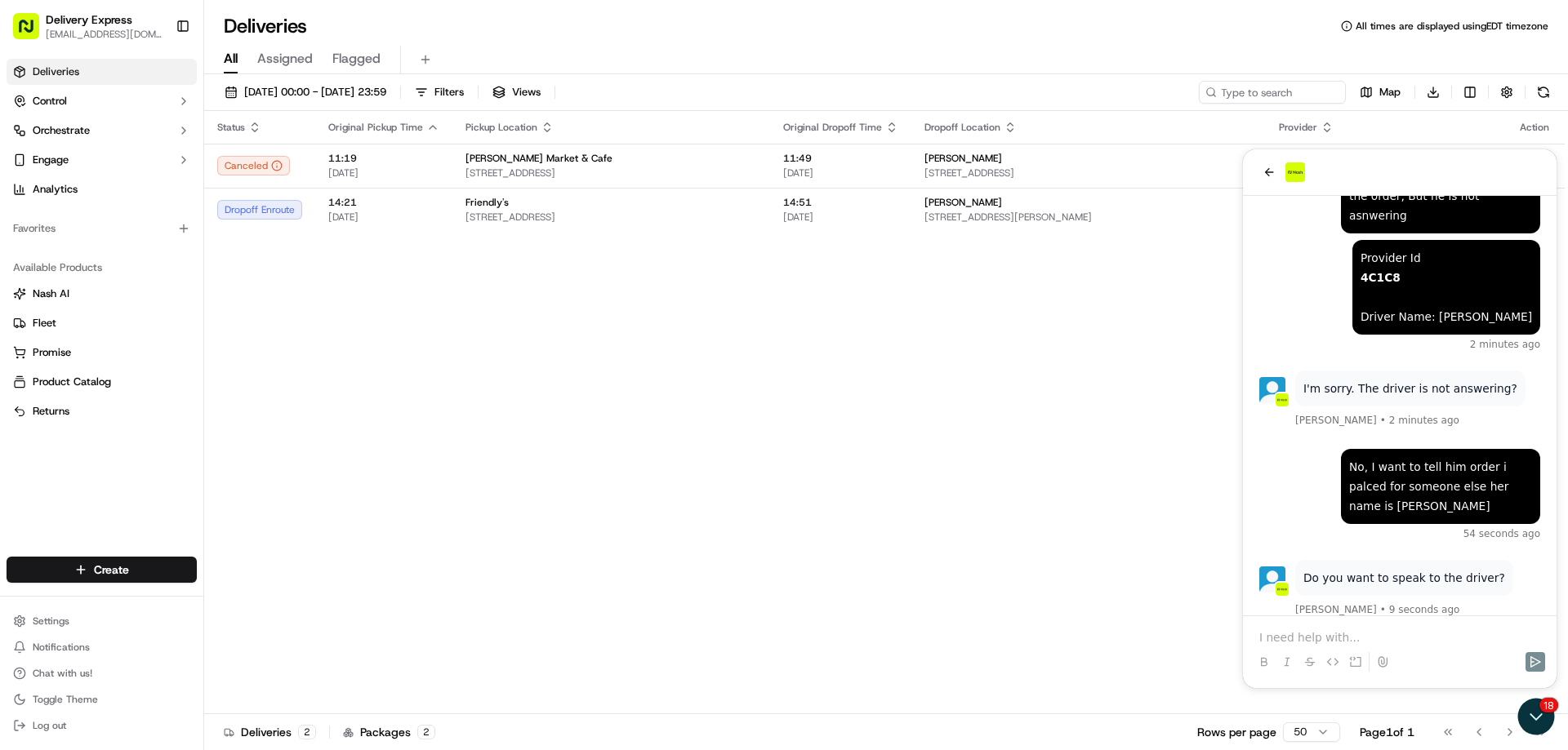
click at [1289, 641] on p at bounding box center [1400, 638] width 281 height 16
click at [1327, 632] on p at bounding box center [1400, 638] width 281 height 16
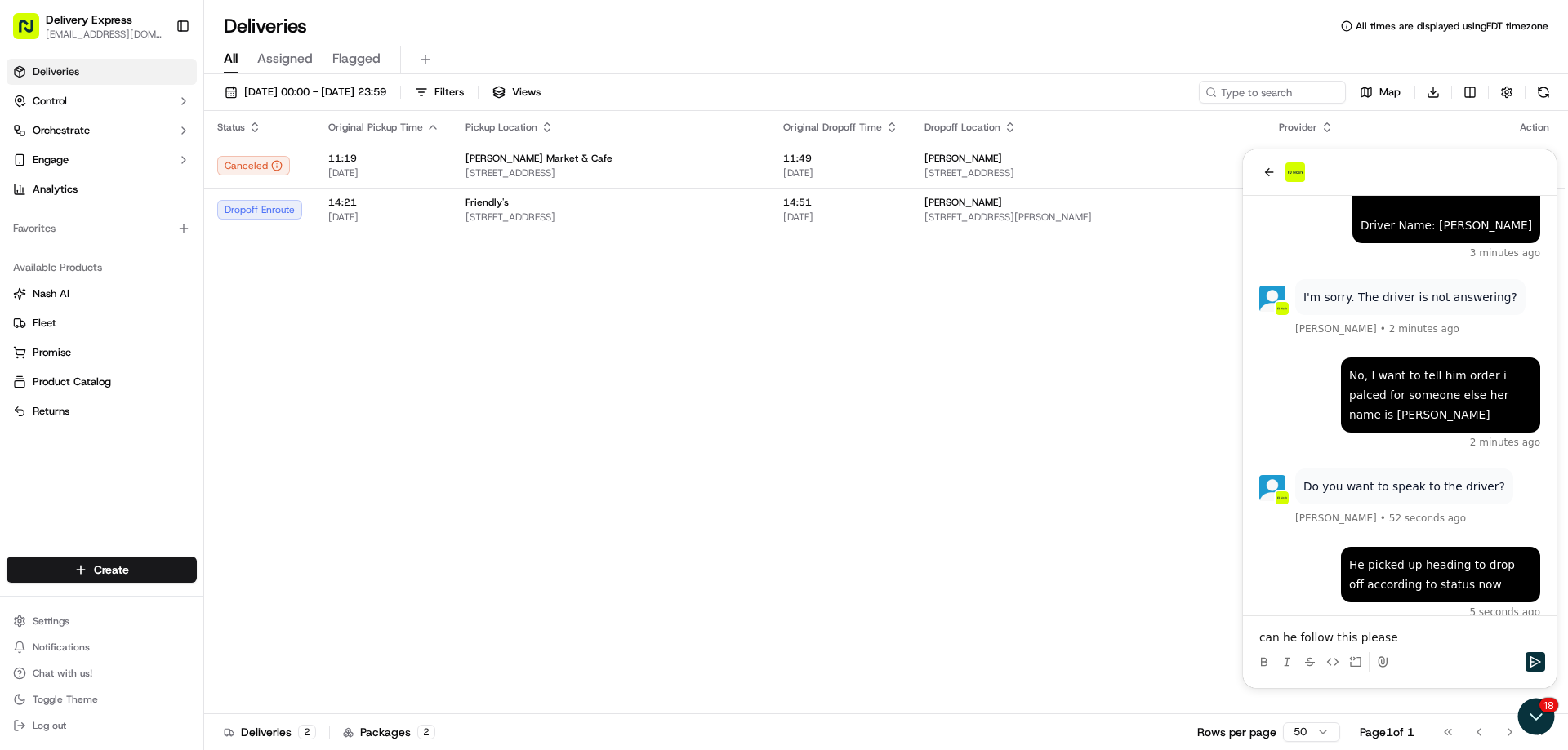
scroll to position [315, 0]
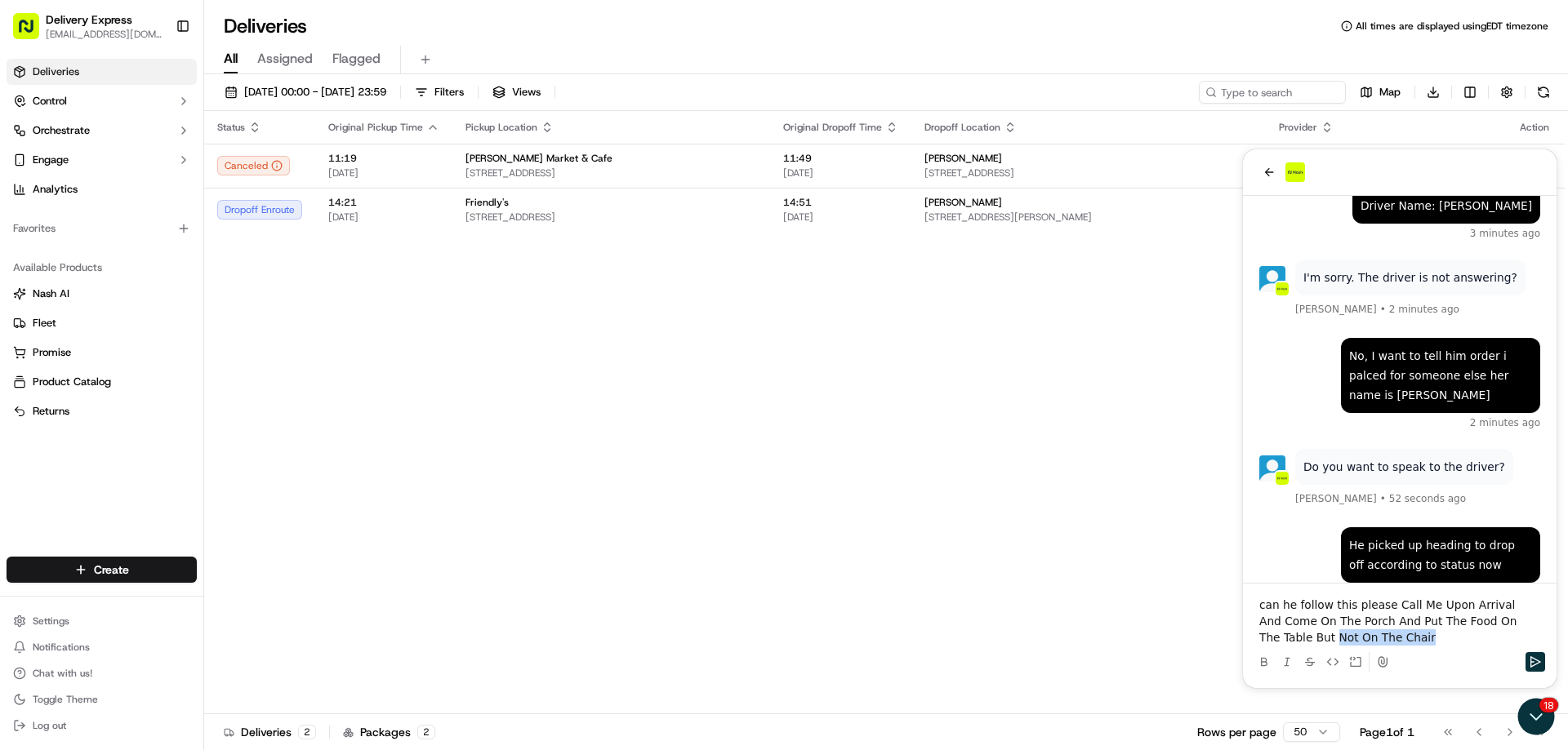
drag, startPoint x: 1281, startPoint y: 641, endPoint x: 1378, endPoint y: 641, distance: 97.0
click at [1378, 641] on p "can he follow this please Call Me Upon Arrival And Come On The Porch And Put Th…" at bounding box center [1400, 621] width 281 height 49
click at [1537, 652] on div at bounding box center [1400, 661] width 300 height 33
click at [1537, 656] on icon "Send" at bounding box center [1535, 661] width 13 height 13
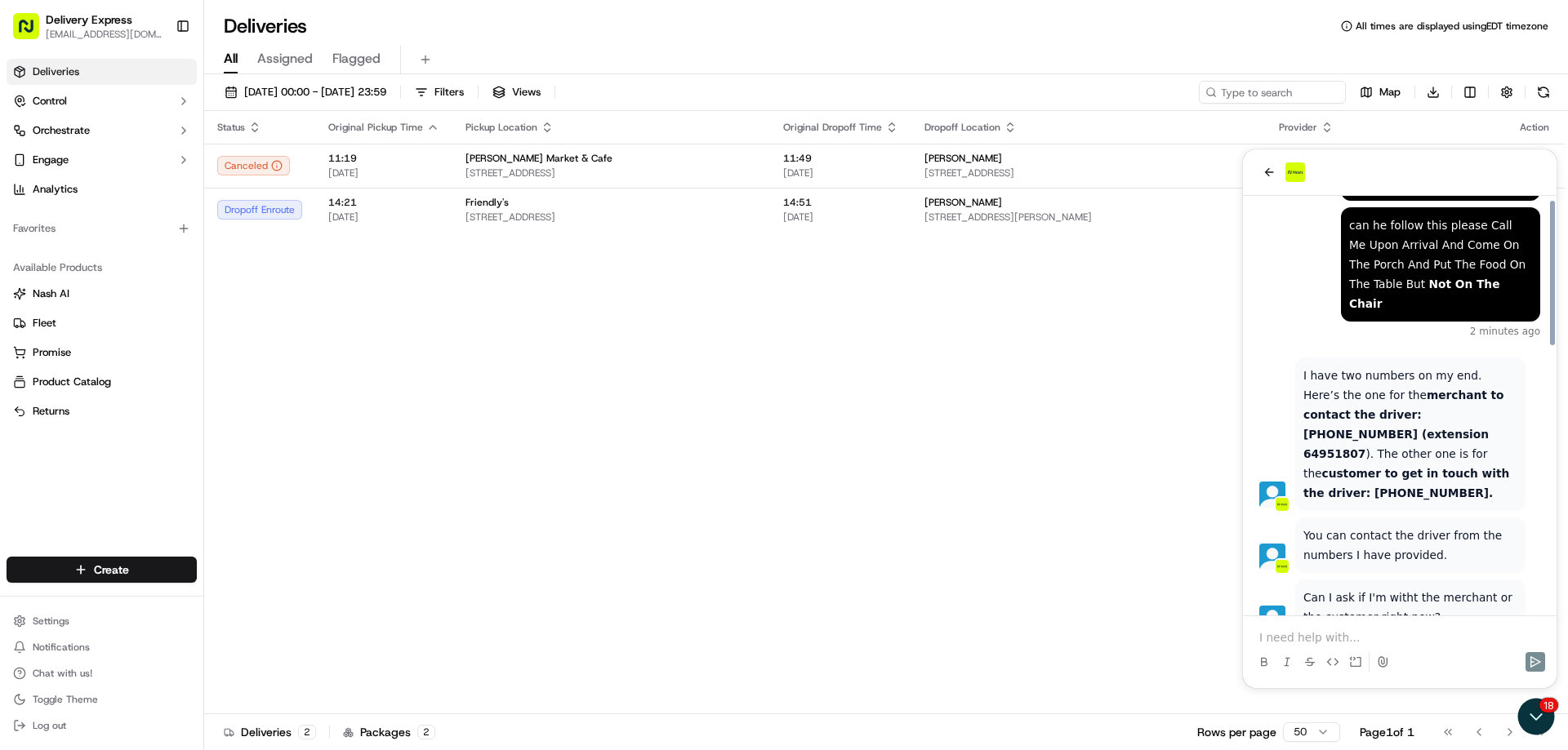
scroll to position [769, 0]
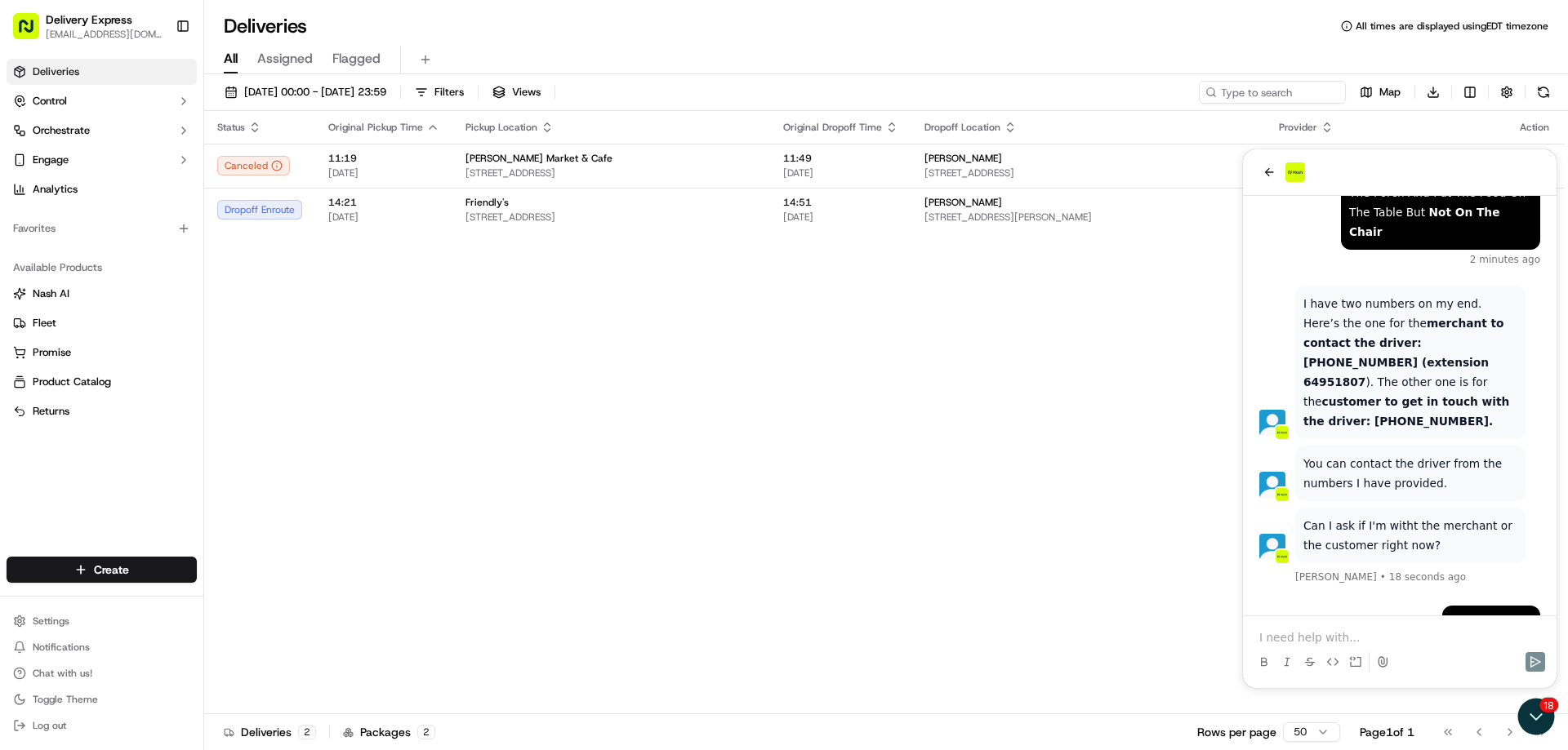
drag, startPoint x: 1432, startPoint y: 365, endPoint x: 1361, endPoint y: 364, distance: 71.0
click at [1361, 395] on strong "customer to get in touch with the driver: +1 413-707-1405." at bounding box center [1406, 411] width 206 height 33
copy strong "413-707-1405"
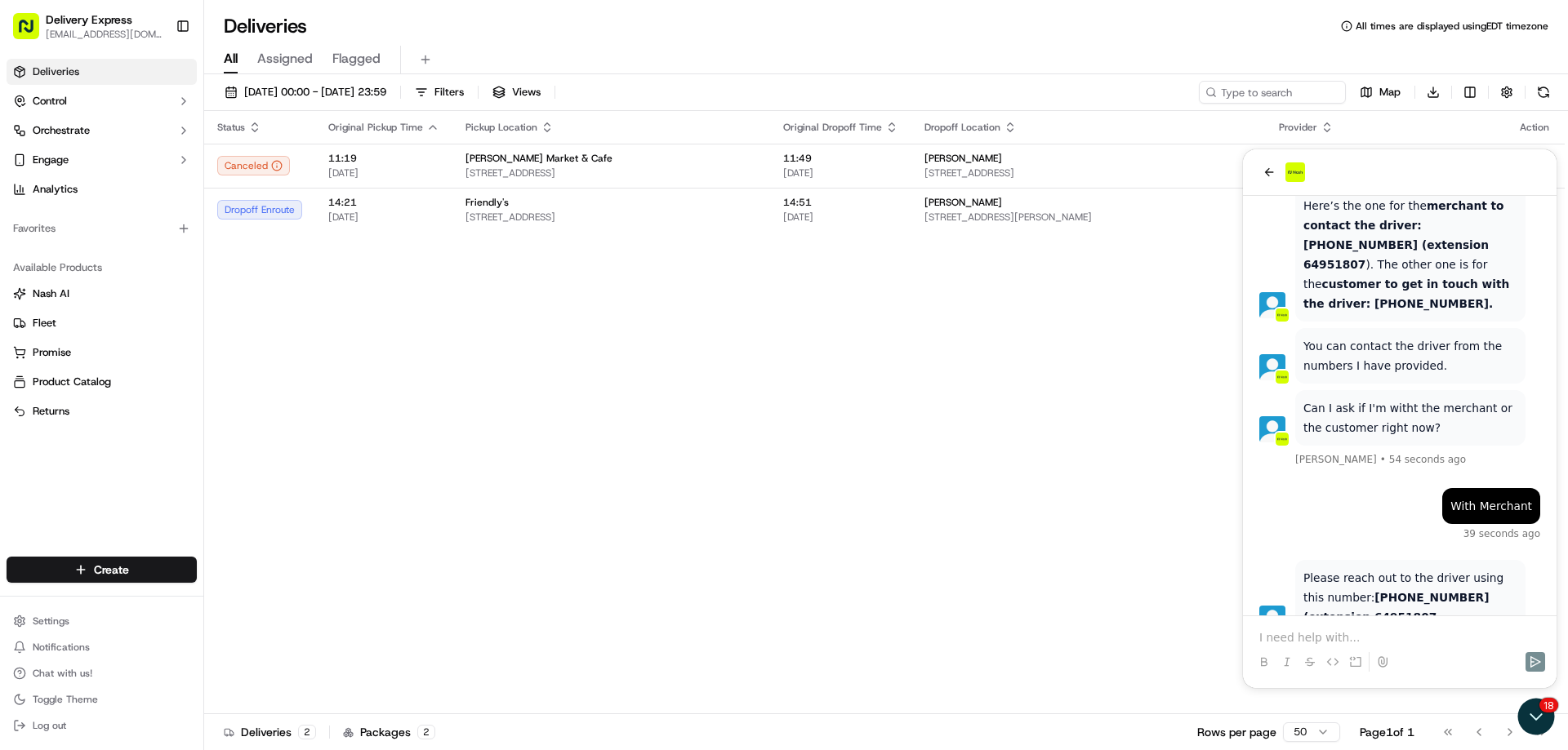
click at [1314, 638] on p at bounding box center [1400, 638] width 281 height 16
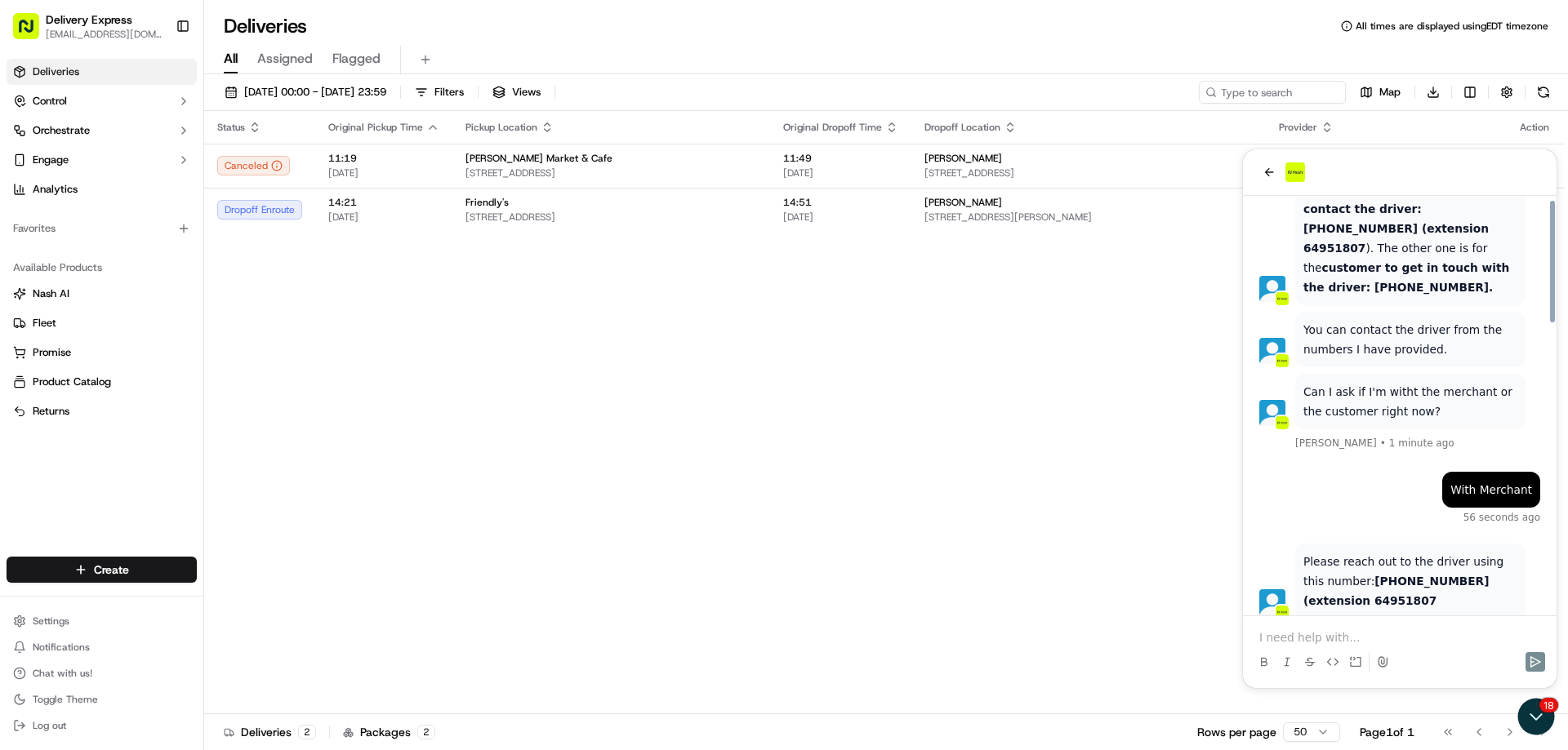
scroll to position [998, 0]
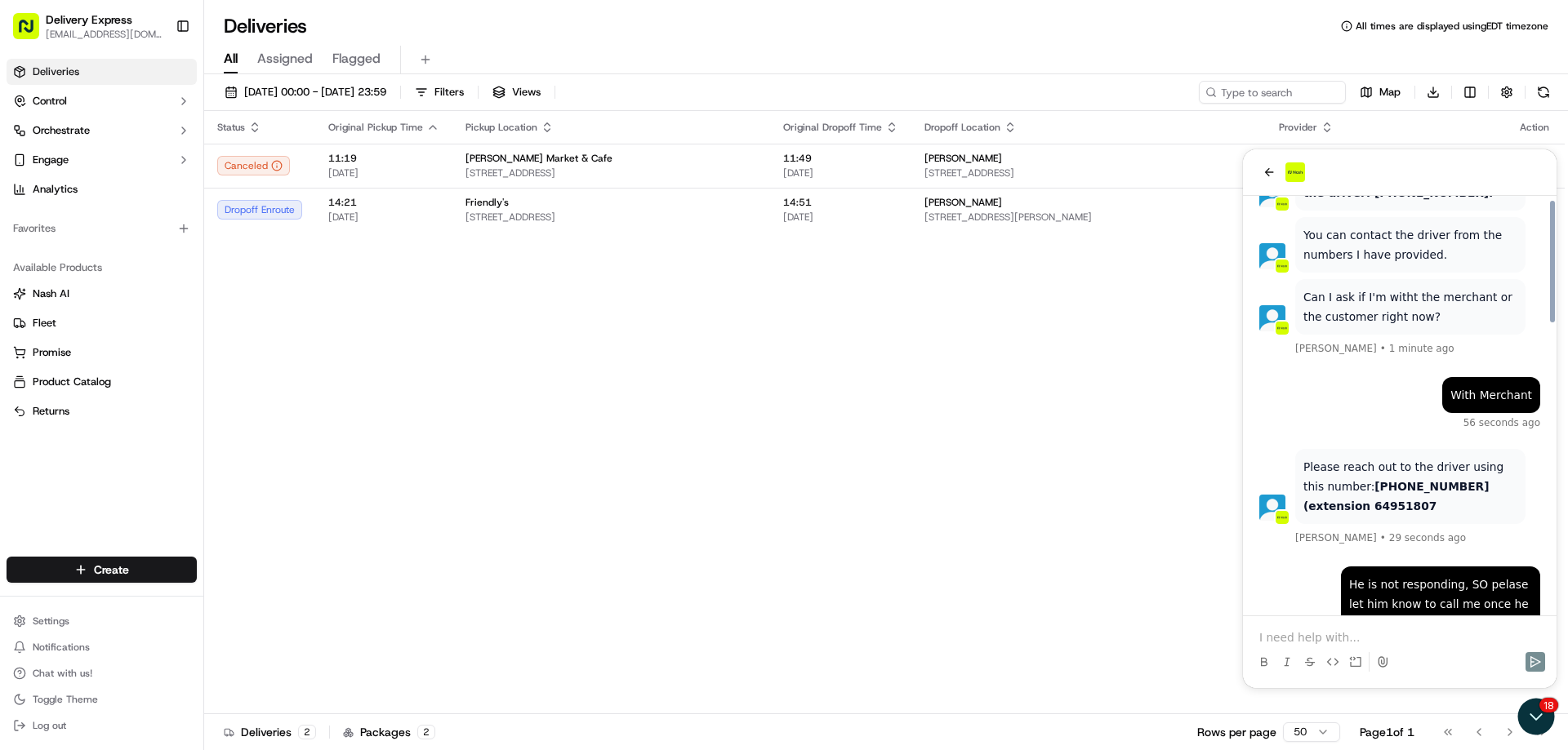
click at [1314, 638] on p at bounding box center [1400, 638] width 281 height 16
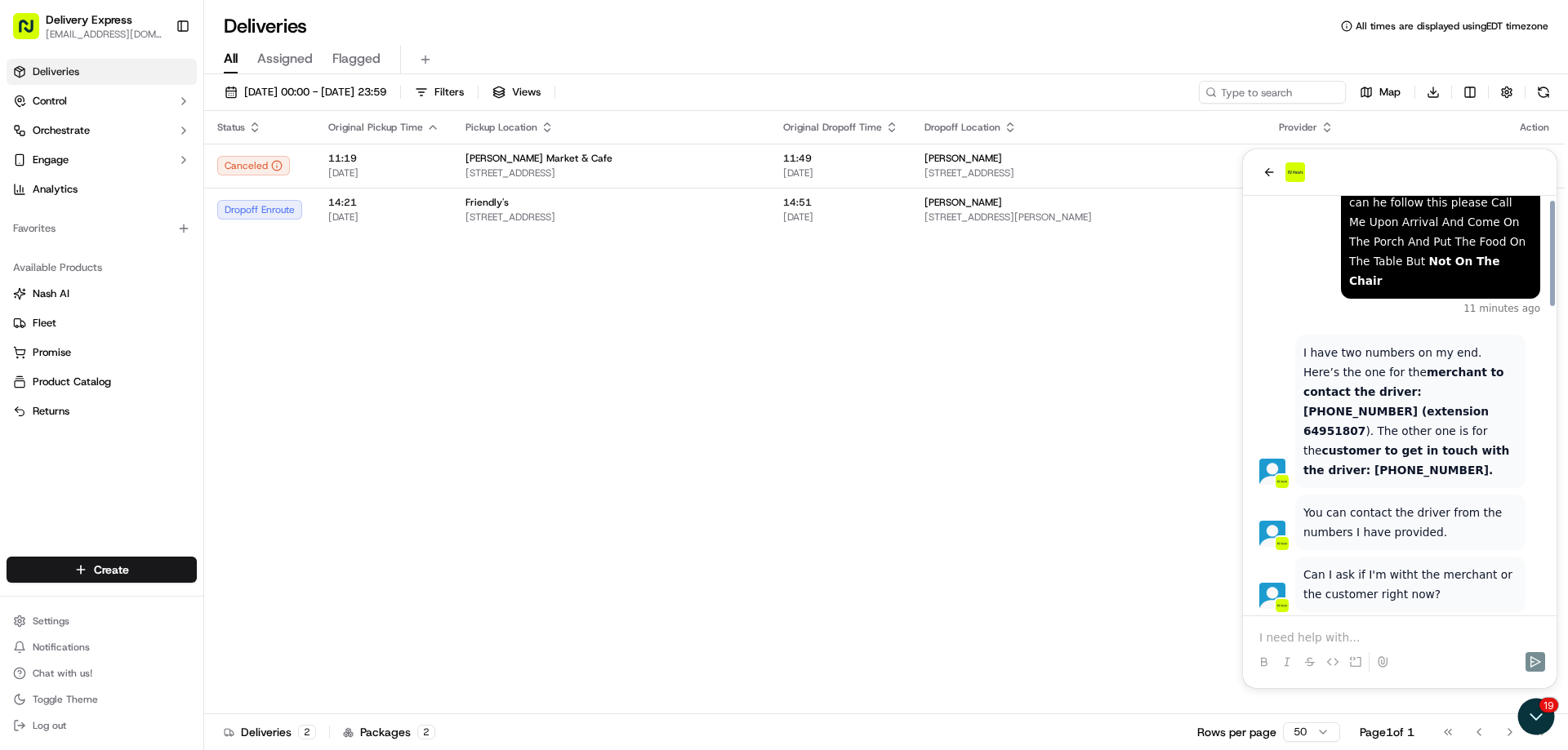
scroll to position [475, 0]
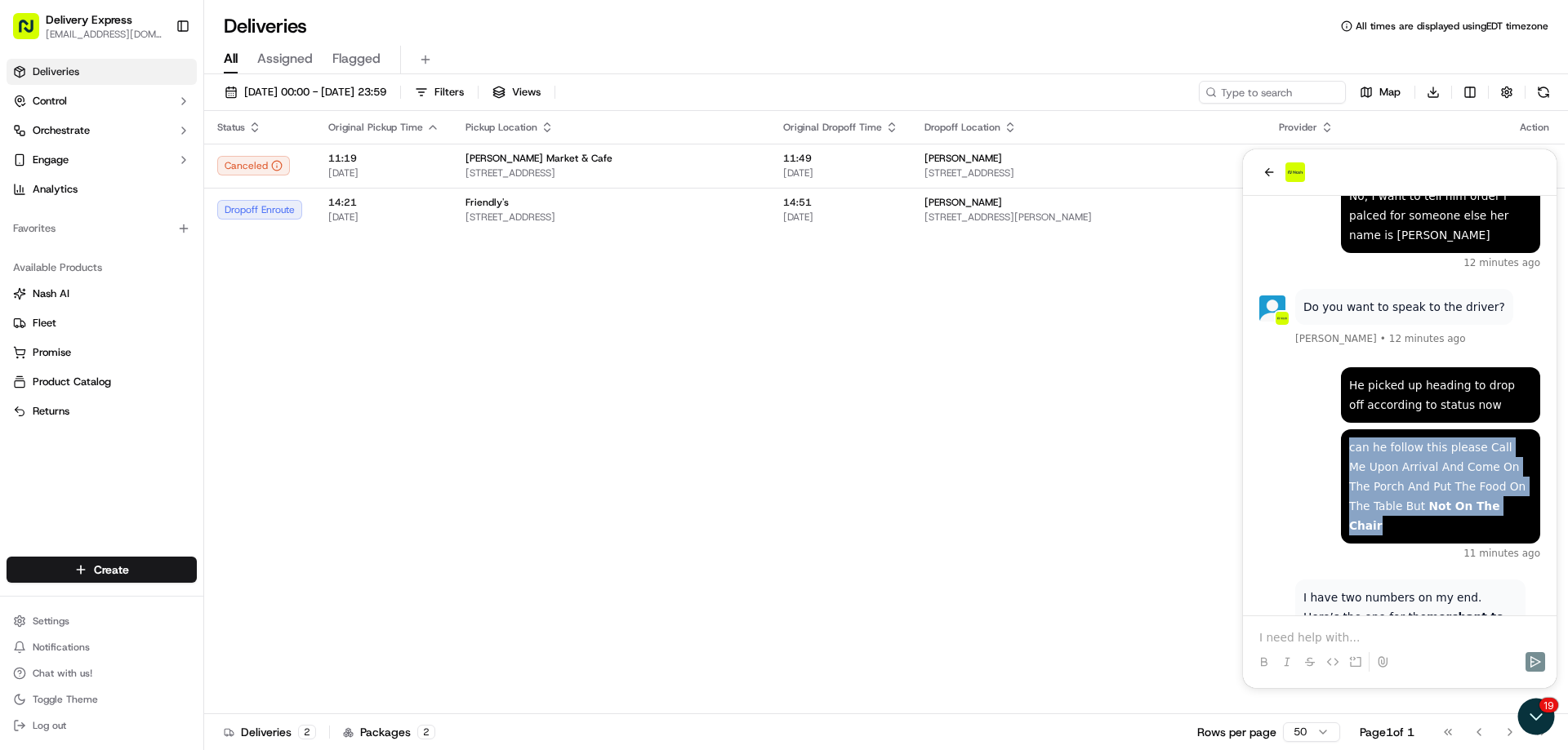
drag, startPoint x: 1349, startPoint y: 431, endPoint x: 1492, endPoint y: 487, distance: 153.6
click at [1492, 487] on div "can he follow this please Call Me Upon Arrival And Come On The Porch And Put Th…" at bounding box center [1441, 486] width 183 height 97
copy div "can he follow this please Call Me Upon Arrival And Come On The Porch And Put Th…"
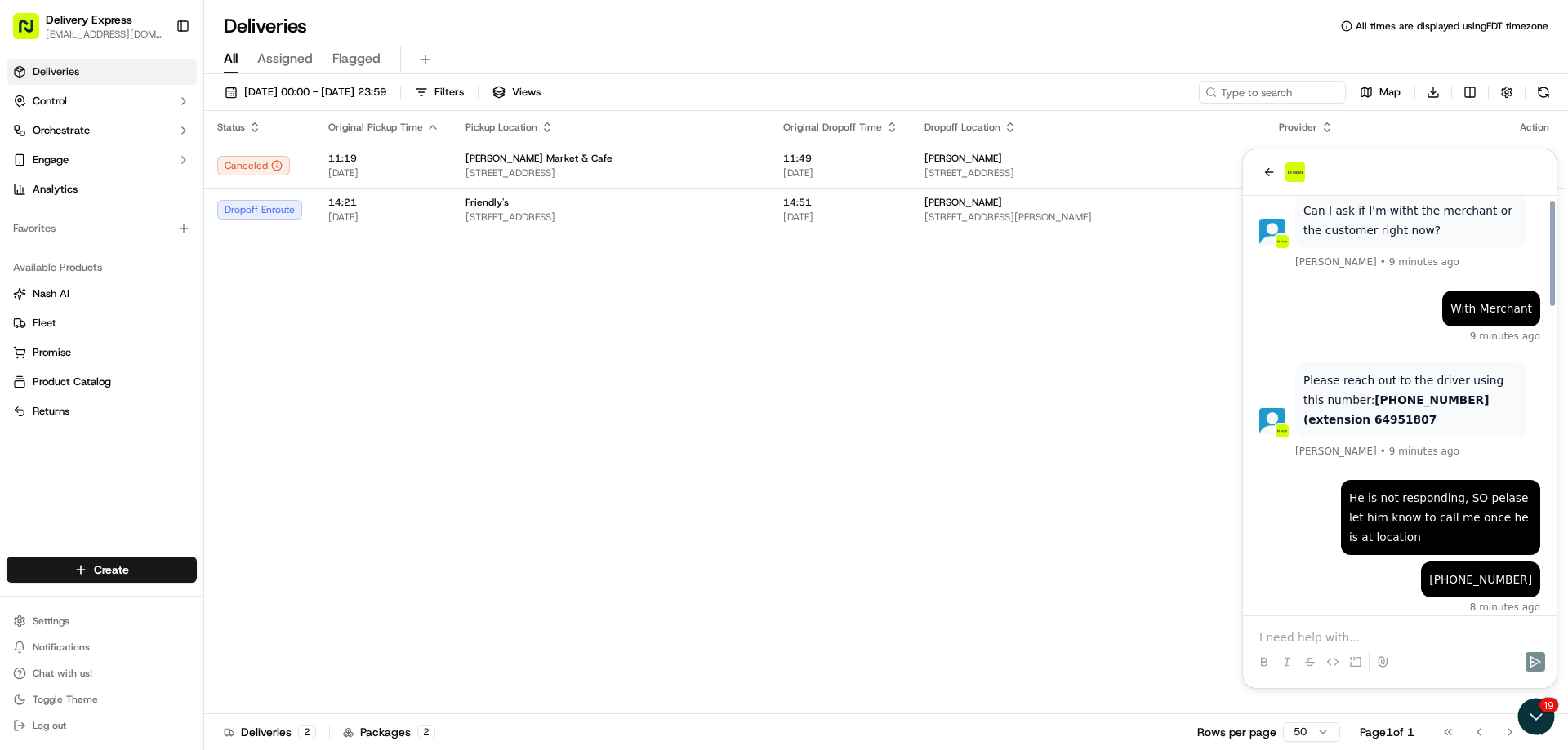
scroll to position [1210, 0]
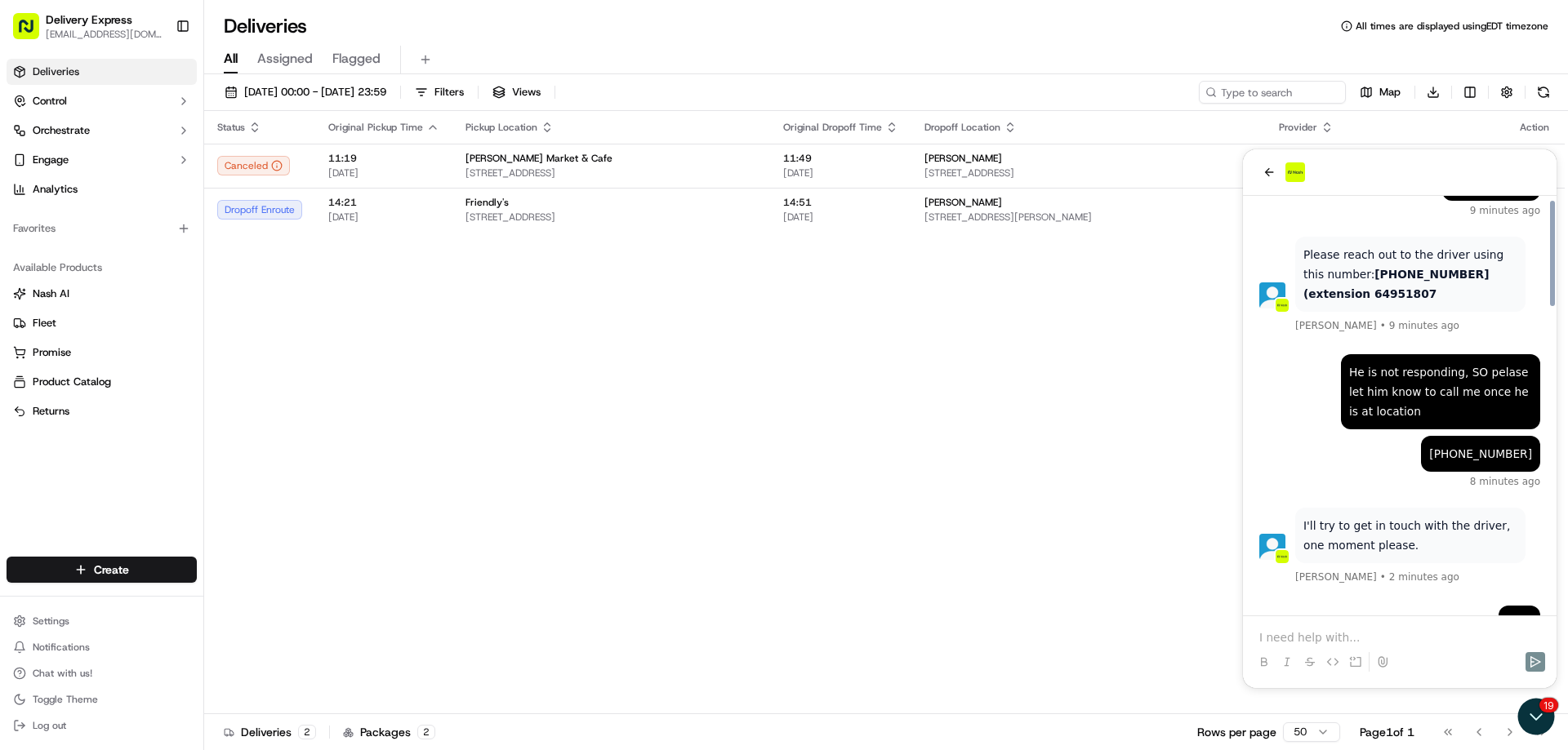
click at [1066, 487] on div "Status Original Pickup Time Pickup Location Original Dropoff Time Dropoff Locat…" at bounding box center [883, 413] width 1360 height 604
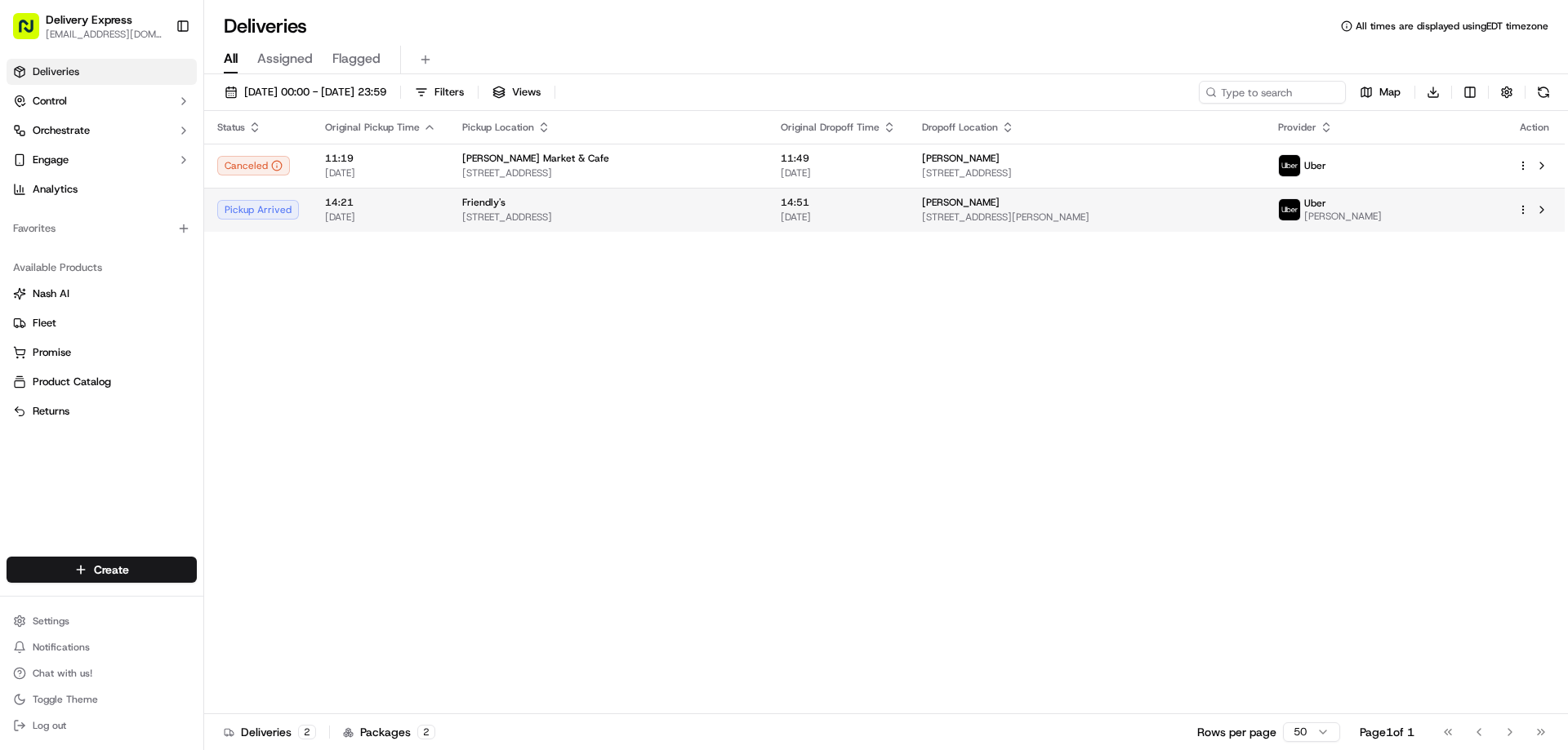
click at [1057, 219] on span "[STREET_ADDRESS][PERSON_NAME]" at bounding box center [1087, 217] width 330 height 13
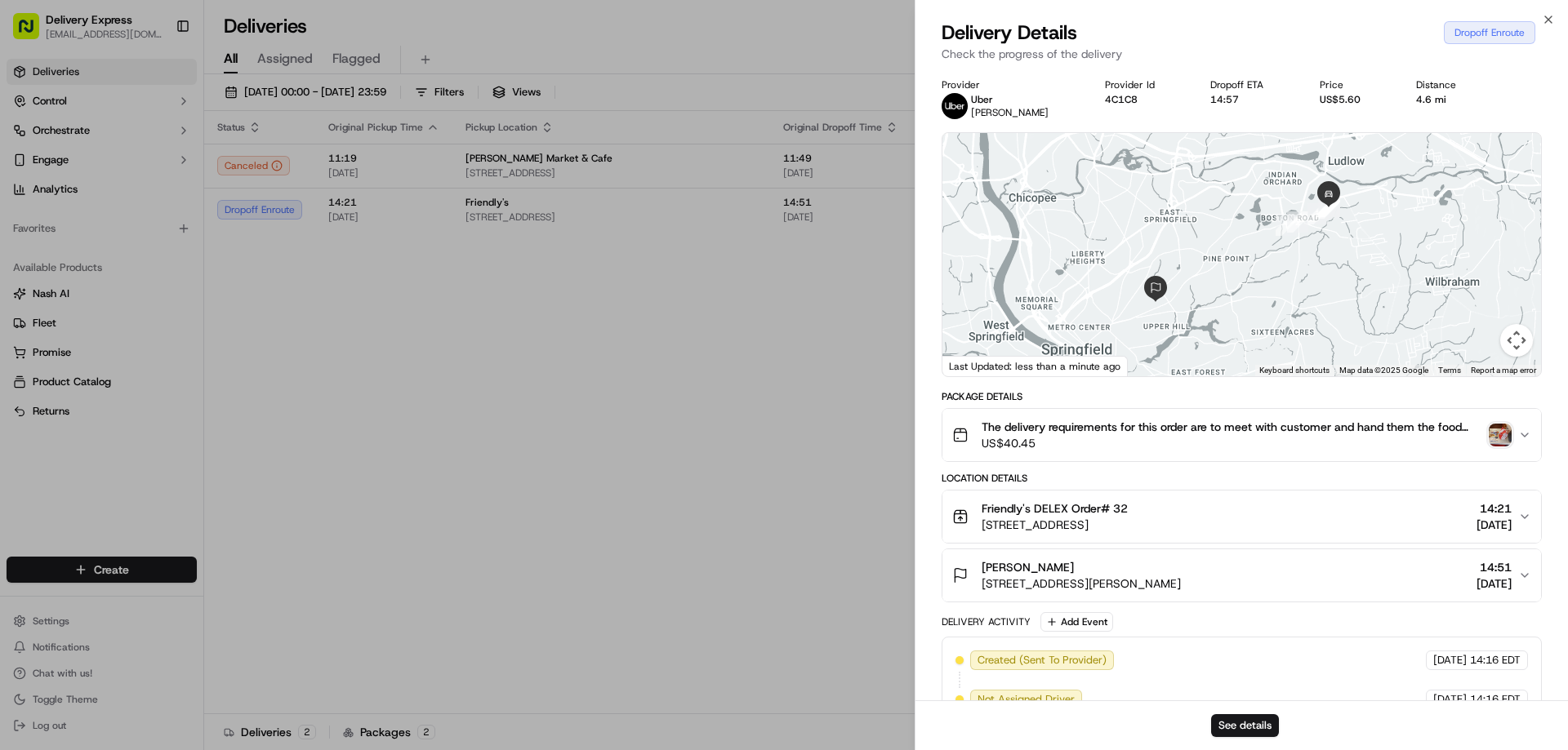
click at [1504, 438] on img "button" at bounding box center [1499, 435] width 23 height 23
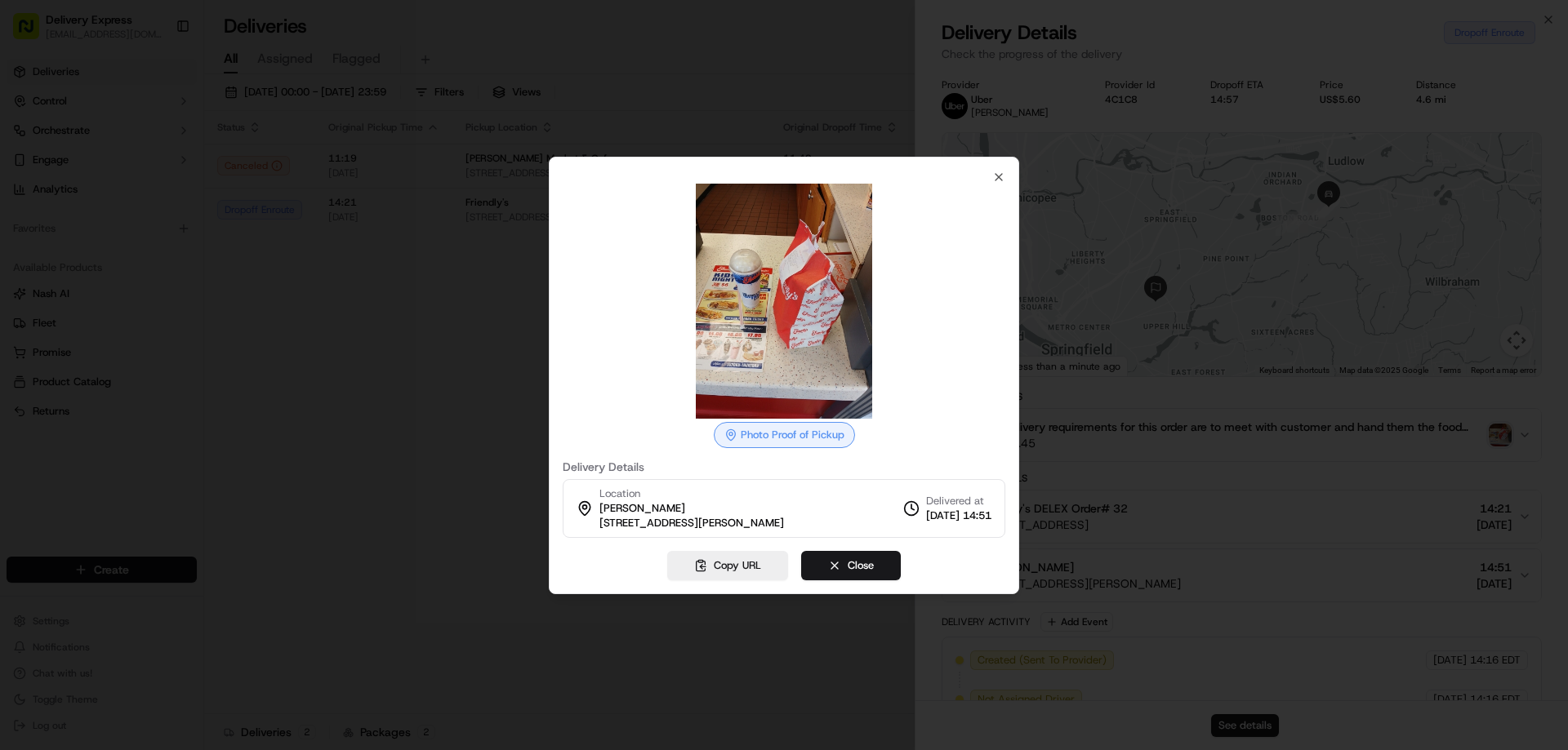
click at [475, 526] on div at bounding box center [784, 375] width 1568 height 750
